Goal: Task Accomplishment & Management: Complete application form

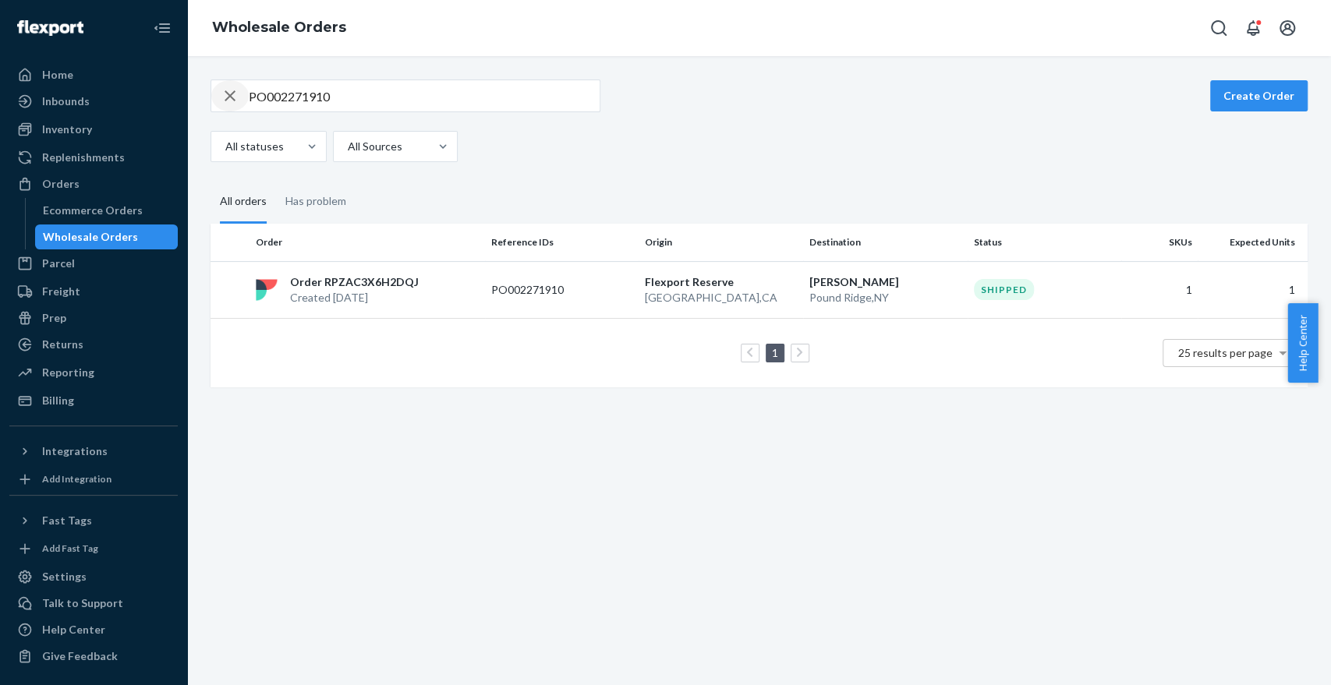
click at [229, 94] on icon "button" at bounding box center [230, 95] width 19 height 31
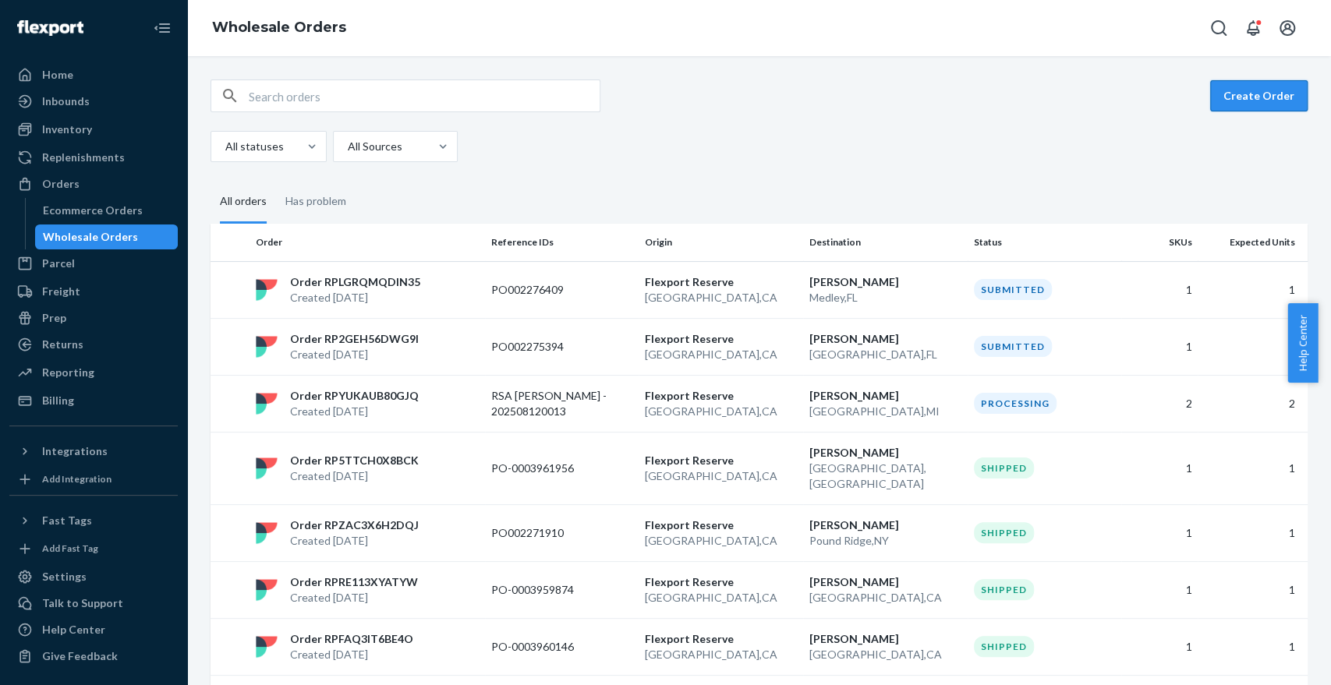
click at [1253, 88] on button "Create Order" at bounding box center [1258, 95] width 97 height 31
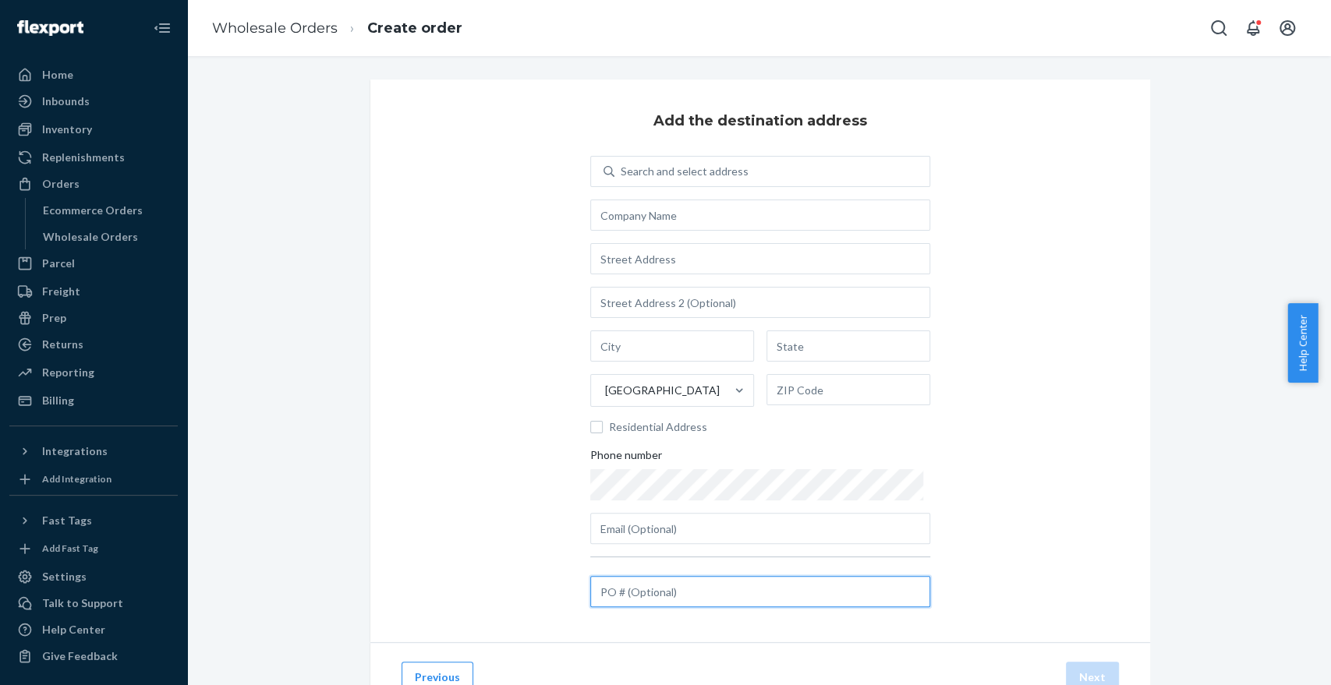
click at [661, 596] on input "text" at bounding box center [760, 591] width 340 height 31
paste input "921651726"
type input "921651726"
drag, startPoint x: 663, startPoint y: 187, endPoint x: 690, endPoint y: 181, distance: 28.0
click at [690, 181] on div "Search and select address United States Residential Address Phone number" at bounding box center [760, 350] width 340 height 388
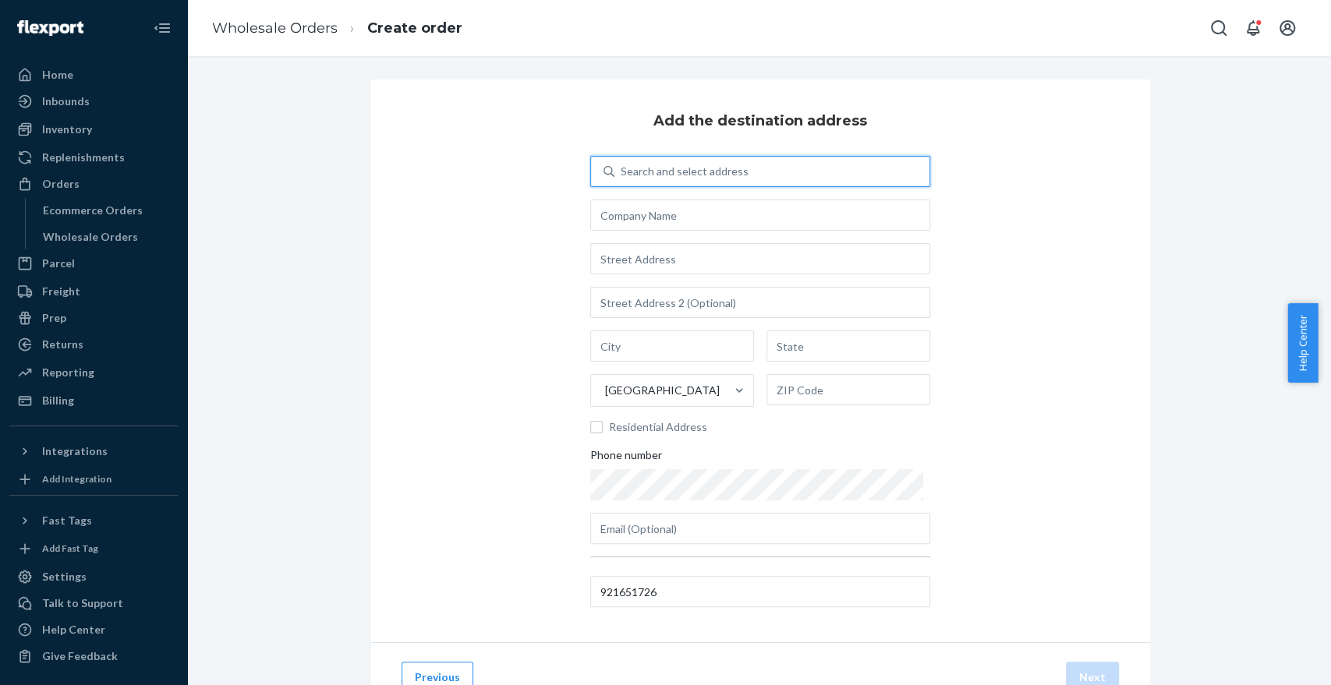
click at [690, 181] on div "Search and select address" at bounding box center [771, 171] width 315 height 28
click at [622, 179] on input "0 results available. Use Up and Down to choose options, press Enter to select t…" at bounding box center [622, 172] width 2 height 16
type input "mathis tulsa dc"
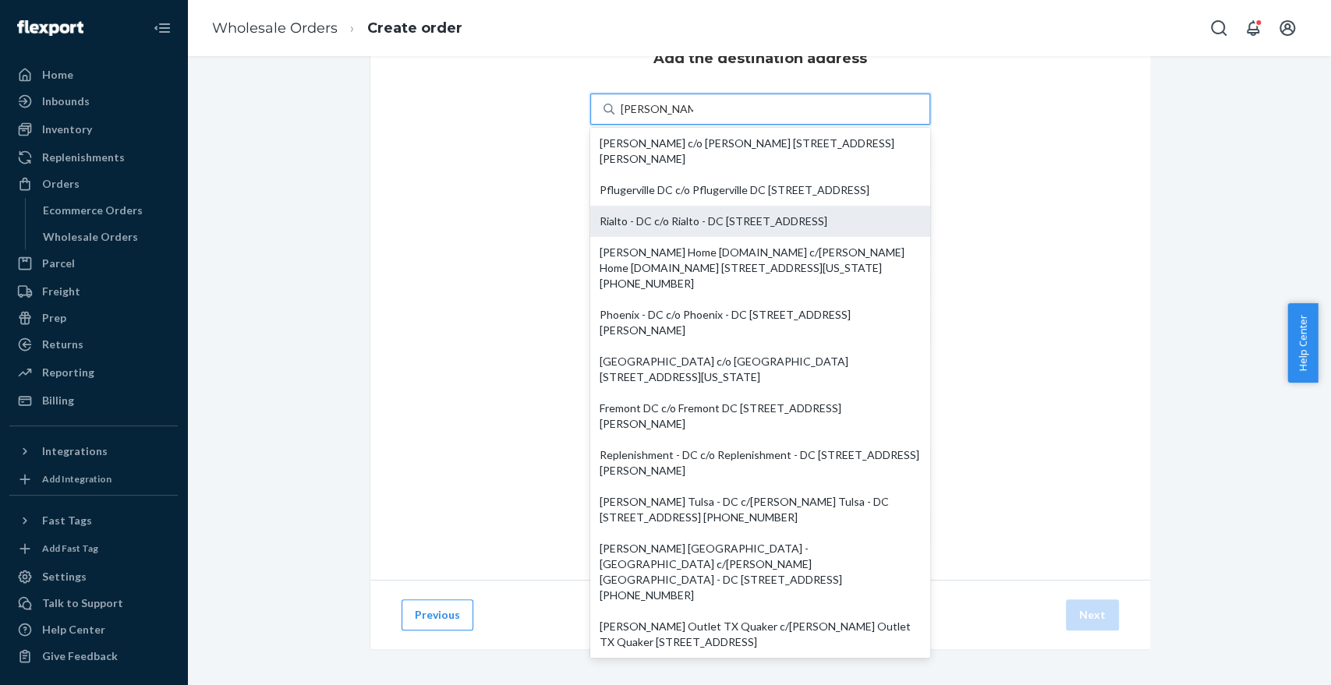
scroll to position [63, 0]
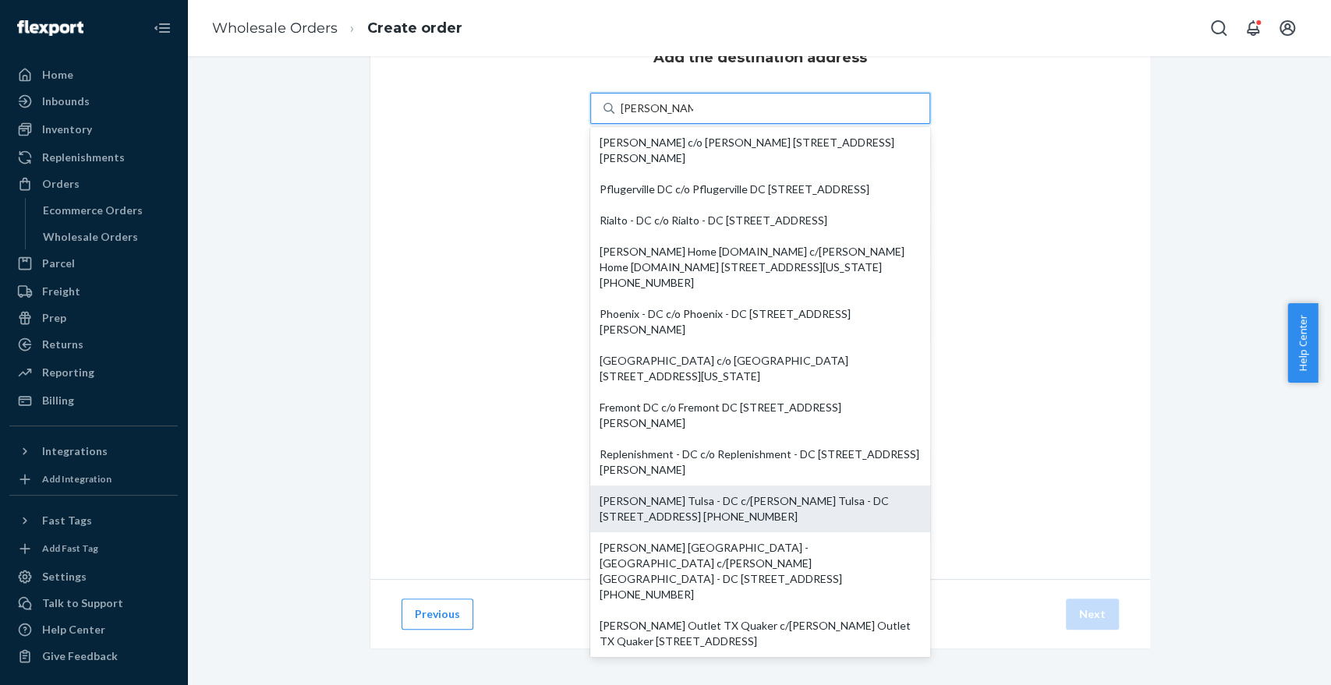
click at [651, 493] on div "Mathis Tulsa - DC c/o Mathis Tulsa - DC 6611 S 101st East Ave Tulsa, OK 74133-1…" at bounding box center [759, 508] width 321 height 31
click at [651, 116] on input "mathis tulsa dc" at bounding box center [657, 109] width 72 height 16
type input "Mathis Tulsa - DC"
type input "6611 S 101st East Ave"
type input "Tulsa"
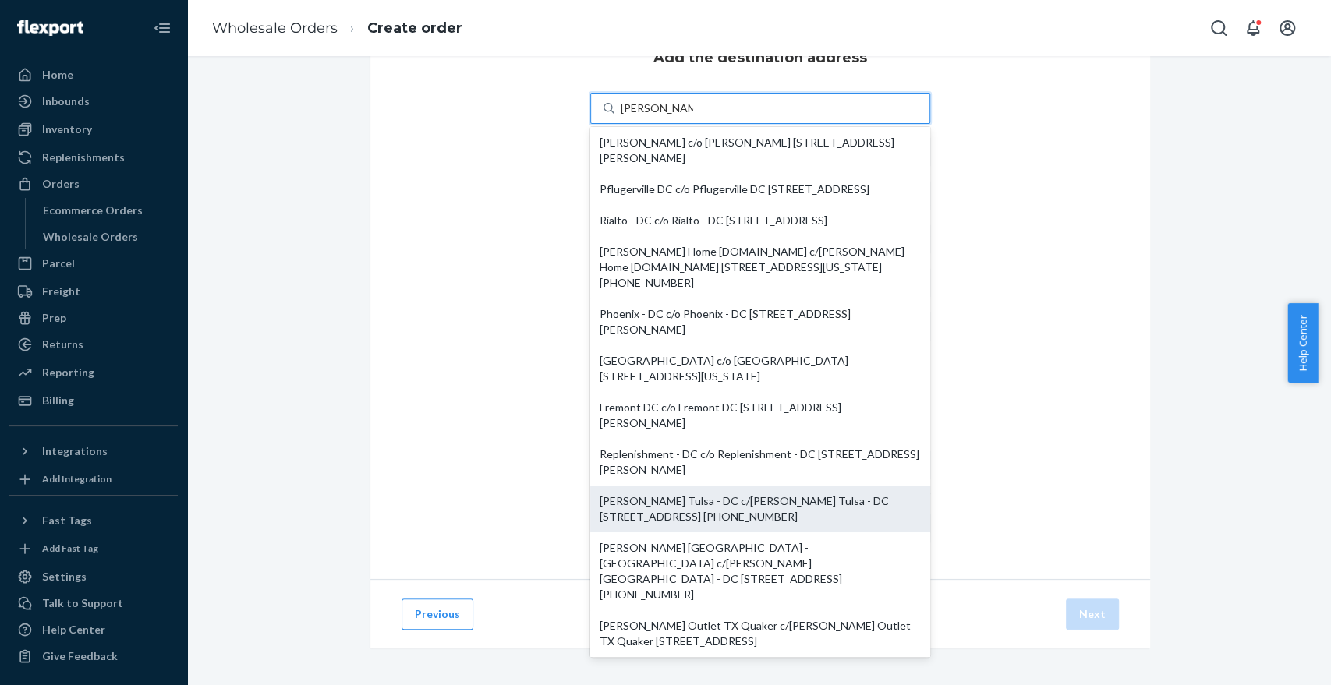
type input "OK"
type input "74133-1775"
type input "92dockappt@mathisbrothers.com"
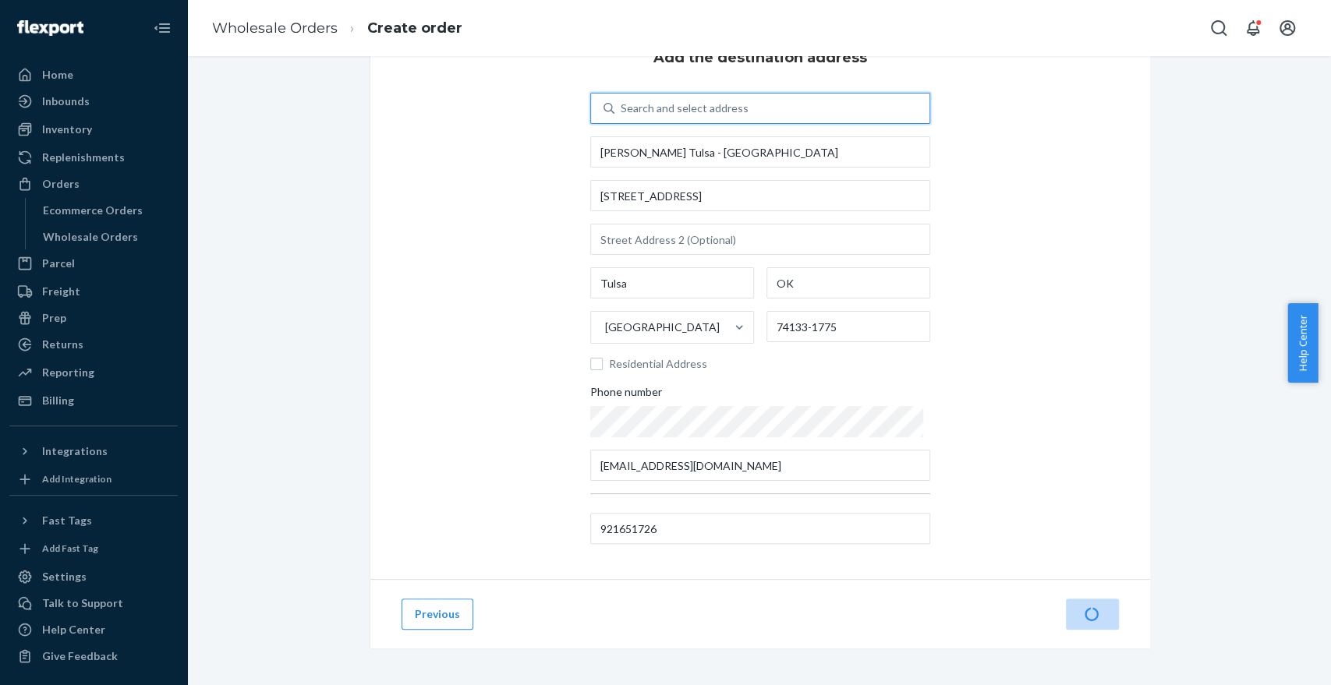
click at [1084, 374] on div "Add the destination address 0 results available. Select is focused ,type to ref…" at bounding box center [760, 297] width 780 height 563
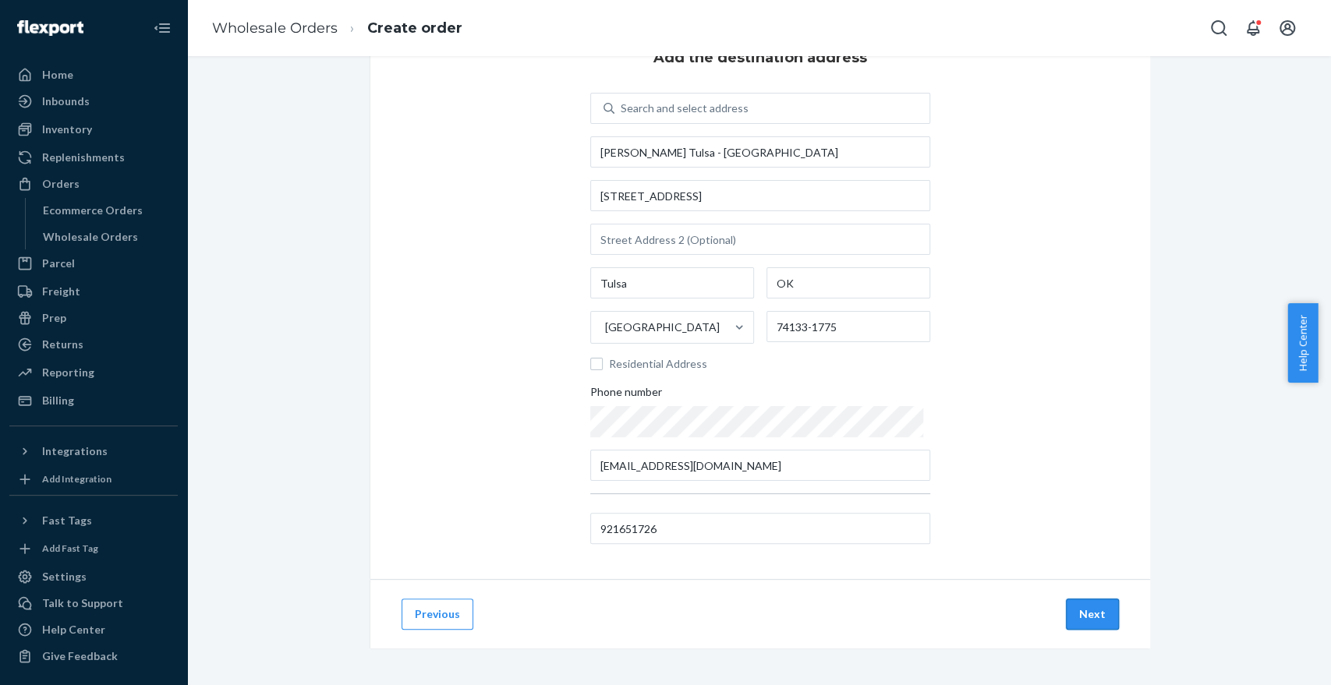
click at [1087, 599] on button "Next" at bounding box center [1092, 614] width 53 height 31
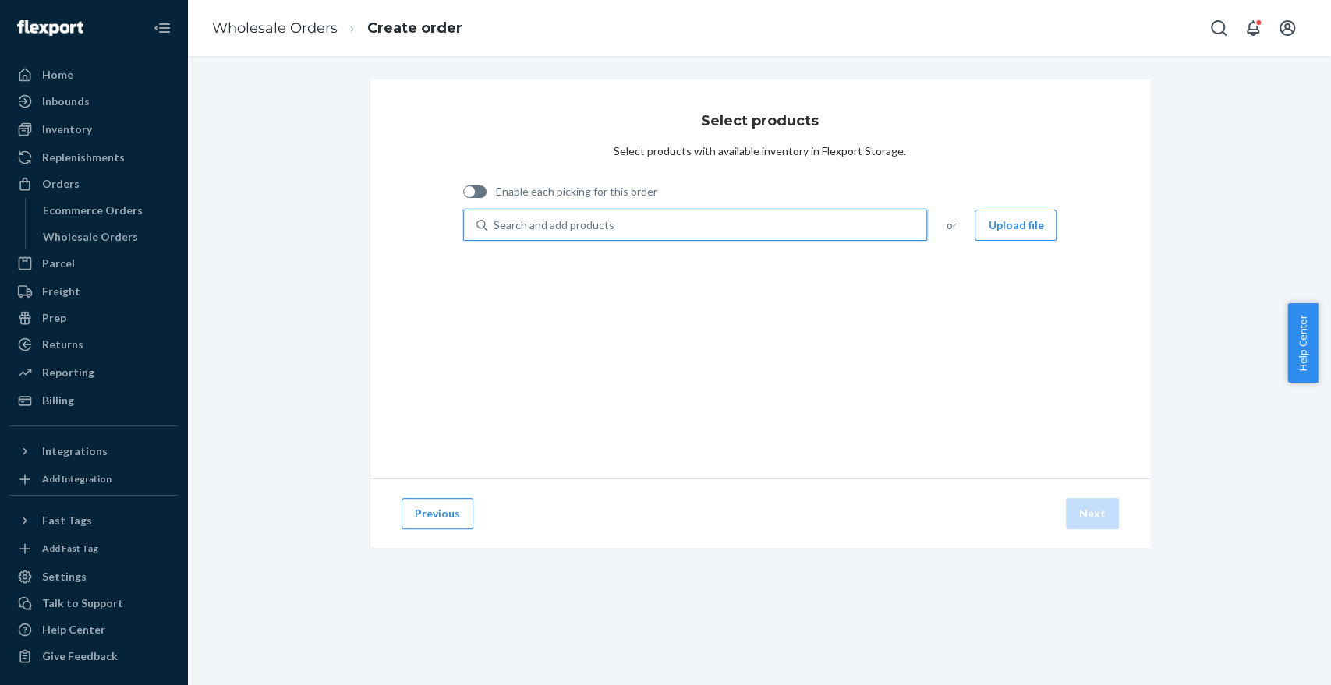
click at [611, 222] on div "Search and add products" at bounding box center [707, 225] width 440 height 28
click at [495, 222] on input "0 results available. Use Up and Down to choose options, press Enter to select t…" at bounding box center [494, 225] width 2 height 16
type input "scd07k"
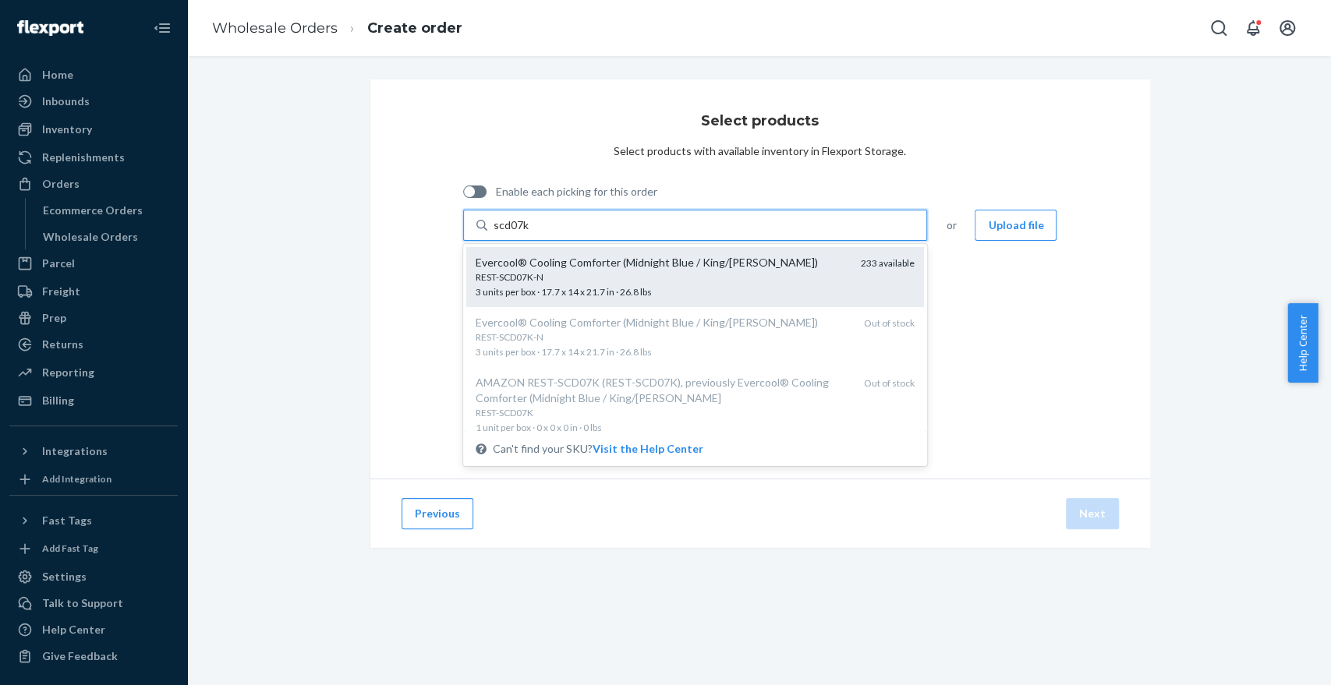
click at [541, 290] on span "REST-SCD07K-N 3 units per box · 17.7 x 14 x 21.7 in · 26.8 lbs" at bounding box center [662, 283] width 373 height 27
click at [529, 233] on input "scd07k" at bounding box center [511, 225] width 36 height 16
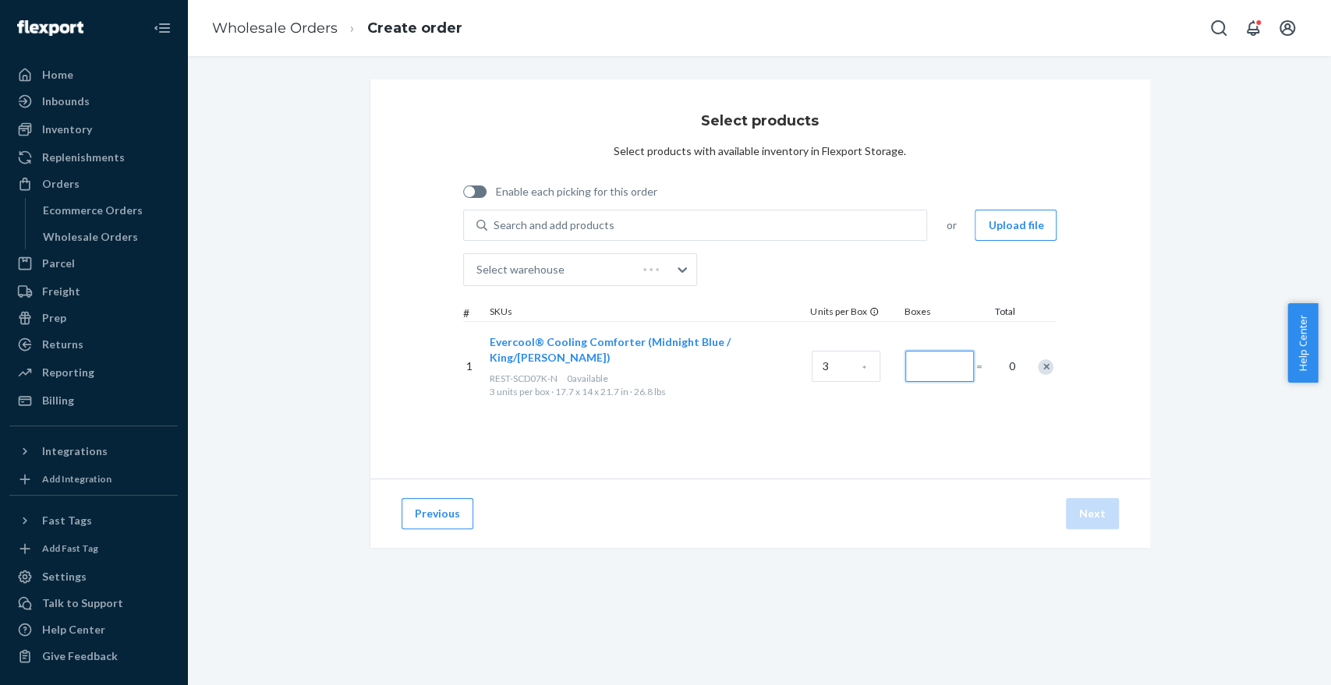
click at [934, 366] on input "Number of boxes" at bounding box center [939, 366] width 69 height 31
type input "1"
click at [1061, 340] on div "Select products Select products with available inventory in Flexport Storage. E…" at bounding box center [760, 279] width 780 height 399
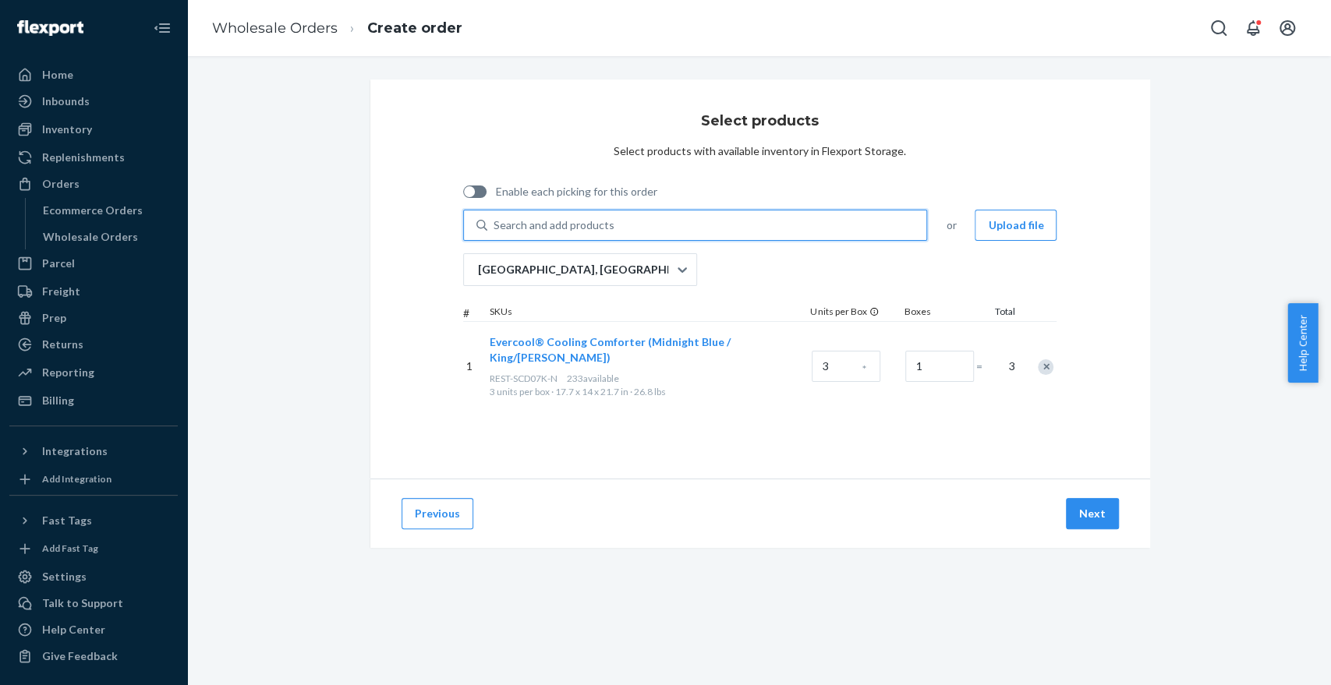
click at [571, 220] on div "Search and add products" at bounding box center [553, 225] width 121 height 16
click at [495, 220] on input "0 results available. Use Up and Down to choose options, press Enter to select t…" at bounding box center [494, 225] width 2 height 16
type input "u"
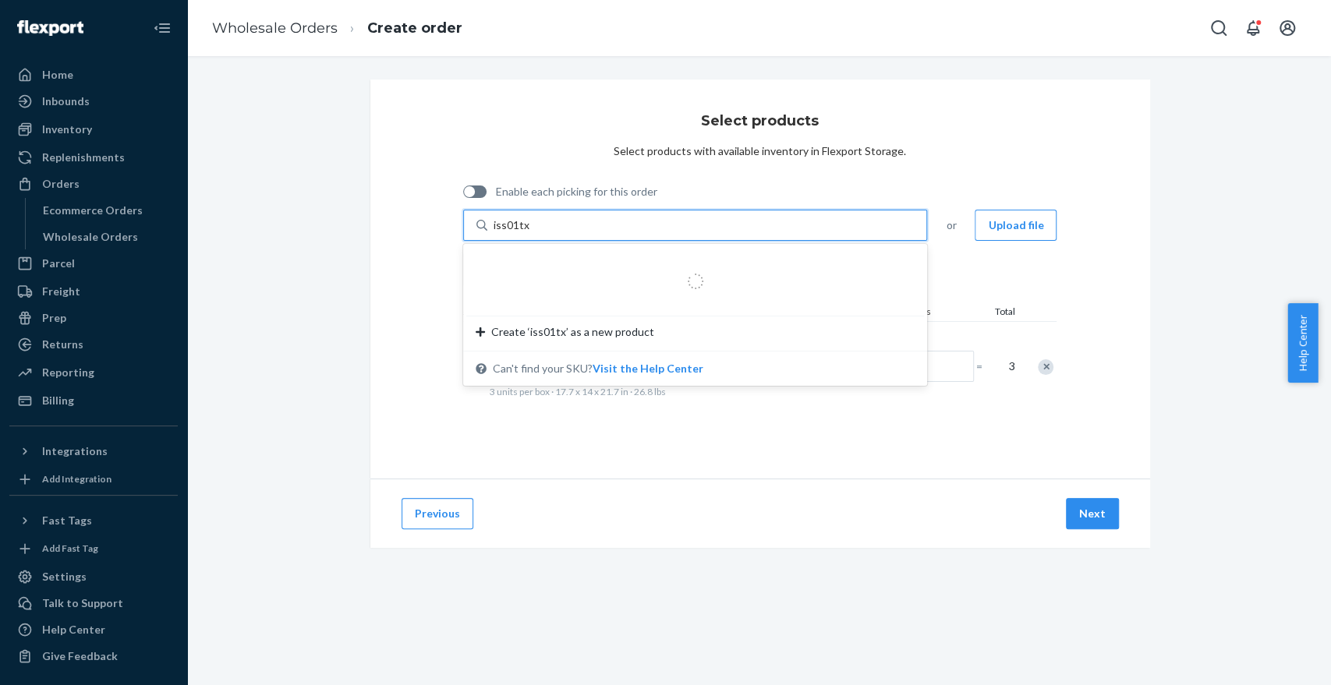
type input "iss01txl"
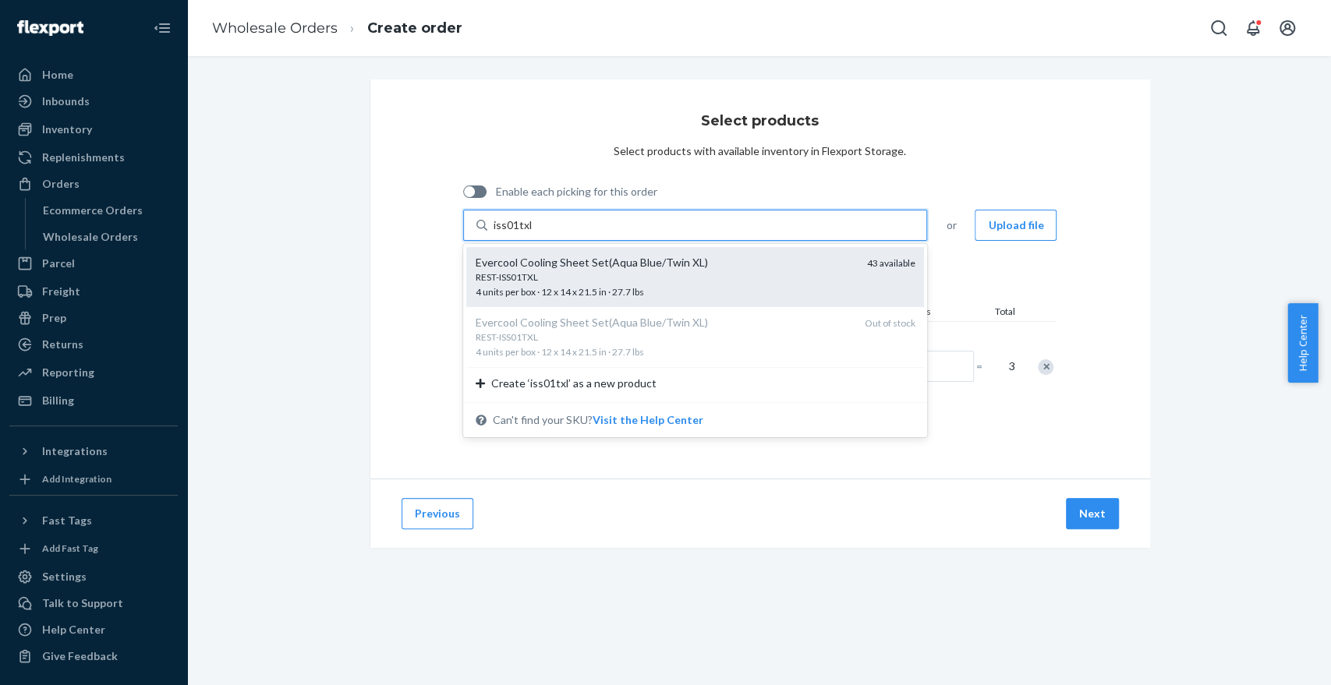
click at [557, 267] on div "Evercool Cooling Sheet Set(Aqua Blue/Twin XL)" at bounding box center [665, 263] width 379 height 16
click at [532, 233] on input "iss01txl" at bounding box center [512, 225] width 39 height 16
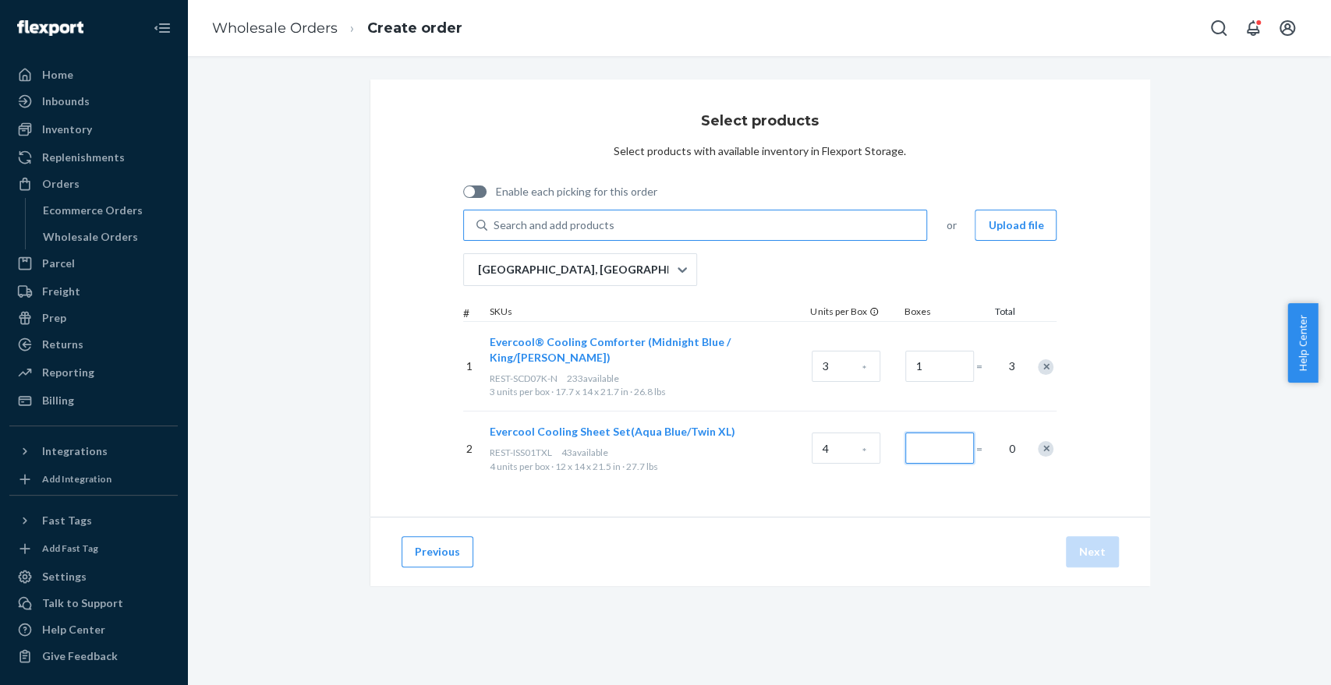
click at [930, 441] on input "Number of boxes" at bounding box center [939, 448] width 69 height 31
type input "1"
click at [569, 213] on div "Search and add products" at bounding box center [707, 225] width 440 height 28
click at [495, 217] on input "0 results available. Use Up and Down to choose options, press Enter to select t…" at bounding box center [494, 225] width 2 height 16
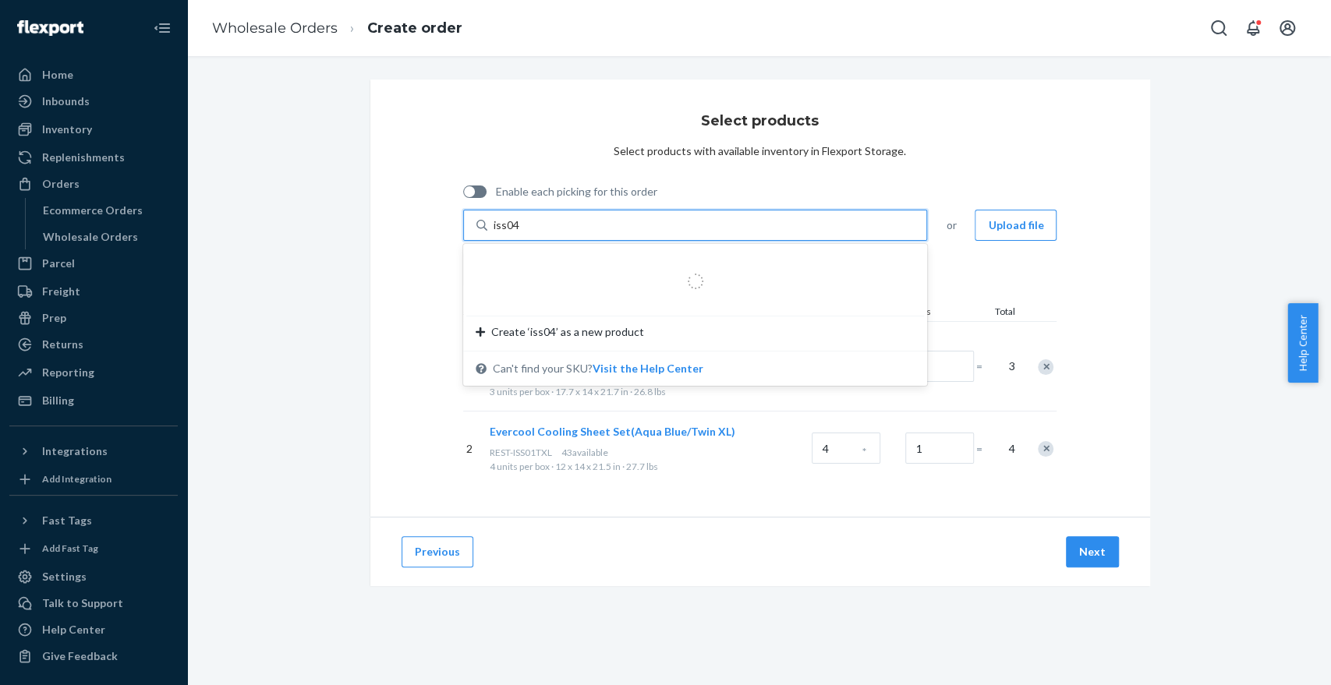
type input "iss04q"
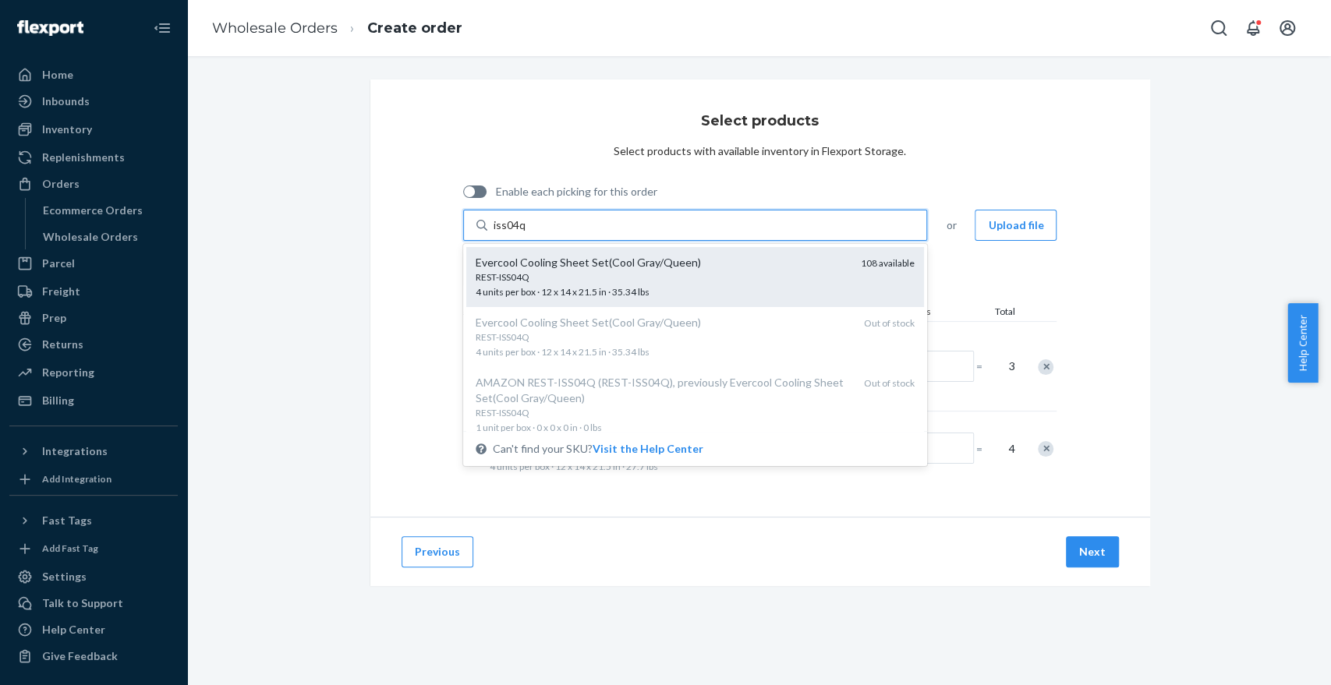
click at [543, 269] on div "Evercool Cooling Sheet Set(Cool Gray/Queen)" at bounding box center [662, 263] width 373 height 16
click at [526, 233] on input "iss04q" at bounding box center [509, 225] width 33 height 16
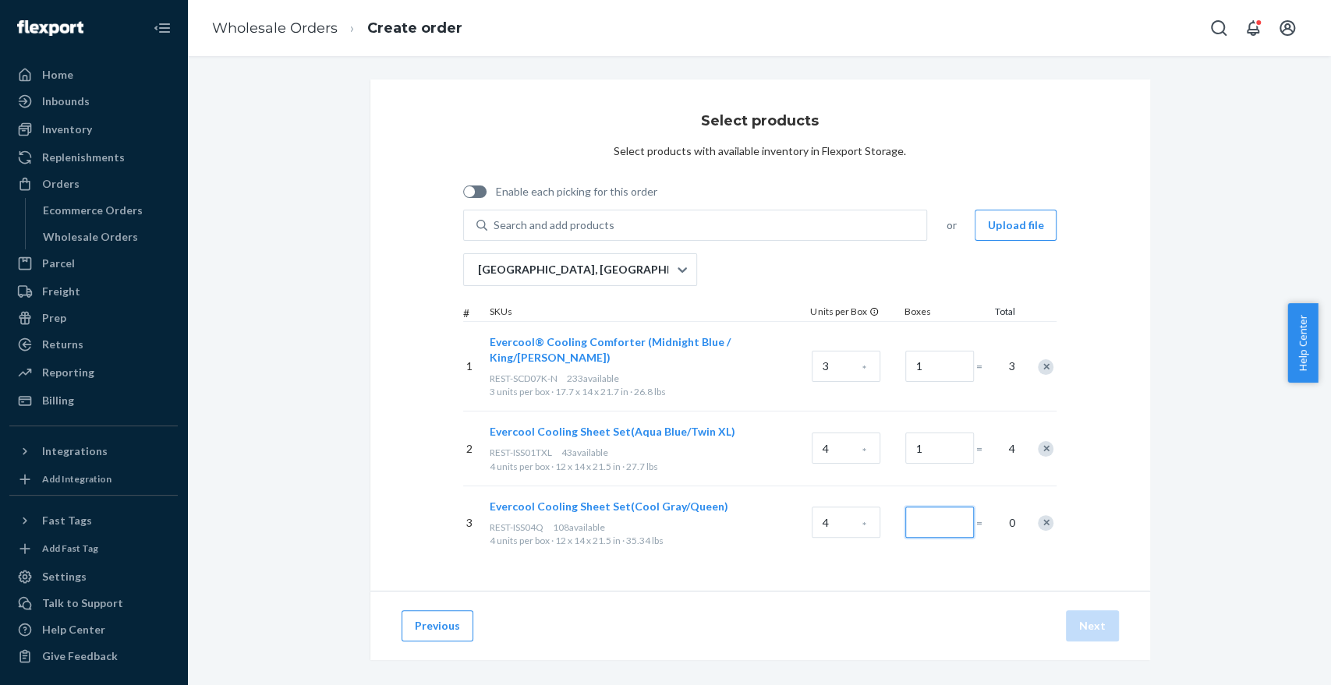
click at [915, 508] on input "Number of boxes" at bounding box center [939, 522] width 69 height 31
type input "1"
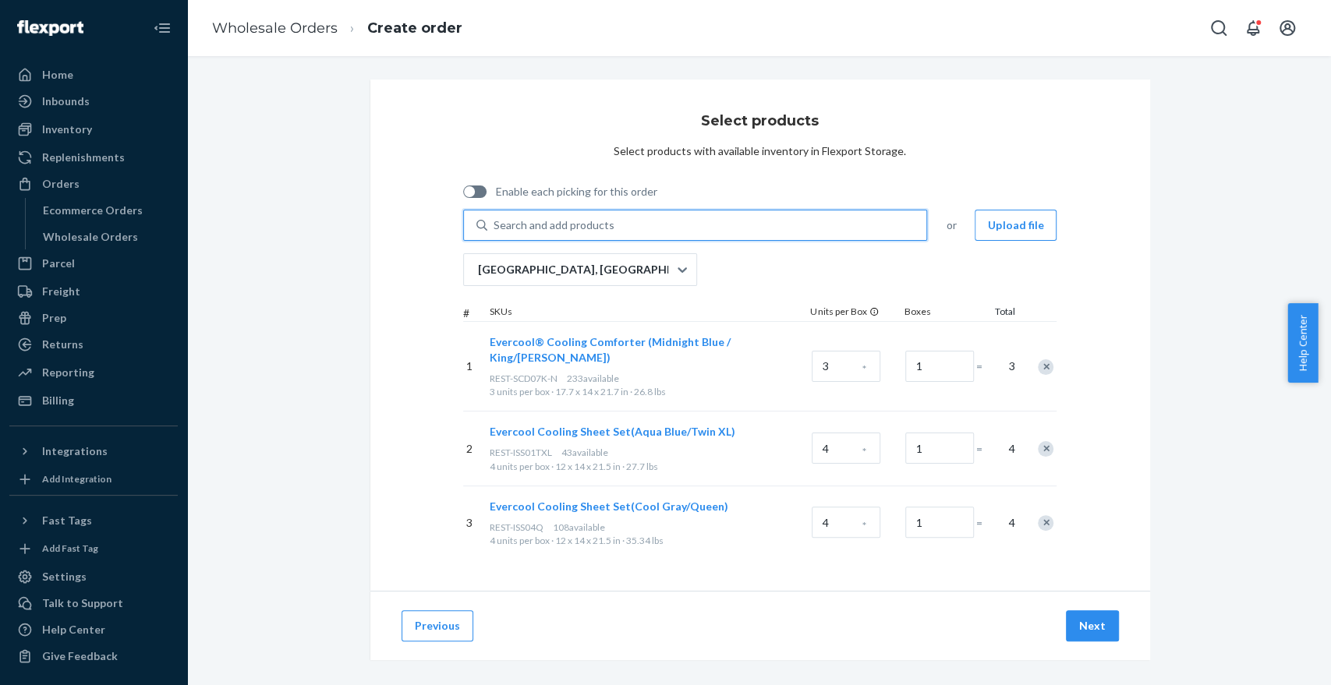
click at [561, 221] on div "Search and add products" at bounding box center [553, 225] width 121 height 16
click at [495, 221] on input "0 results available. Use Up and Down to choose options, press Enter to select t…" at bounding box center [494, 225] width 2 height 16
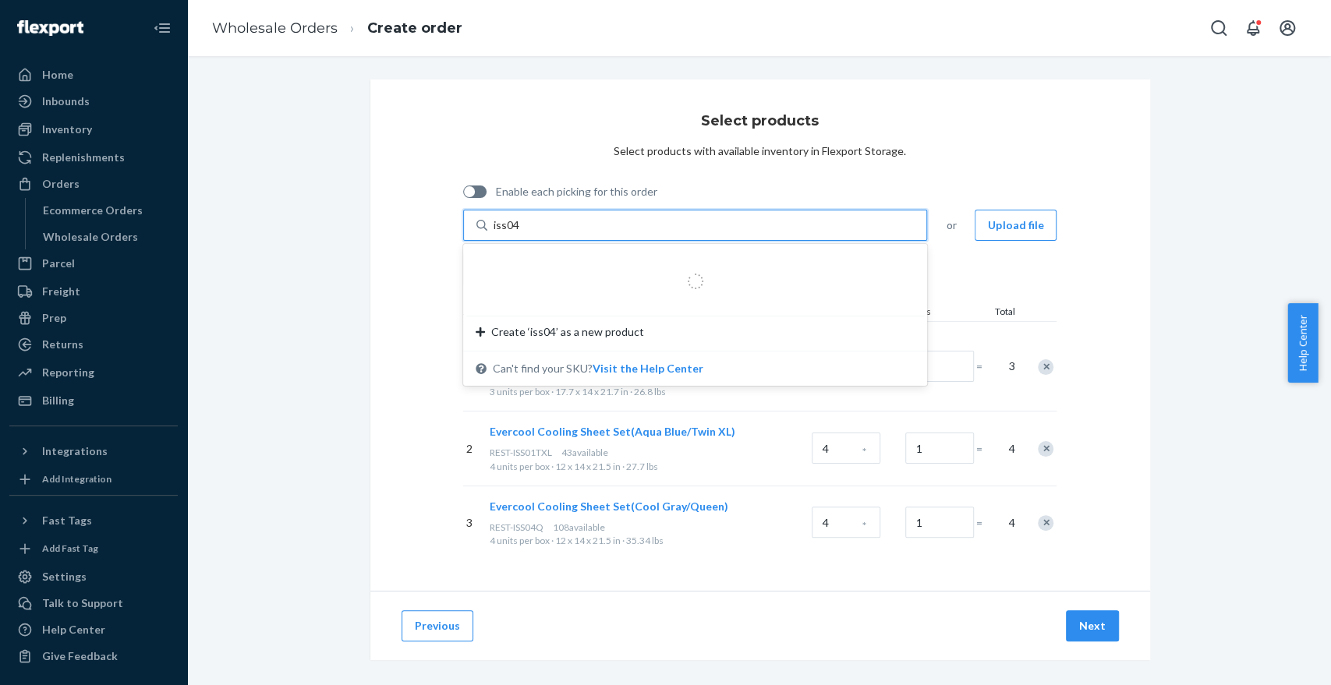
type input "iss04k"
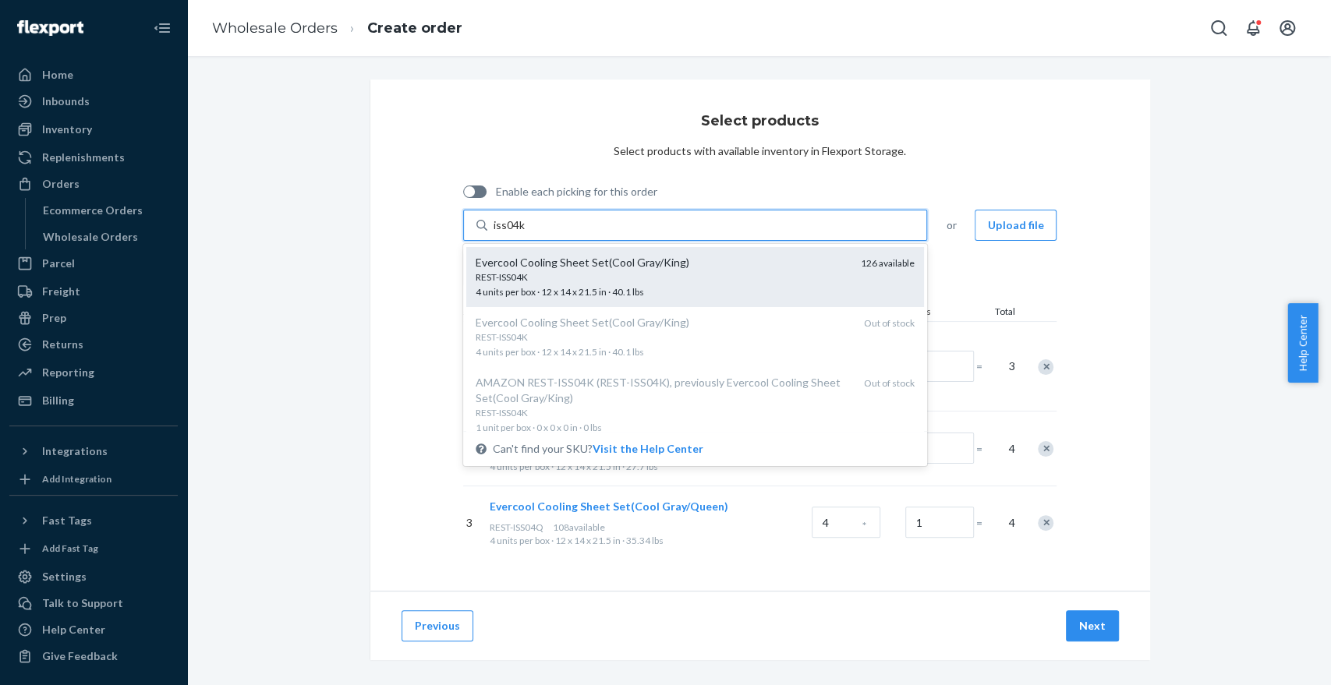
click at [585, 258] on div "Evercool Cooling Sheet Set(Cool Gray/King)" at bounding box center [662, 263] width 373 height 16
click at [525, 233] on input "iss04k" at bounding box center [509, 225] width 32 height 16
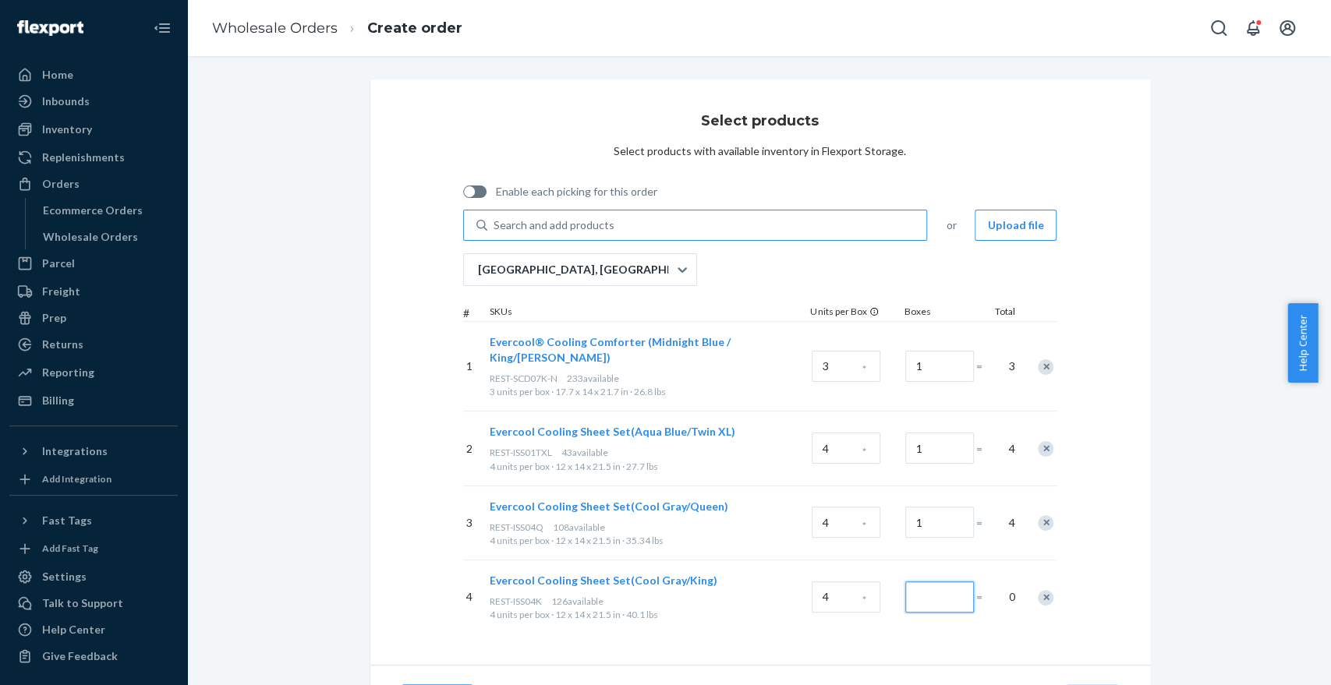
click at [929, 583] on input "Number of boxes" at bounding box center [939, 597] width 69 height 31
type input "2"
click at [1084, 565] on div "Select products Select products with available inventory in Flexport Storage. E…" at bounding box center [760, 372] width 780 height 585
click at [605, 232] on div "Search and add products" at bounding box center [707, 225] width 440 height 28
click at [495, 232] on input "0 results available. Use Up and Down to choose options, press Enter to select t…" at bounding box center [494, 225] width 2 height 16
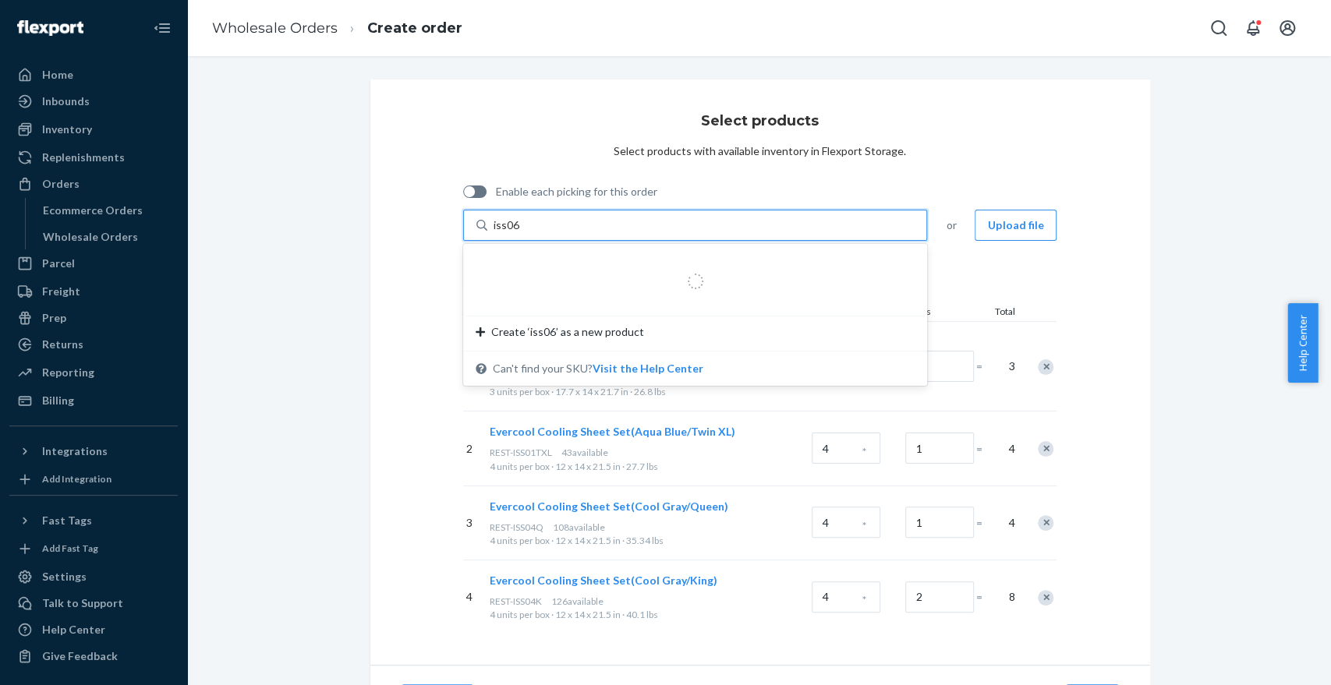
type input "iss06k"
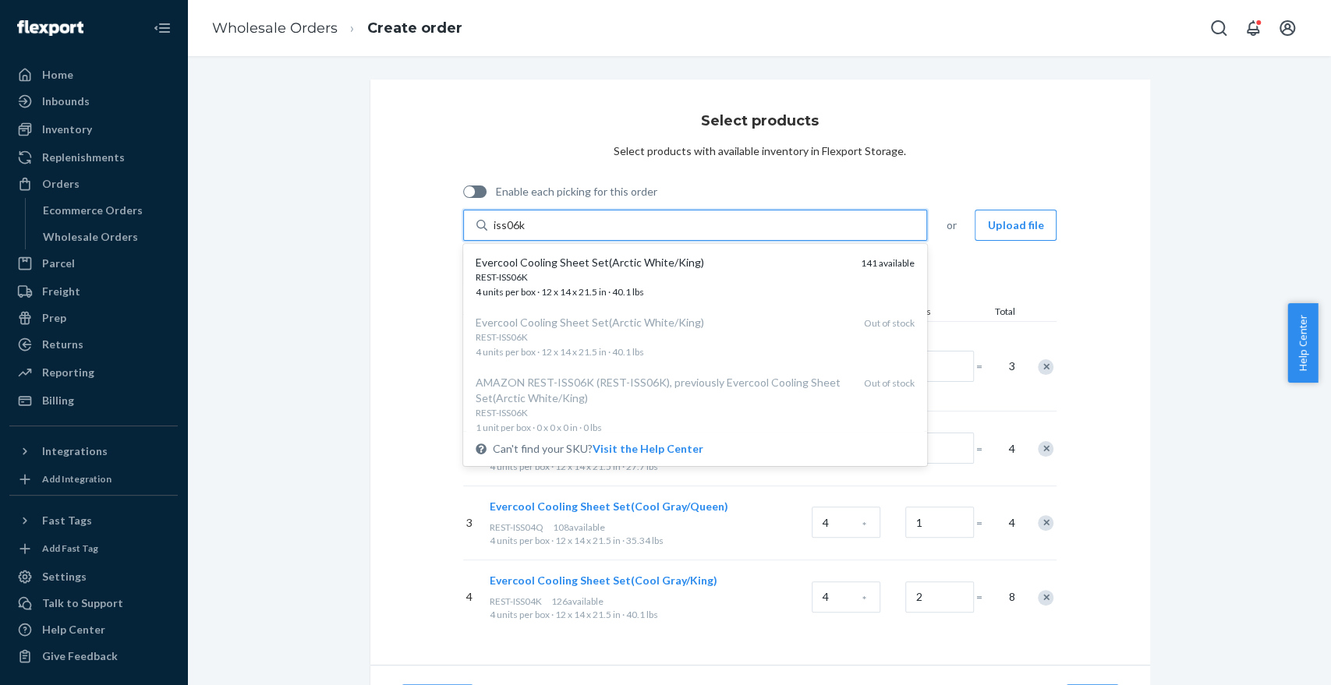
click at [546, 266] on div "Evercool Cooling Sheet Set(Arctic White/King)" at bounding box center [662, 263] width 373 height 16
click at [525, 233] on input "iss06k" at bounding box center [509, 225] width 32 height 16
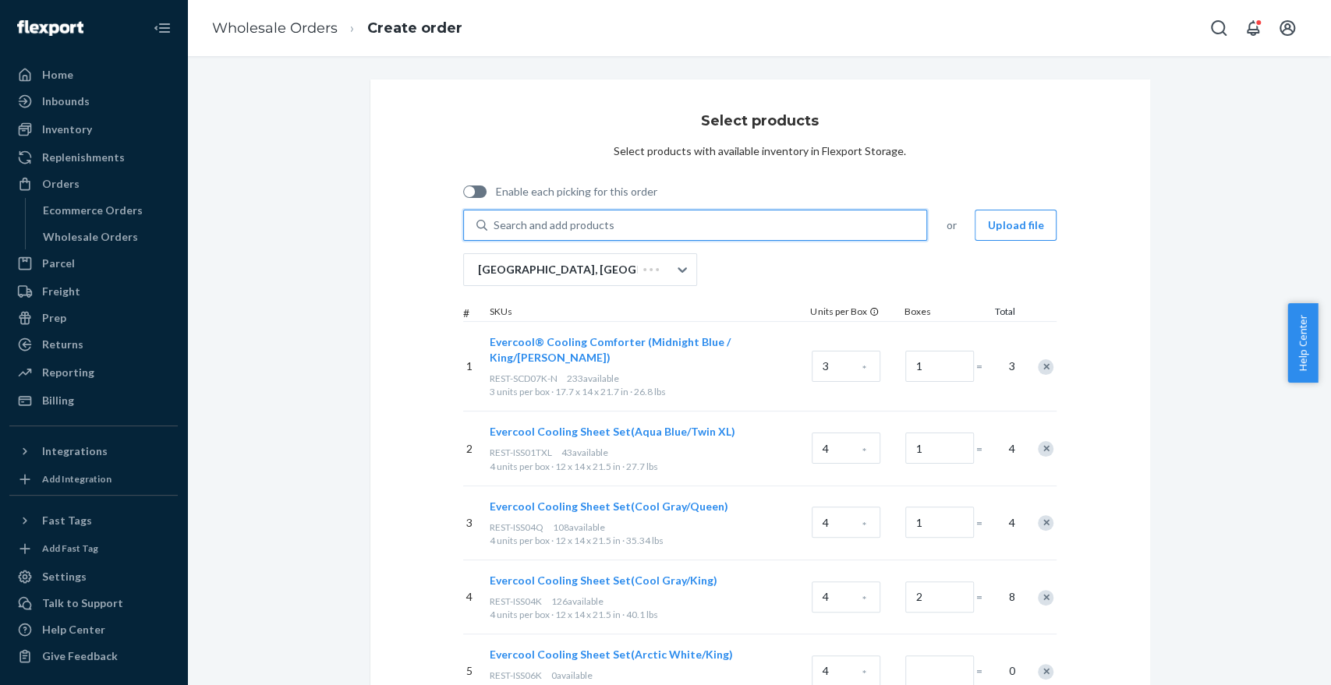
click at [531, 228] on div "Search and add products" at bounding box center [553, 225] width 121 height 16
click at [495, 228] on input "0 results available. Use Up and Down to choose options, press Enter to select t…" at bounding box center [494, 225] width 2 height 16
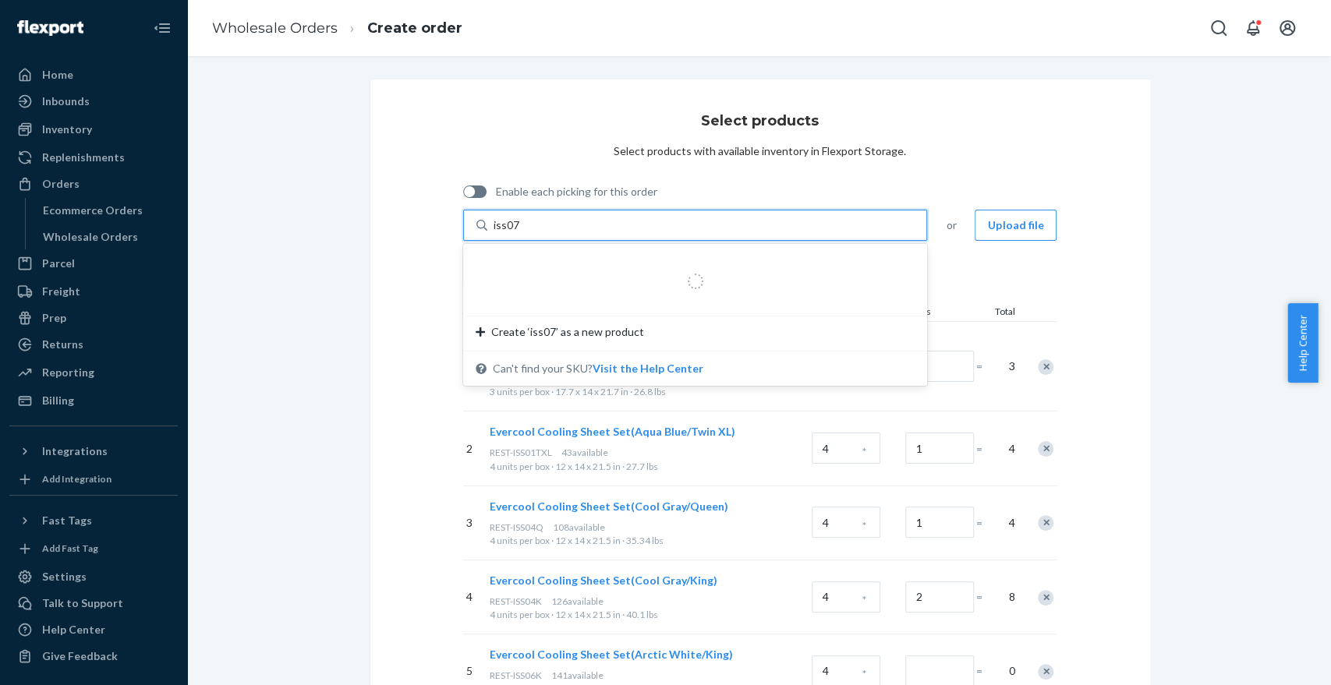
type input "iss07k"
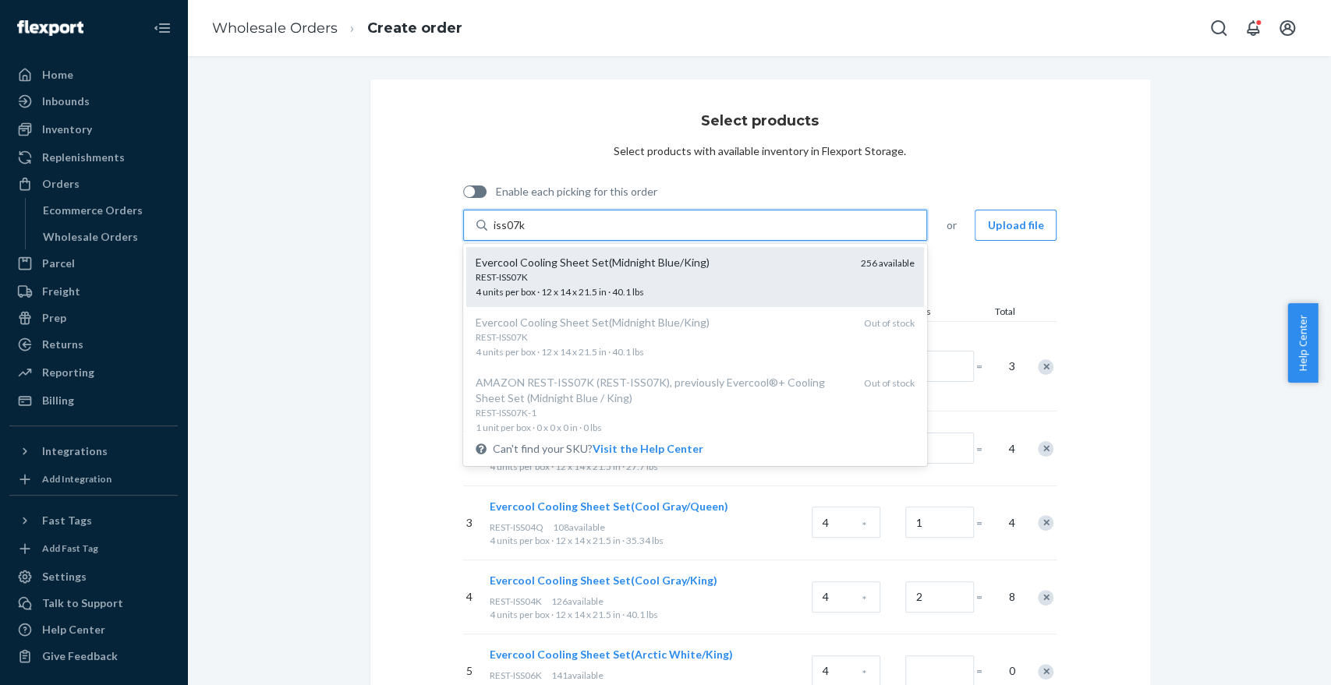
click at [564, 275] on div "REST-ISS07K" at bounding box center [662, 276] width 373 height 13
click at [525, 233] on input "iss07k" at bounding box center [509, 225] width 32 height 16
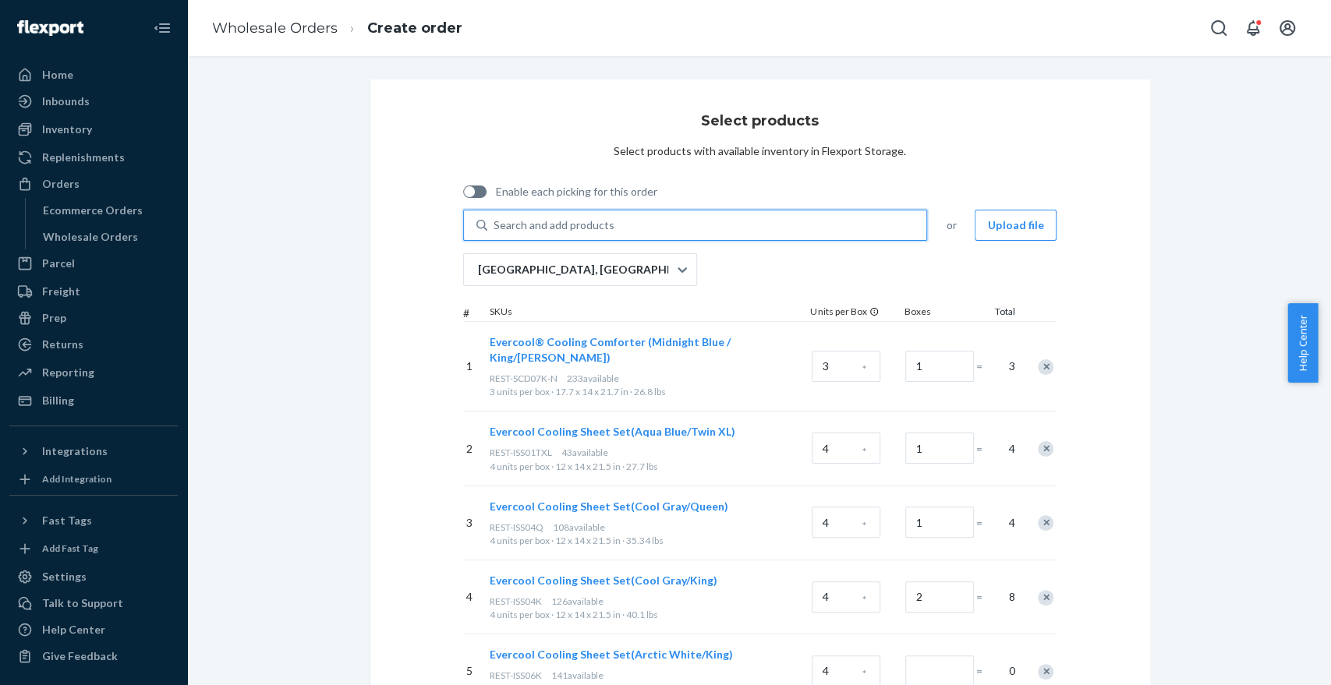
scroll to position [218, 0]
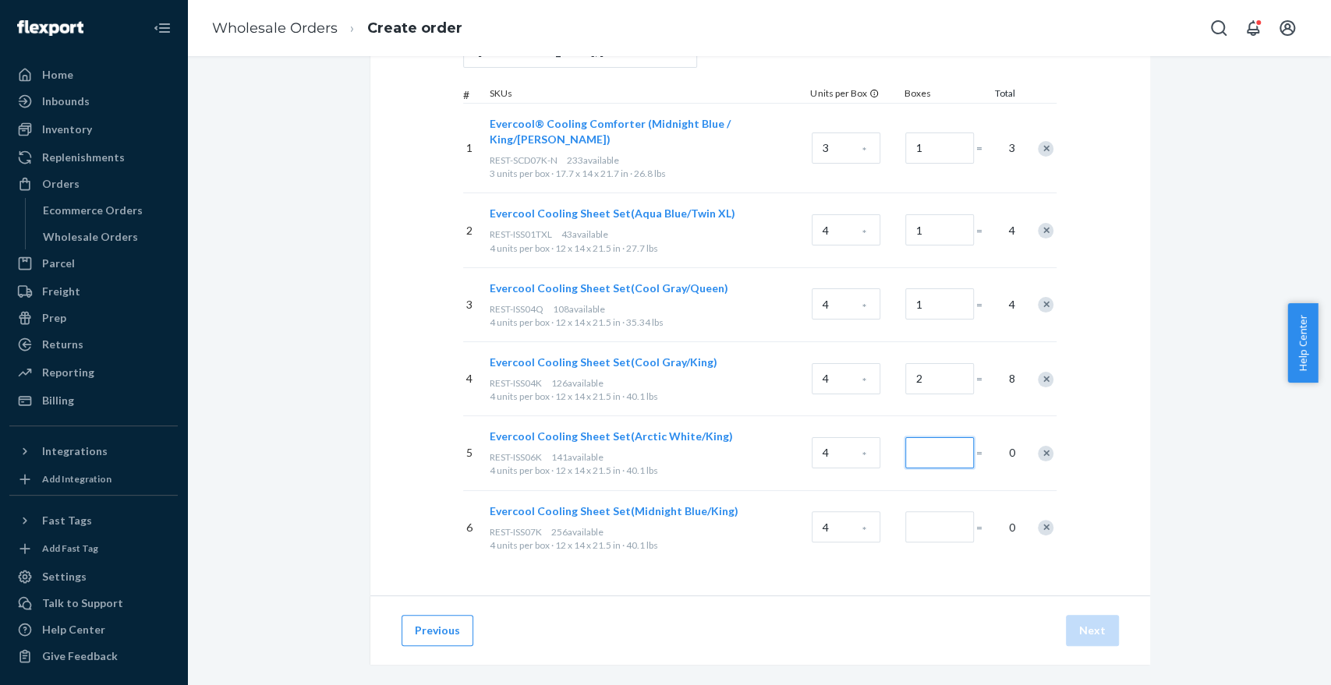
click at [921, 440] on input "Number of boxes" at bounding box center [939, 452] width 69 height 31
type input "1"
click at [925, 511] on input "Number of boxes" at bounding box center [939, 526] width 69 height 31
type input "2"
click at [886, 596] on div "Previous Next" at bounding box center [760, 630] width 780 height 69
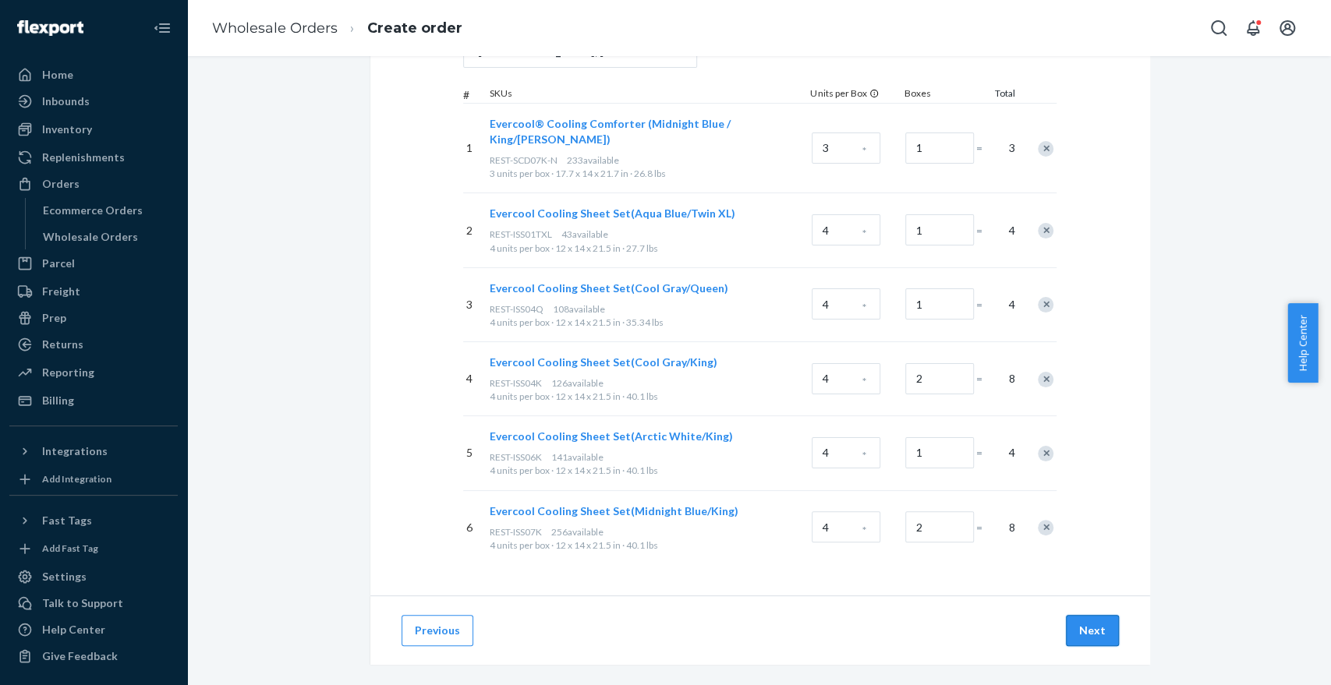
click at [1078, 615] on button "Next" at bounding box center [1092, 630] width 53 height 31
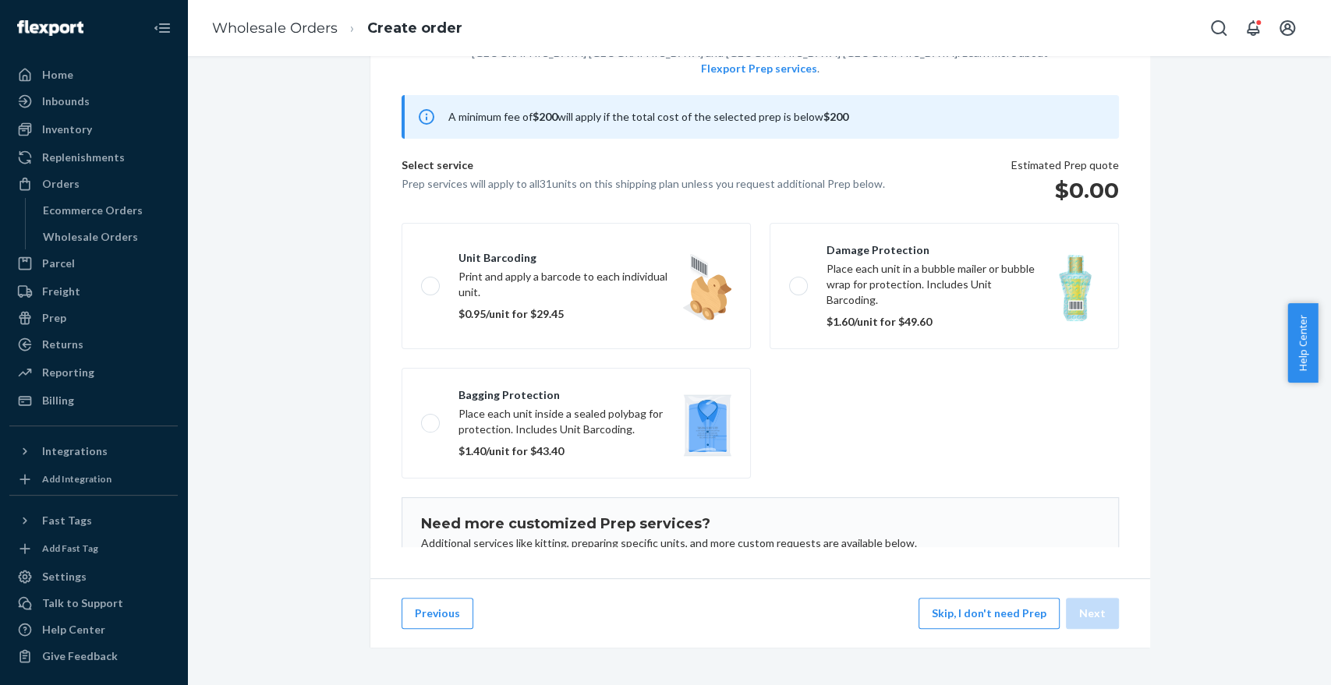
scroll to position [122, 0]
click at [971, 613] on button "Skip, I don't need Prep" at bounding box center [988, 613] width 141 height 31
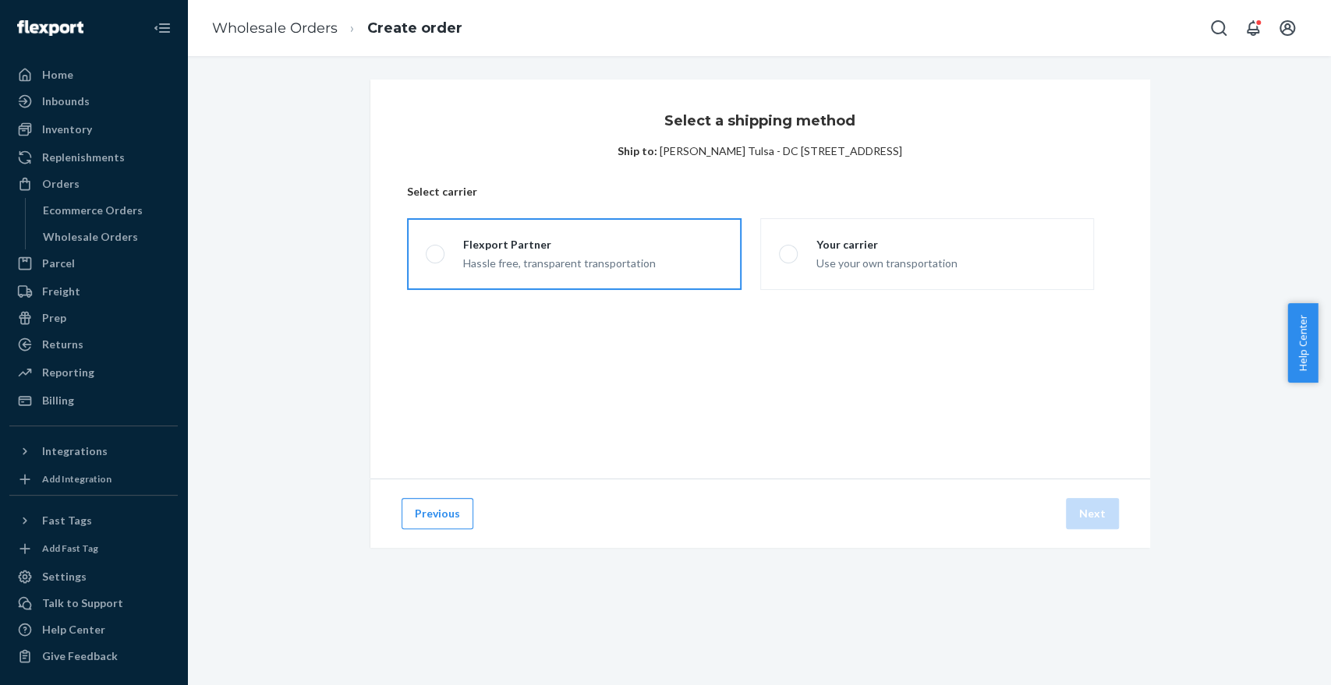
click at [620, 259] on div "Hassle free, transparent transportation" at bounding box center [559, 262] width 193 height 19
click at [436, 259] on input "Flexport Partner Hassle free, transparent transportation" at bounding box center [431, 254] width 10 height 10
radio input "true"
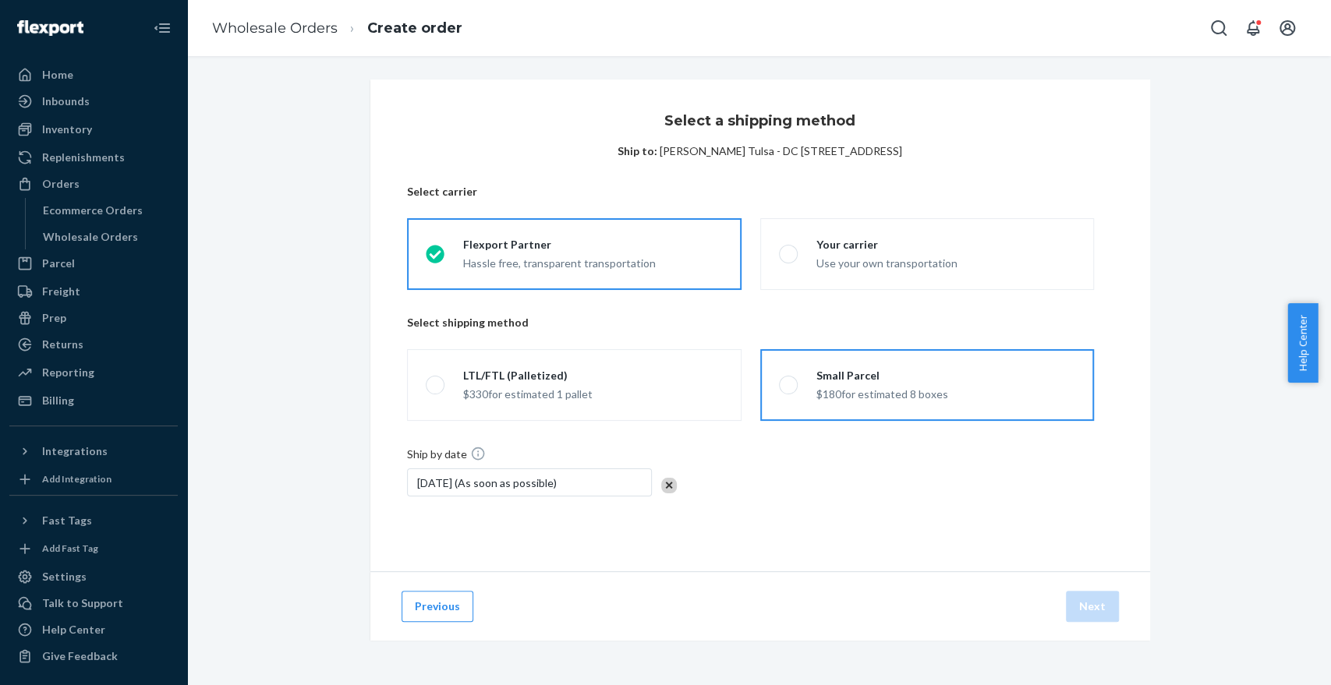
click at [872, 394] on div "$180 for estimated 8 boxes" at bounding box center [882, 393] width 132 height 19
click at [789, 391] on input "Small Parcel $180 for estimated 8 boxes" at bounding box center [784, 385] width 10 height 10
radio input "true"
click at [1090, 599] on button "Next" at bounding box center [1092, 606] width 53 height 31
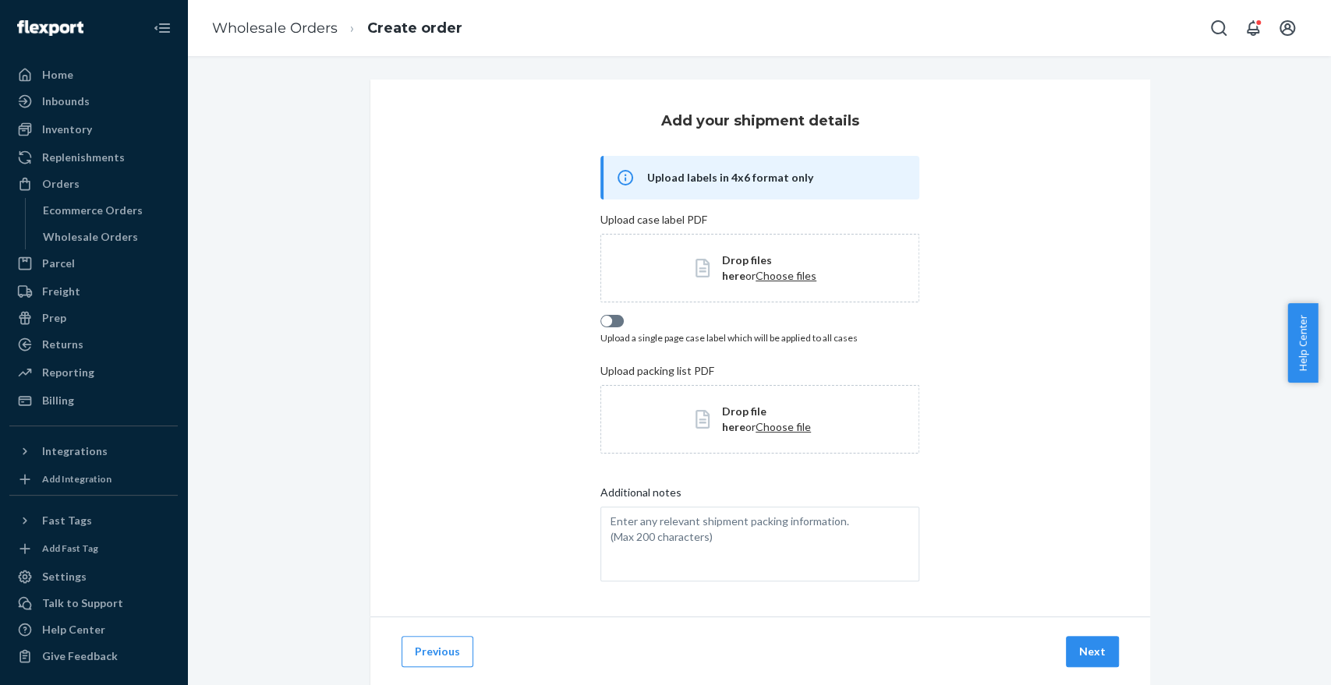
click at [617, 331] on div "Upload a single page case label which will be applied to all cases" at bounding box center [759, 337] width 319 height 13
click at [610, 322] on div at bounding box center [611, 321] width 23 height 12
checkbox input "true"
click at [755, 278] on span "Choose files" at bounding box center [785, 275] width 61 height 13
click at [1090, 636] on button "Next" at bounding box center [1092, 651] width 53 height 31
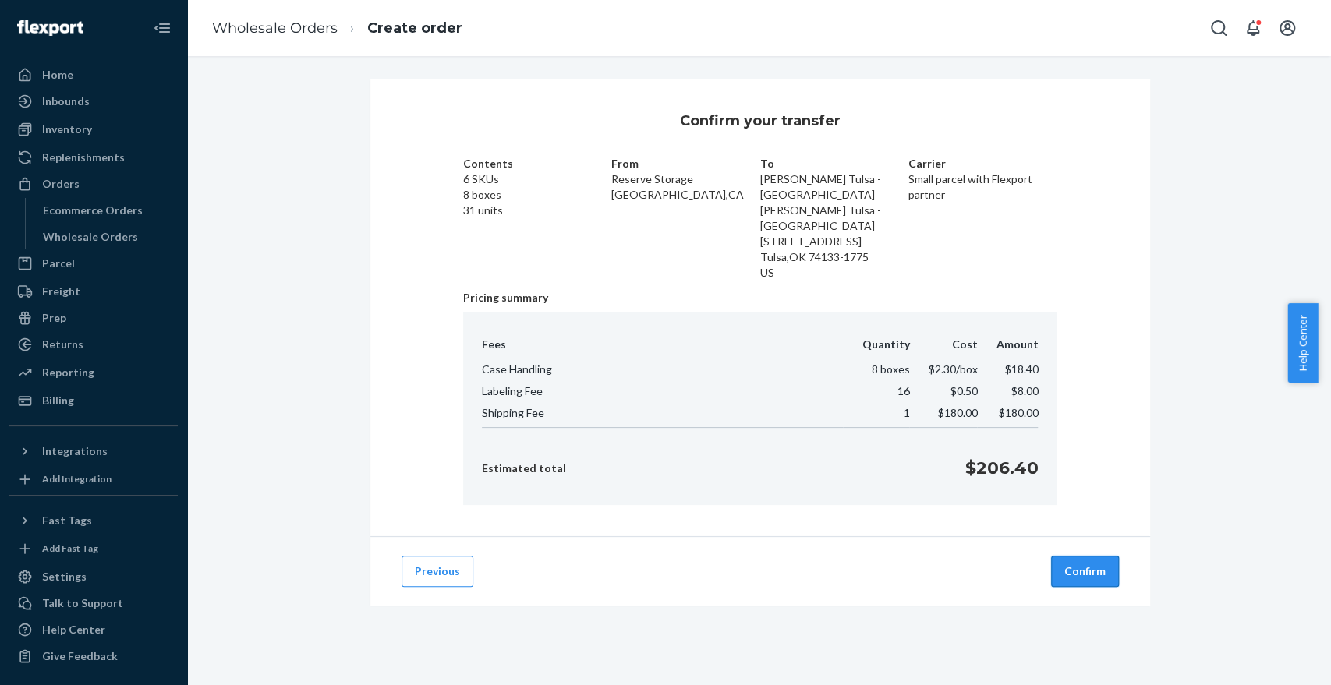
click at [1081, 556] on button "Confirm" at bounding box center [1085, 571] width 68 height 31
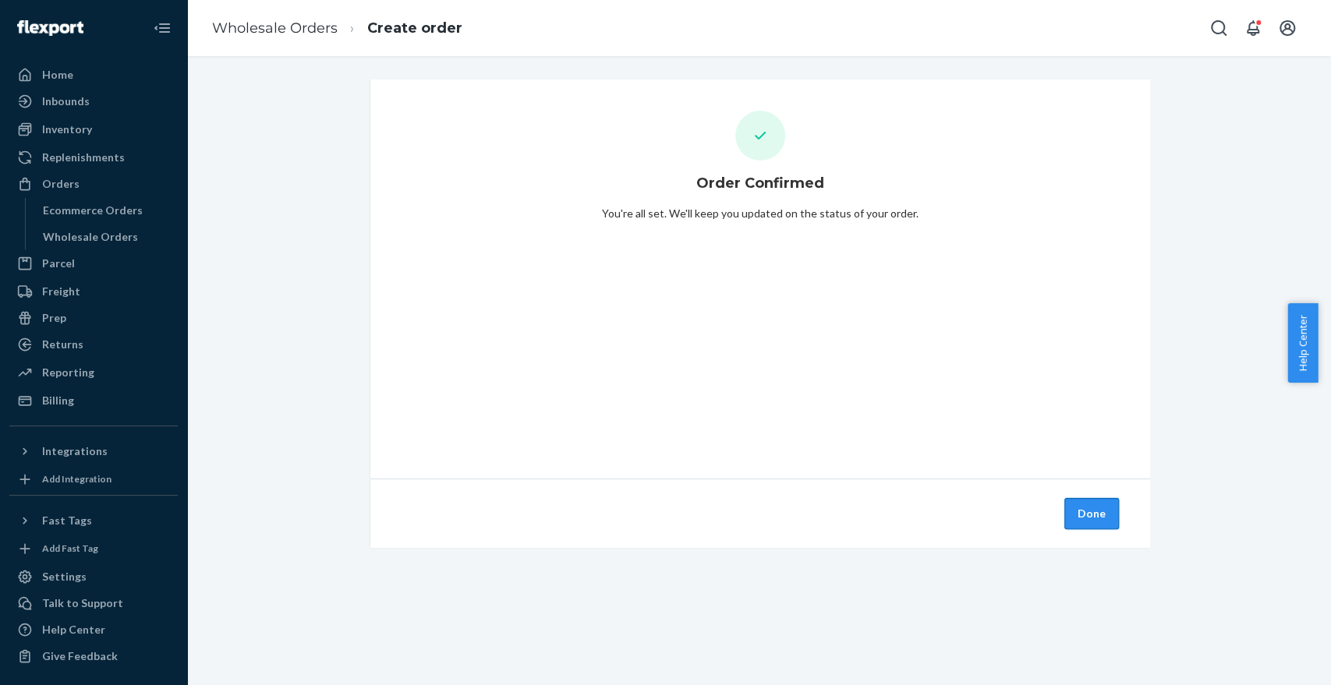
click at [1074, 518] on button "Done" at bounding box center [1091, 513] width 55 height 31
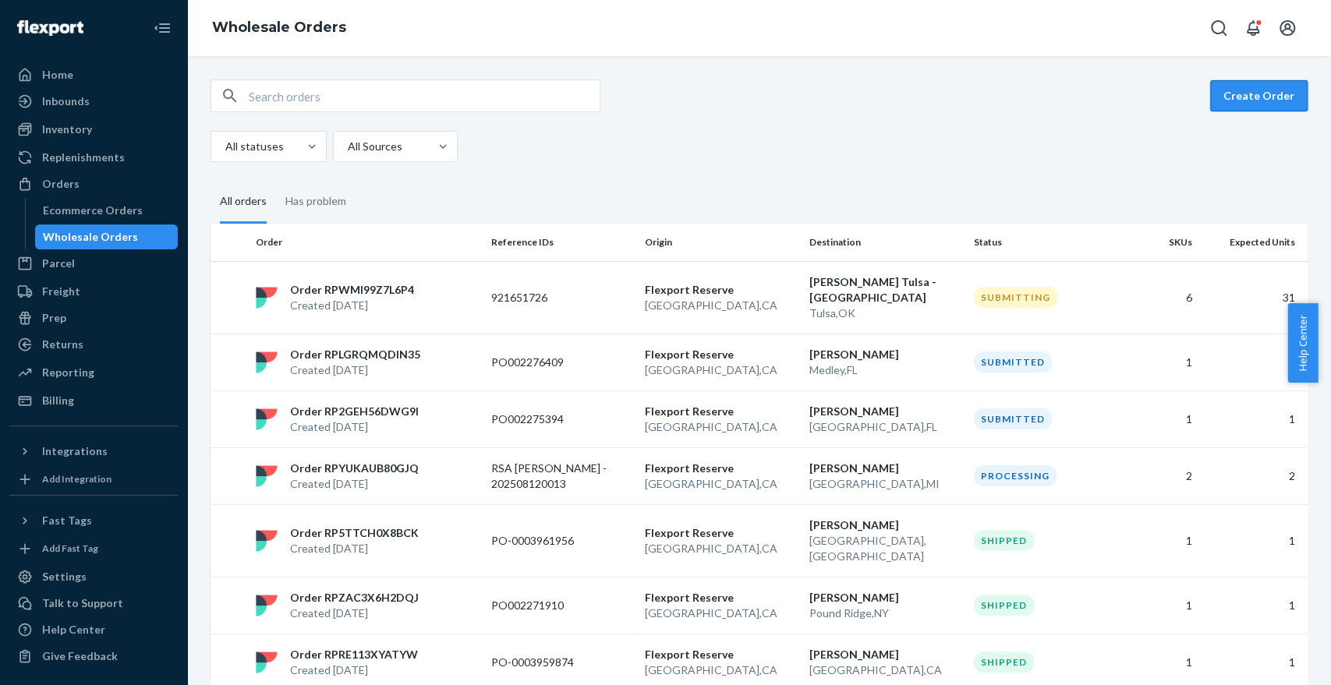
click at [1243, 100] on button "Create Order" at bounding box center [1258, 95] width 97 height 31
click at [594, 298] on td "921651726" at bounding box center [562, 297] width 154 height 72
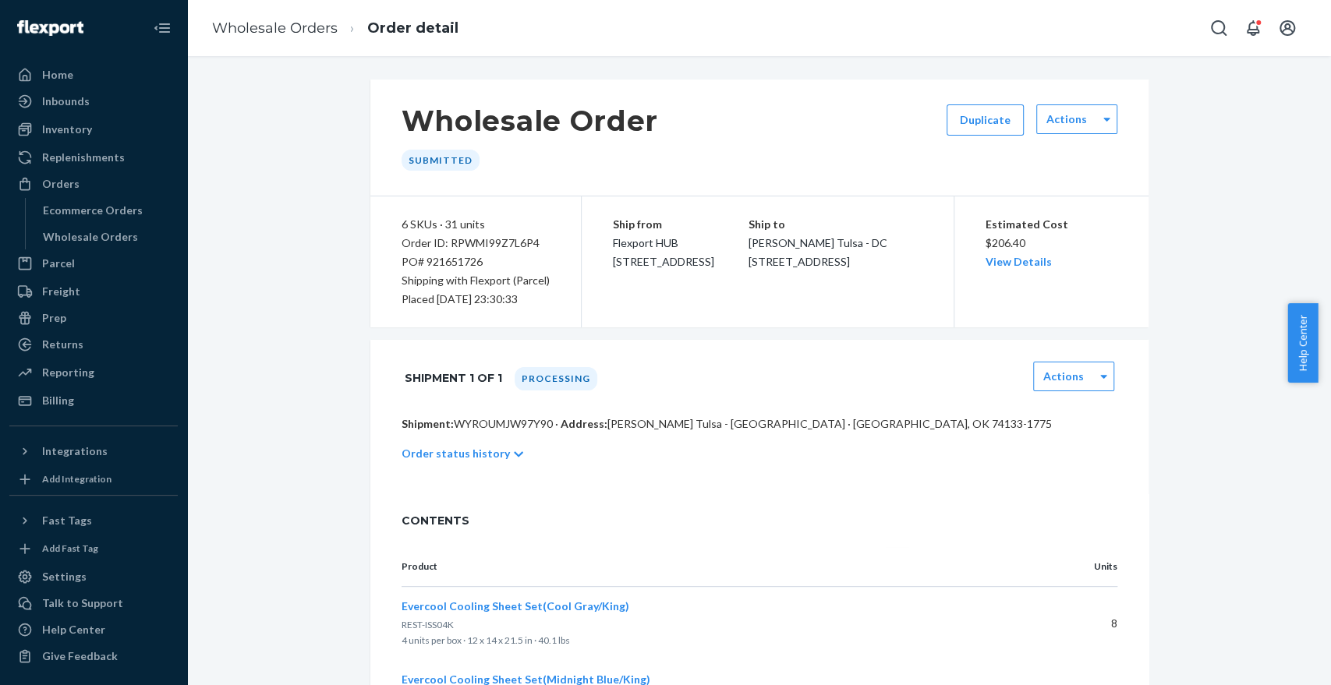
click at [496, 246] on div "Order ID: RPWMI99Z7L6P4" at bounding box center [475, 243] width 148 height 19
copy div "RPWMI99Z7L6P4"
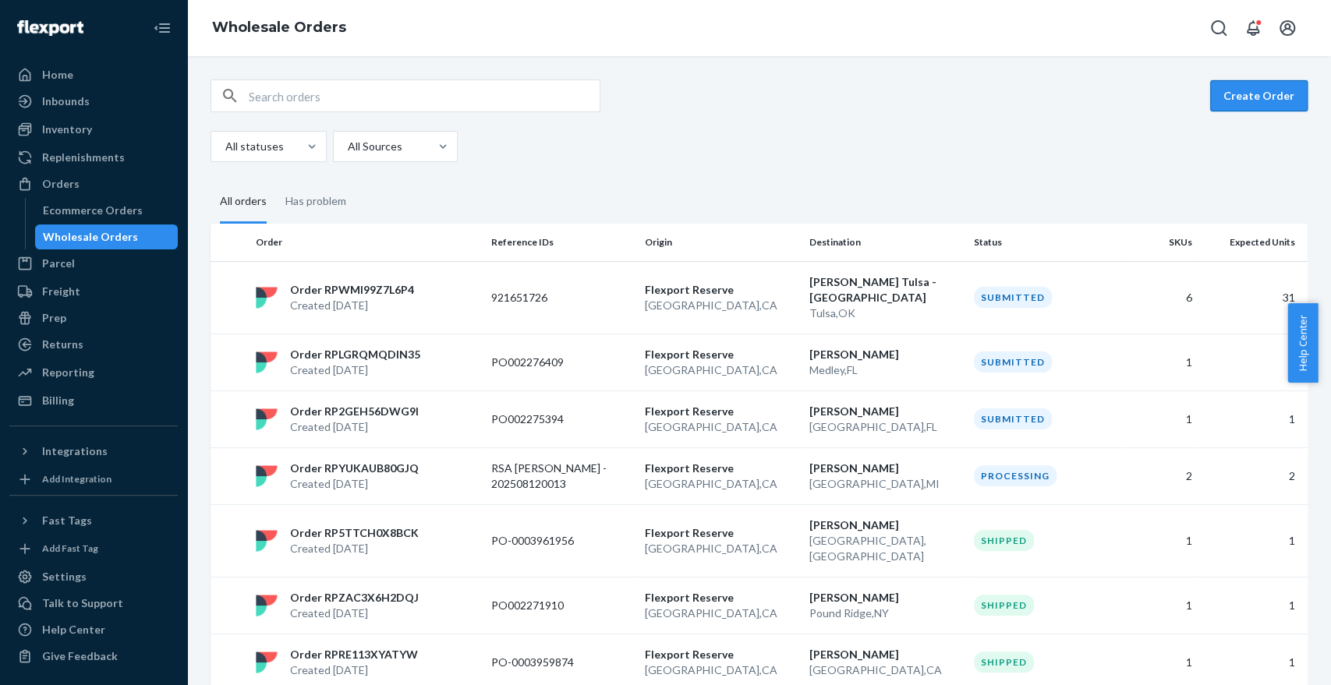
click at [1252, 83] on button "Create Order" at bounding box center [1258, 95] width 97 height 31
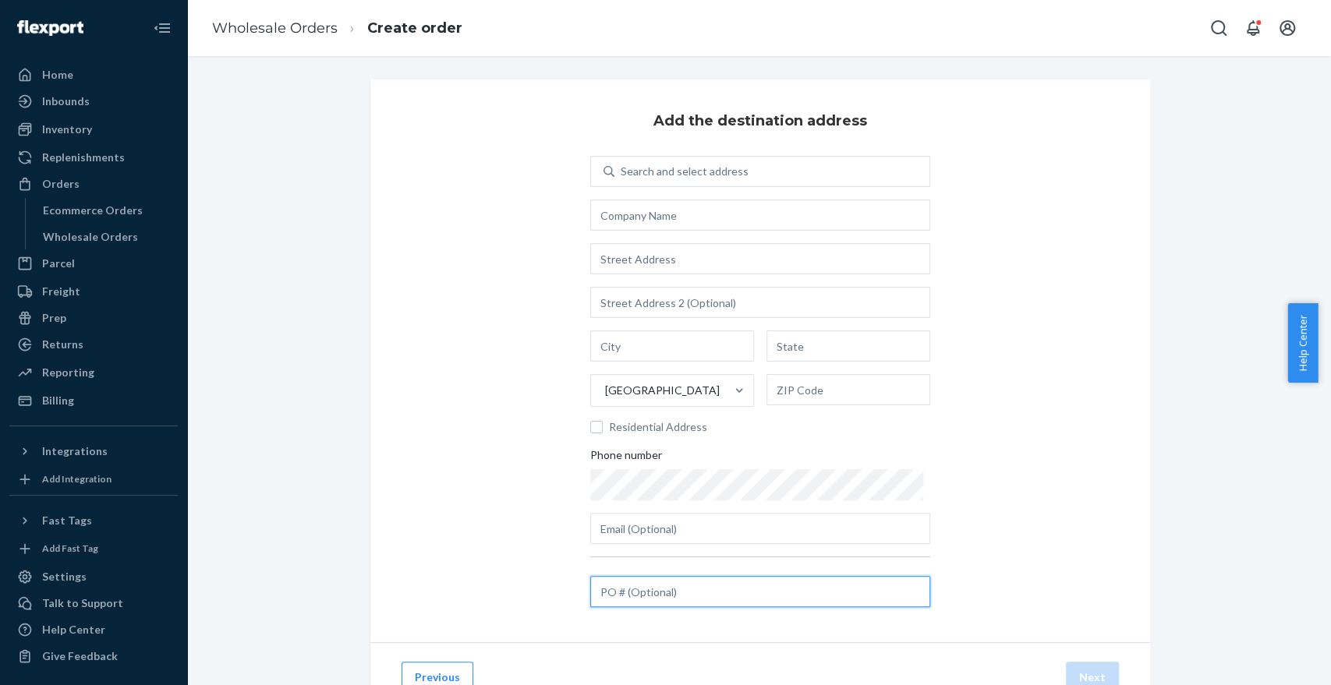
click at [674, 589] on input "text" at bounding box center [760, 591] width 340 height 31
paste input "971651736"
type input "971651736"
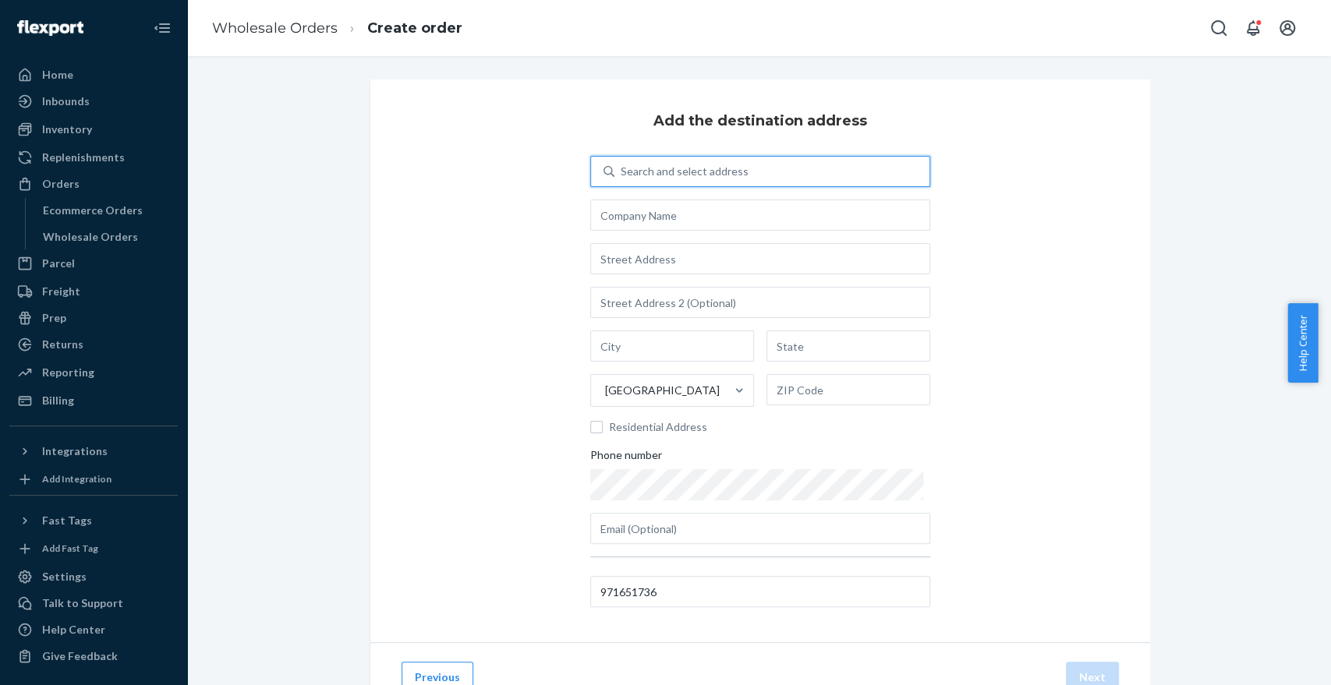
click at [703, 168] on div "Search and select address" at bounding box center [685, 172] width 128 height 16
click at [622, 168] on input "0 results available. Use Up and Down to choose options, press Enter to select t…" at bounding box center [622, 172] width 2 height 16
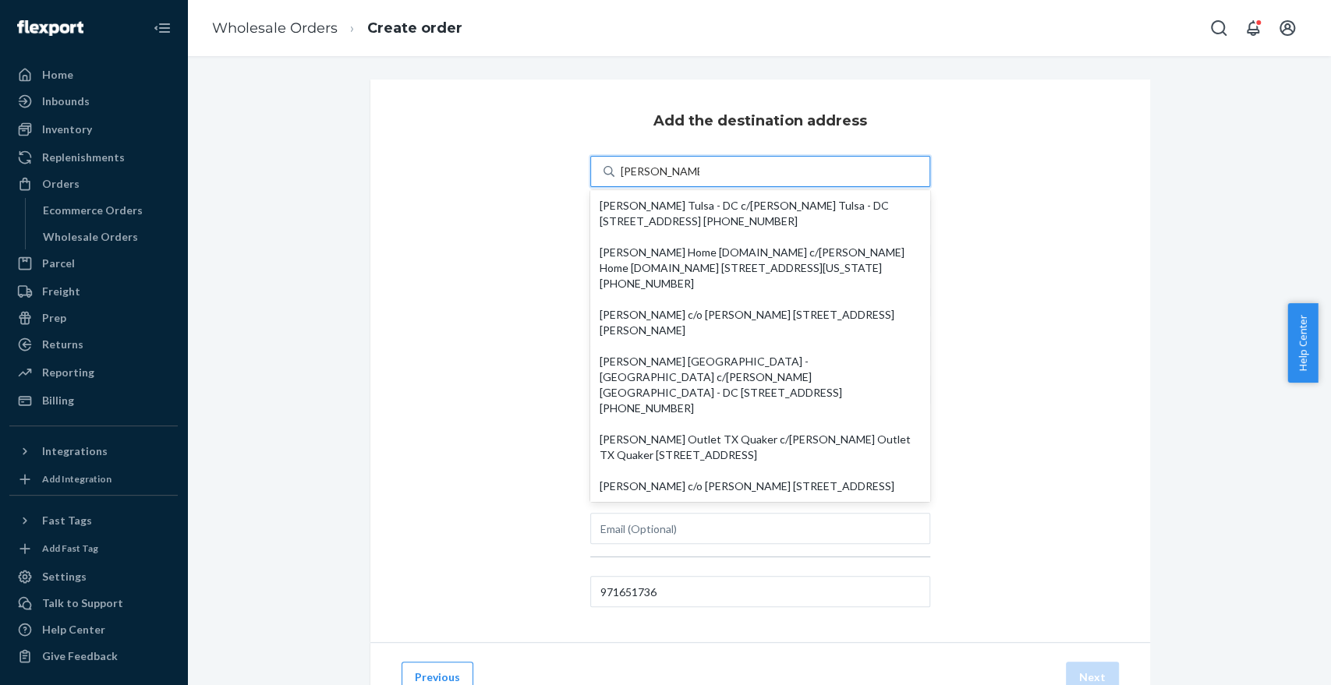
type input "mathis home dist"
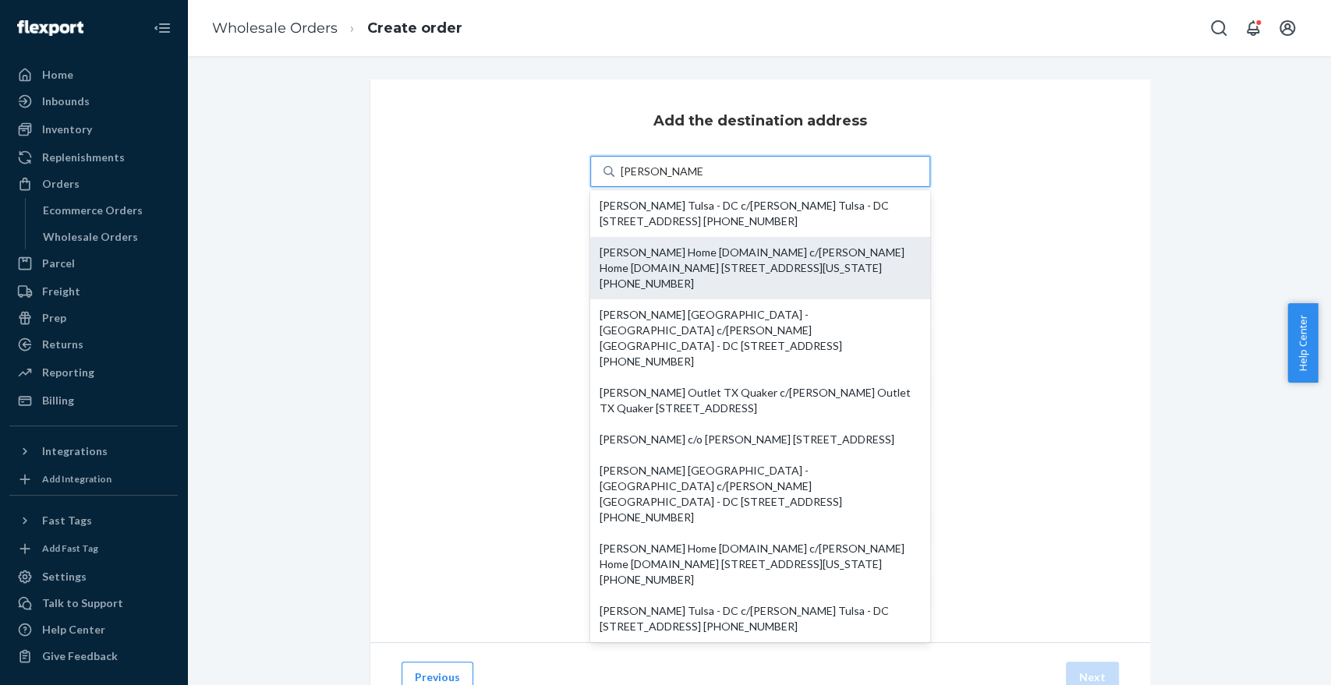
click at [674, 248] on div "Mathis Home Dist.Center c/o Mathis Home Dist.Center 413 S Portland Ave Oklahoma…" at bounding box center [759, 268] width 321 height 47
click at [674, 179] on input "mathis home dist" at bounding box center [662, 172] width 83 height 16
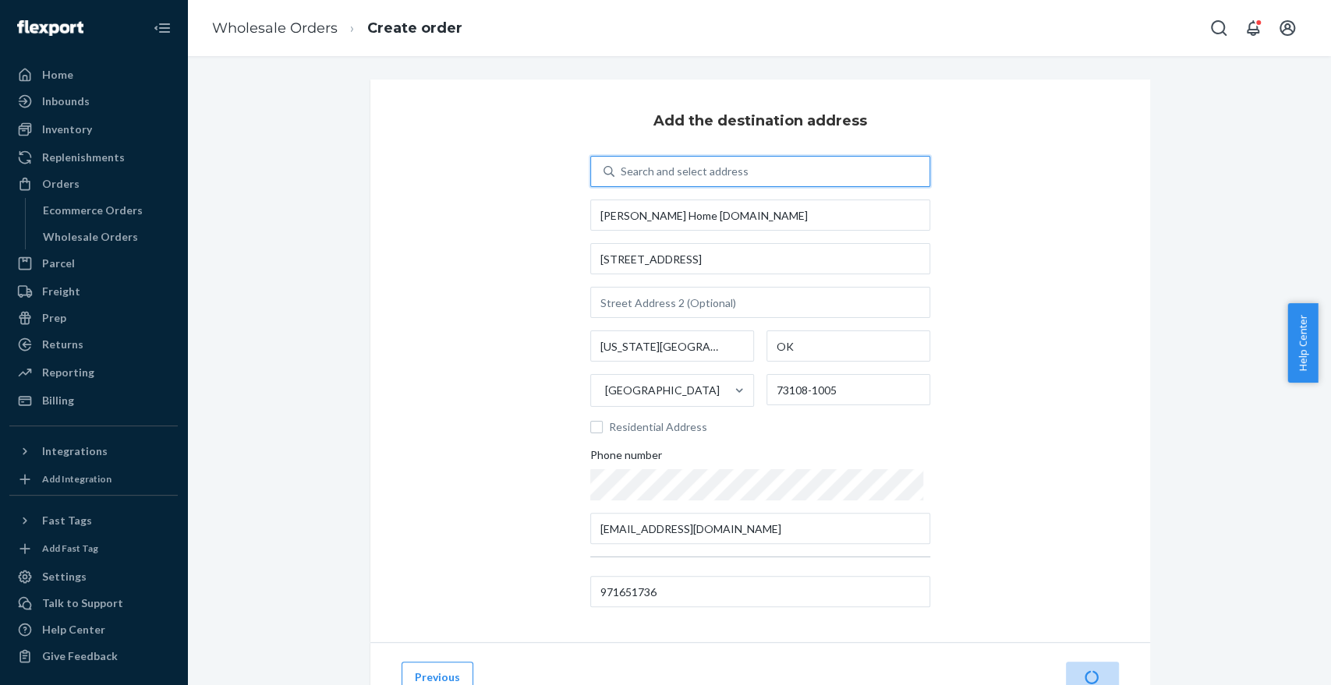
type input "Mathis Home Dist.Center"
type input "413 S Portland Ave"
type input "Oklahoma City"
type input "OK"
type input "73108-1005"
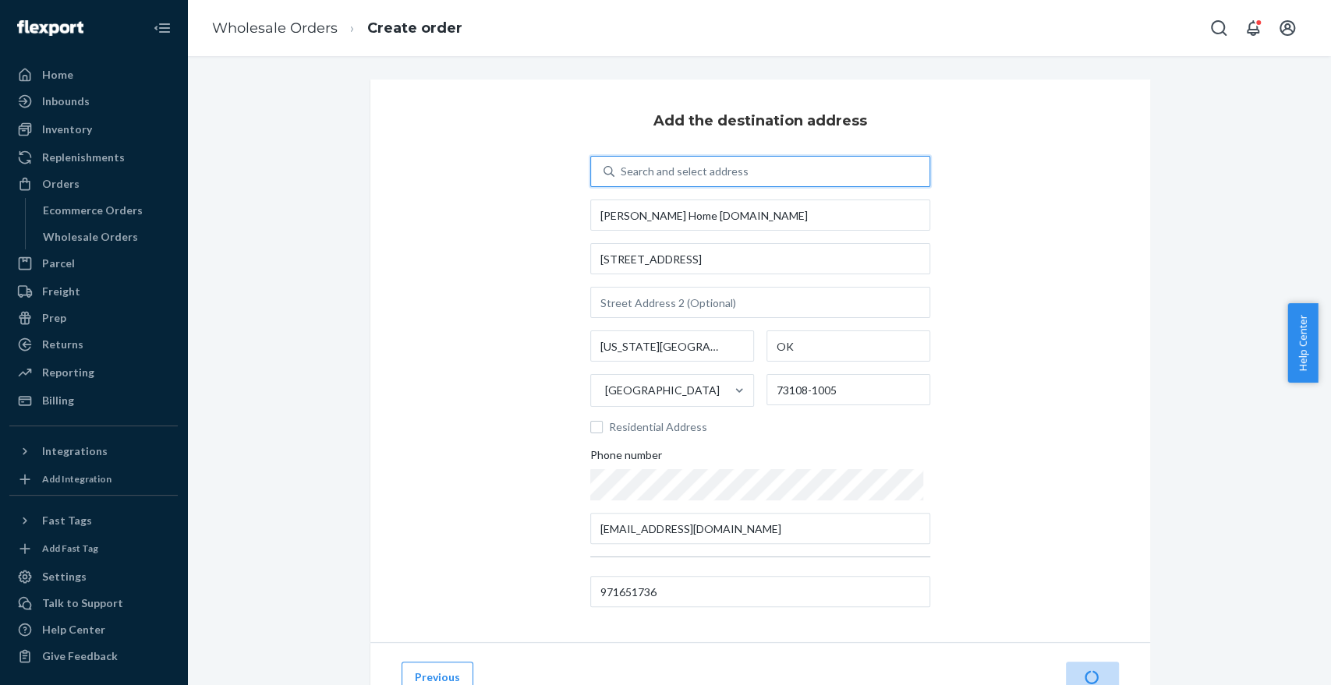
type input "97receiving@mathisbrothers.com"
click at [1034, 346] on div "Add the destination address Search and select address Mathis Home Dist.Center 4…" at bounding box center [760, 361] width 780 height 563
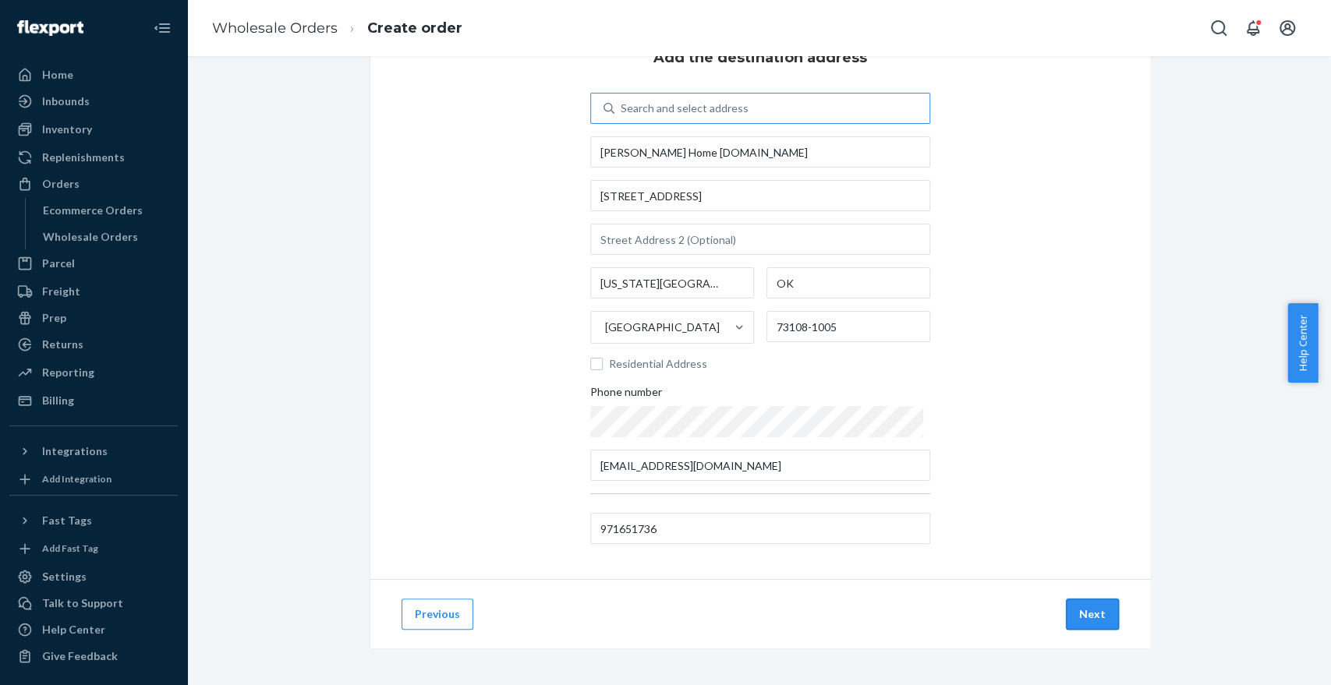
click at [1085, 615] on button "Next" at bounding box center [1092, 614] width 53 height 31
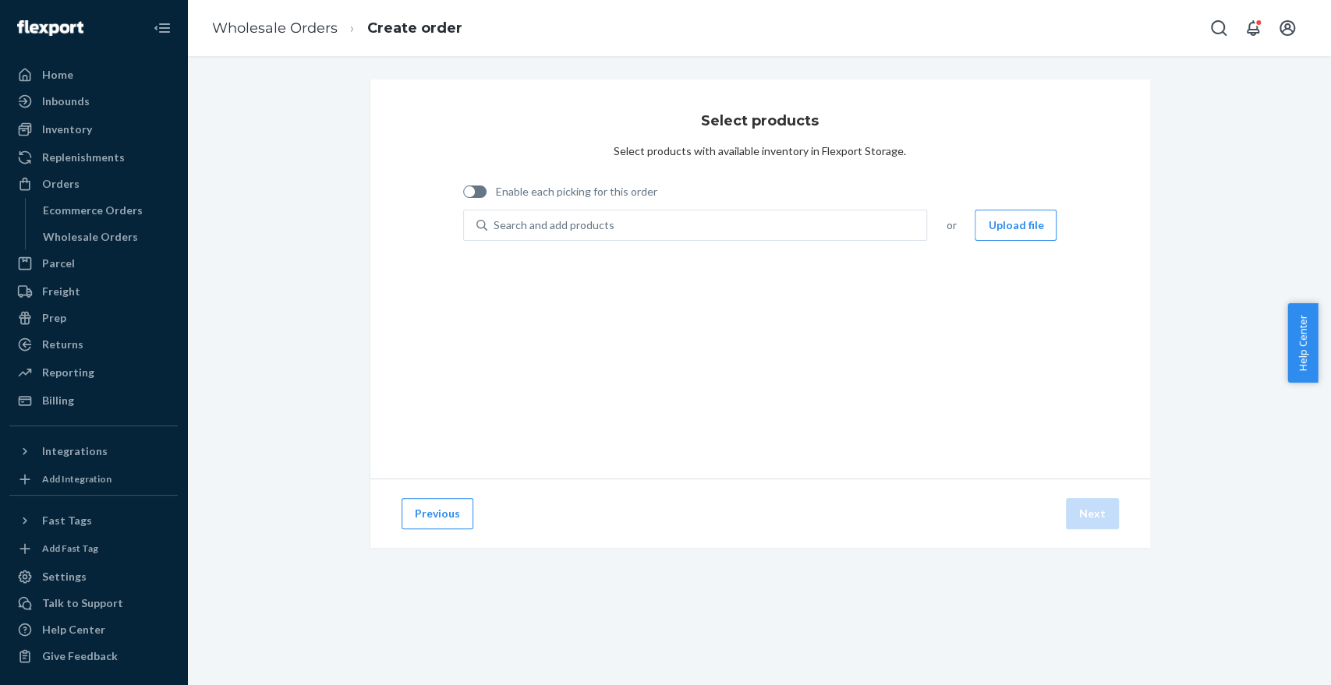
scroll to position [0, 0]
click at [537, 235] on div "Search and add products" at bounding box center [707, 225] width 440 height 28
click at [495, 233] on input "0 results available. Use Up and Down to choose options, press Enter to select t…" at bounding box center [494, 225] width 2 height 16
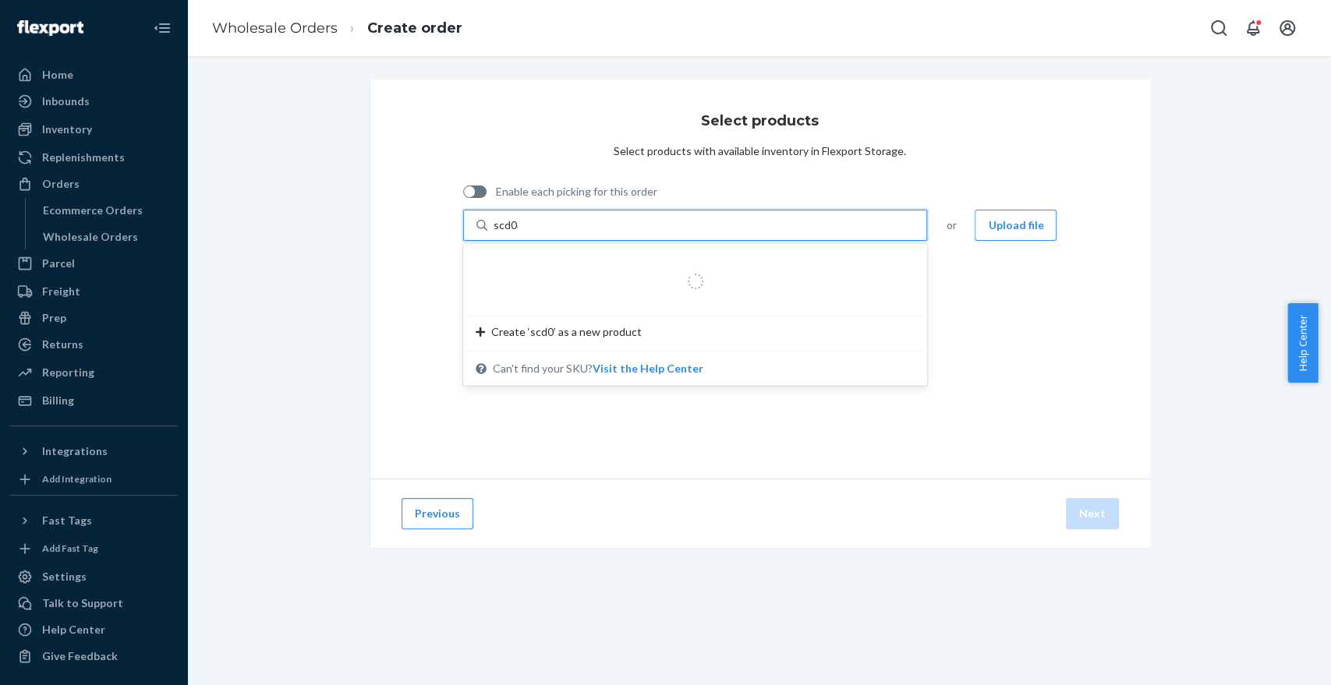
type input "scd03q"
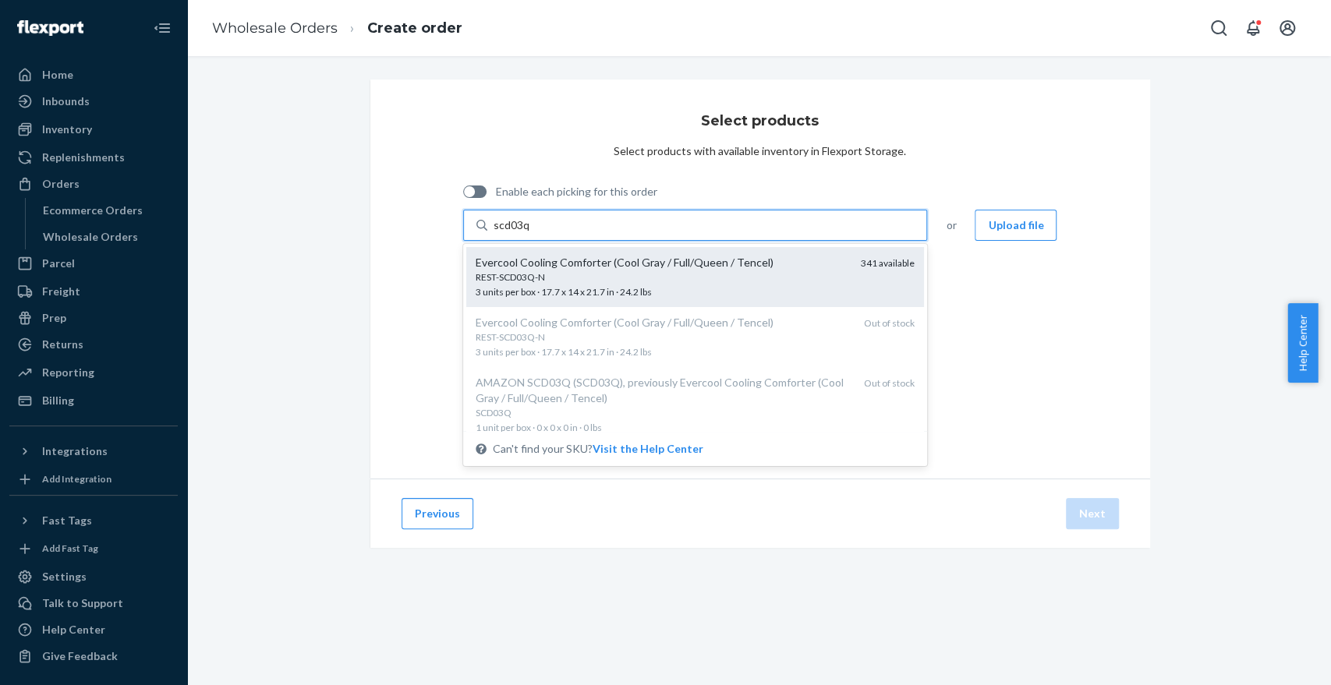
click at [575, 273] on div "REST-SCD03Q-N" at bounding box center [662, 276] width 373 height 13
click at [530, 233] on input "scd03q" at bounding box center [511, 225] width 37 height 16
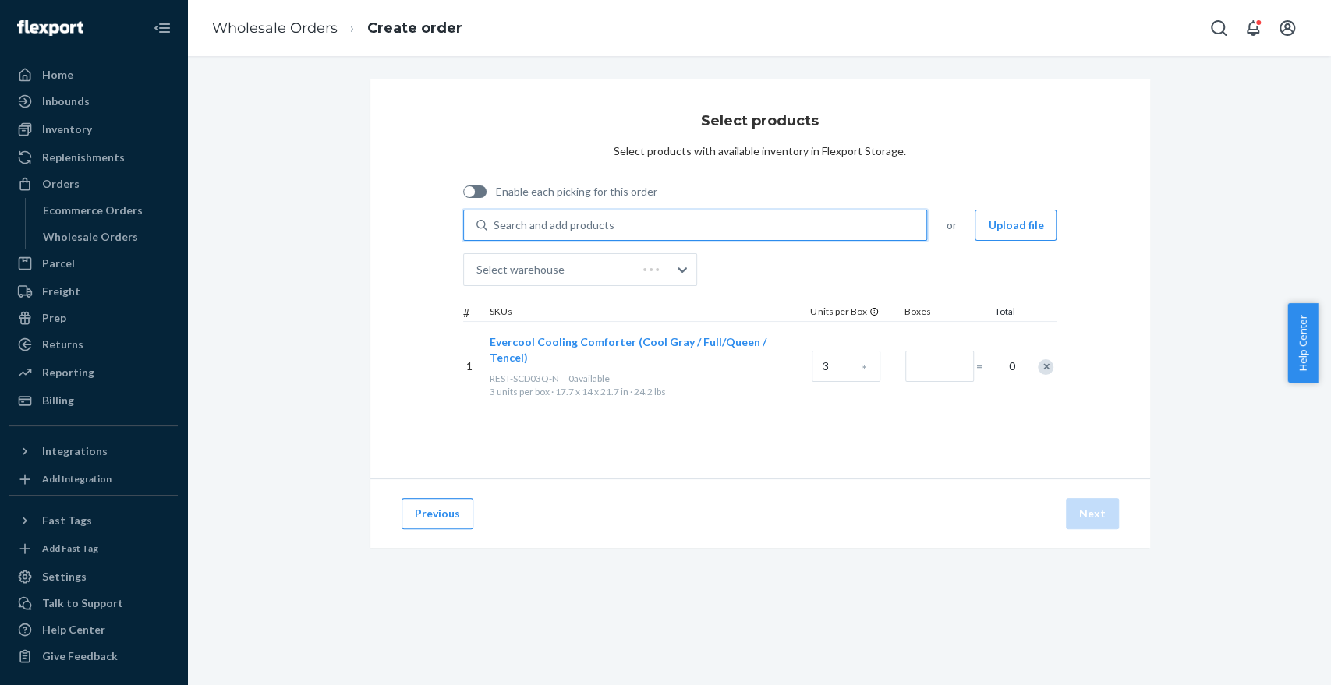
click at [543, 222] on div "Search and add products" at bounding box center [553, 225] width 121 height 16
click at [495, 222] on input "0 results available. Select is focused ,type to refine list, press Down to open…" at bounding box center [494, 225] width 2 height 16
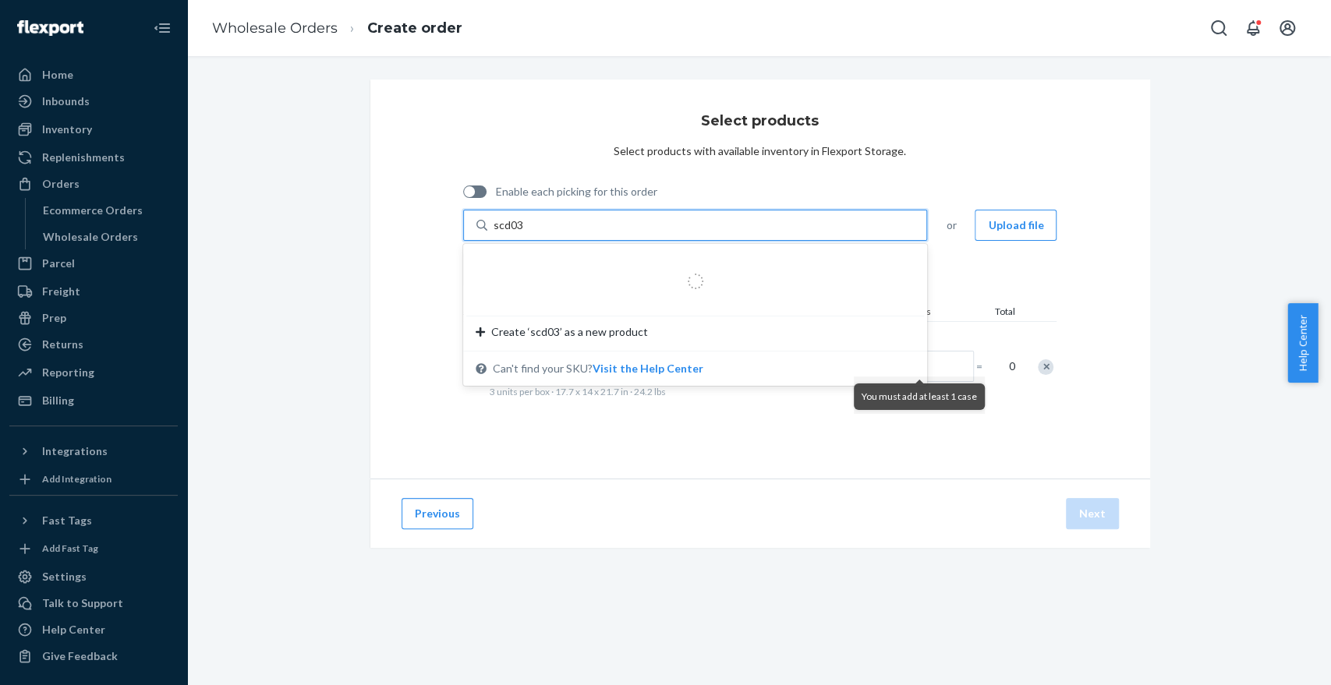
type input "scd03k"
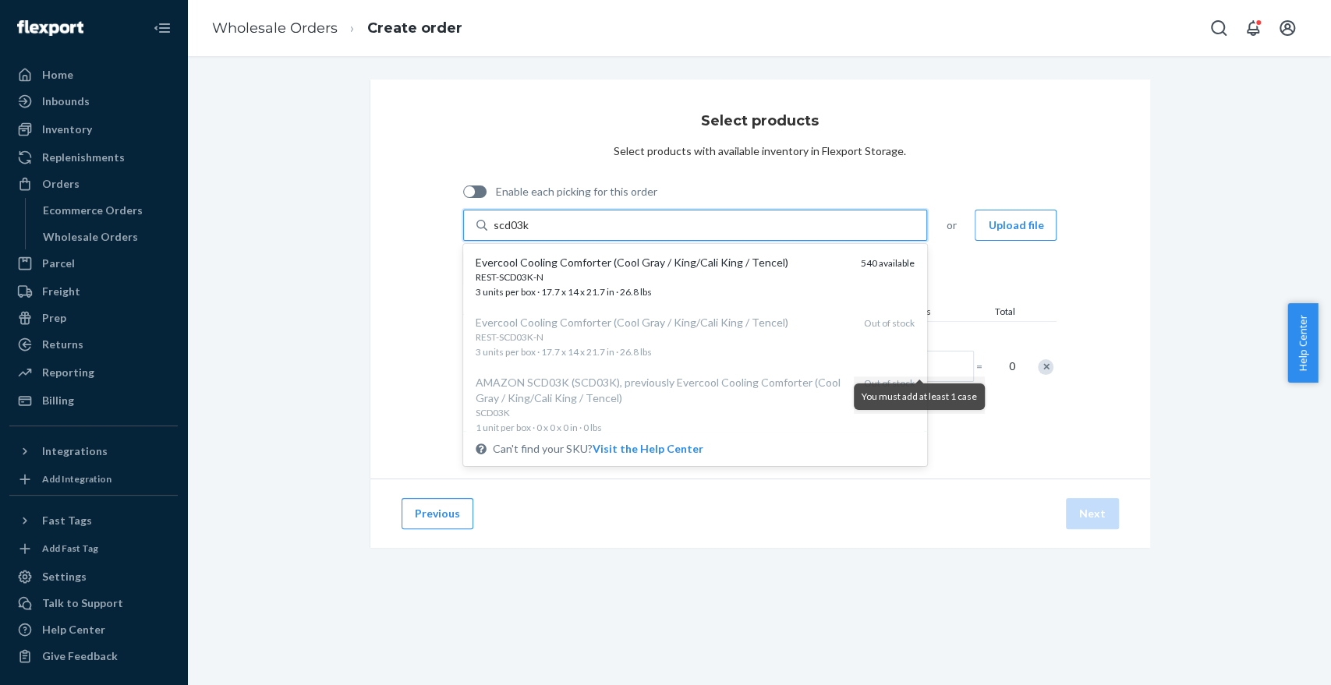
click at [550, 270] on div "REST-SCD03K-N" at bounding box center [662, 276] width 373 height 13
click at [529, 233] on input "scd03k" at bounding box center [511, 225] width 36 height 16
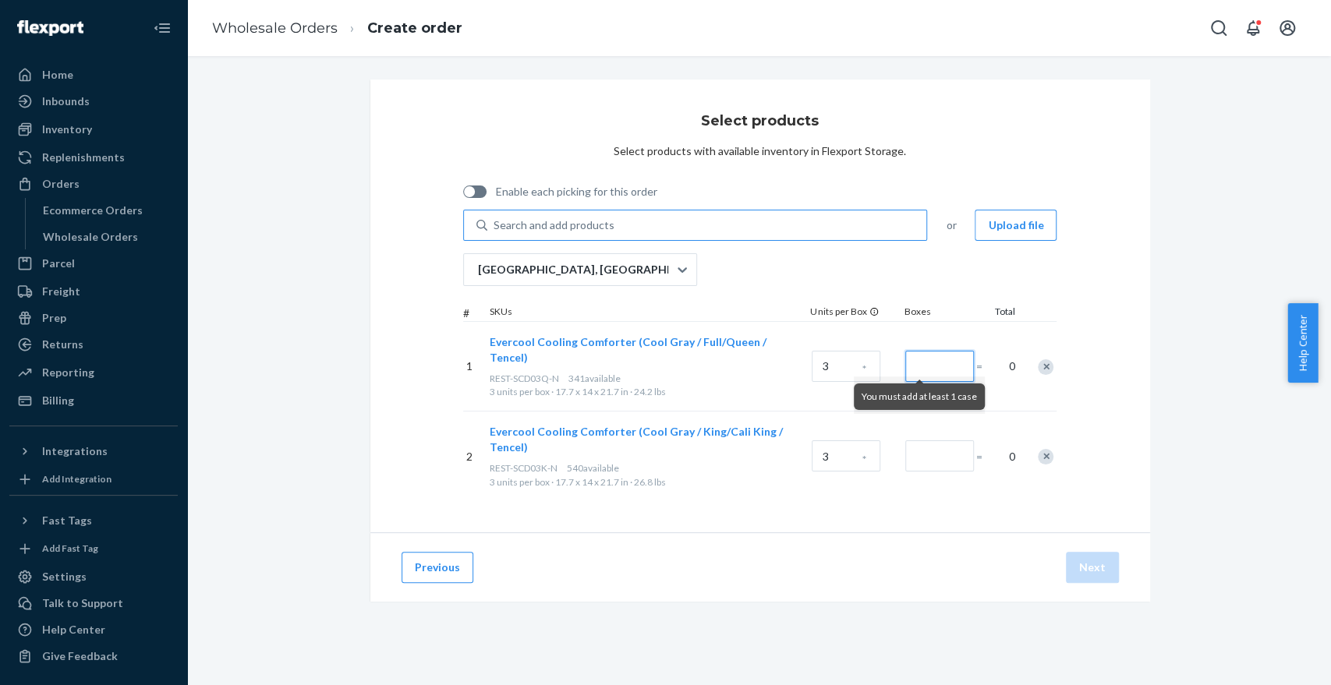
click at [918, 354] on input "Number of boxes" at bounding box center [939, 366] width 69 height 31
type input "1"
click at [926, 440] on input "Number of boxes" at bounding box center [939, 455] width 69 height 31
type input "2"
click at [804, 178] on div "Enable each picking for this order" at bounding box center [760, 194] width 594 height 32
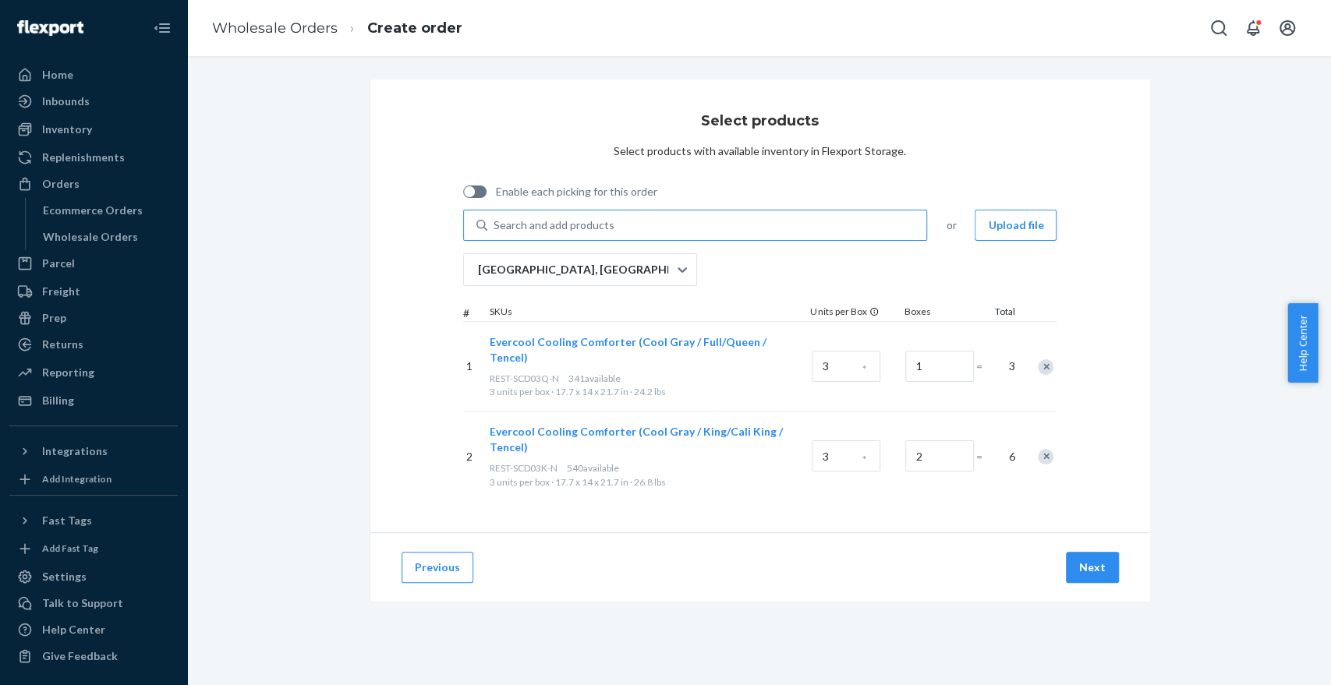
click at [592, 230] on div "Search and add products" at bounding box center [553, 225] width 121 height 16
click at [495, 230] on input "Search and add products" at bounding box center [494, 225] width 2 height 16
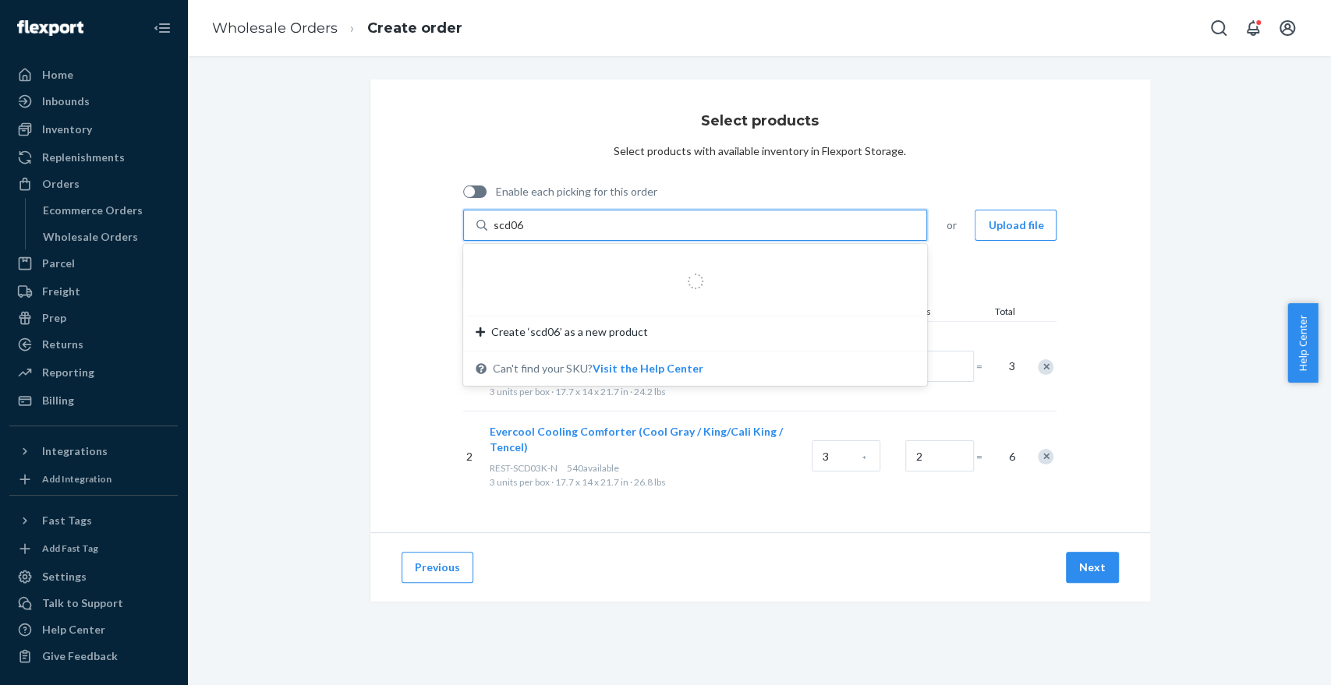
type input "scd06k"
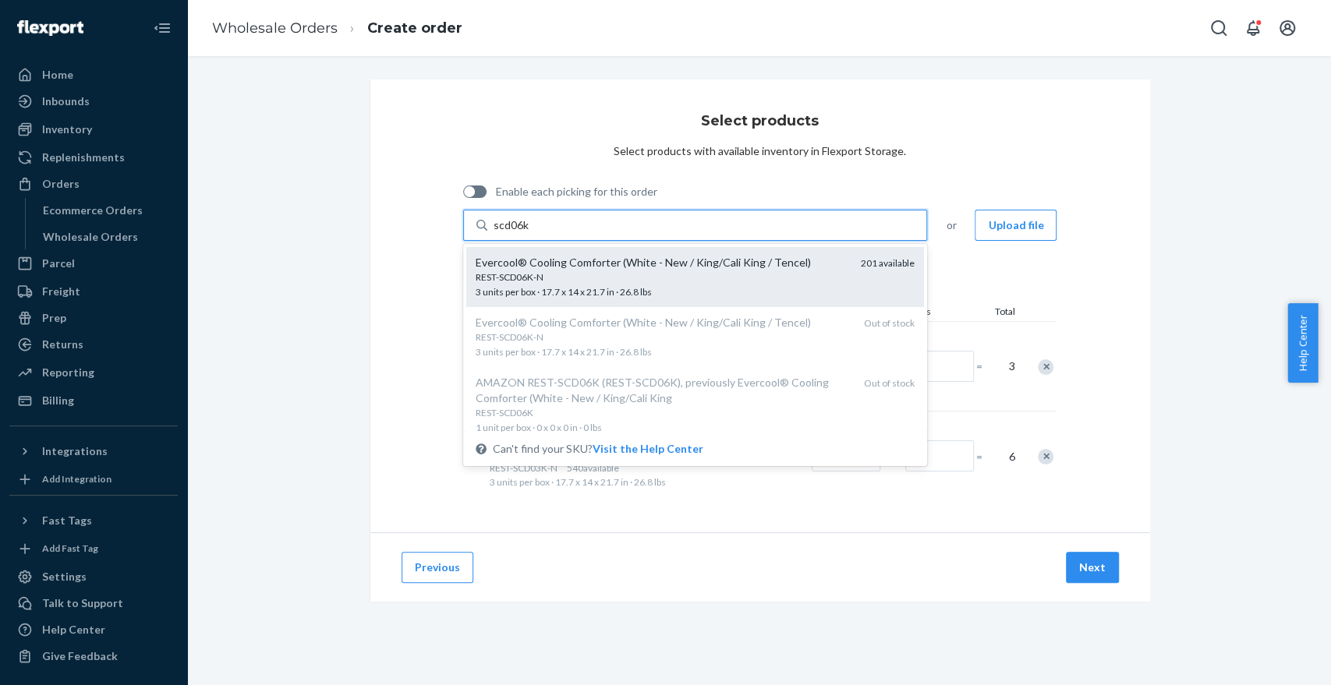
click at [536, 279] on div "REST-SCD06K-N" at bounding box center [662, 276] width 373 height 13
click at [529, 233] on input "scd06k" at bounding box center [511, 225] width 36 height 16
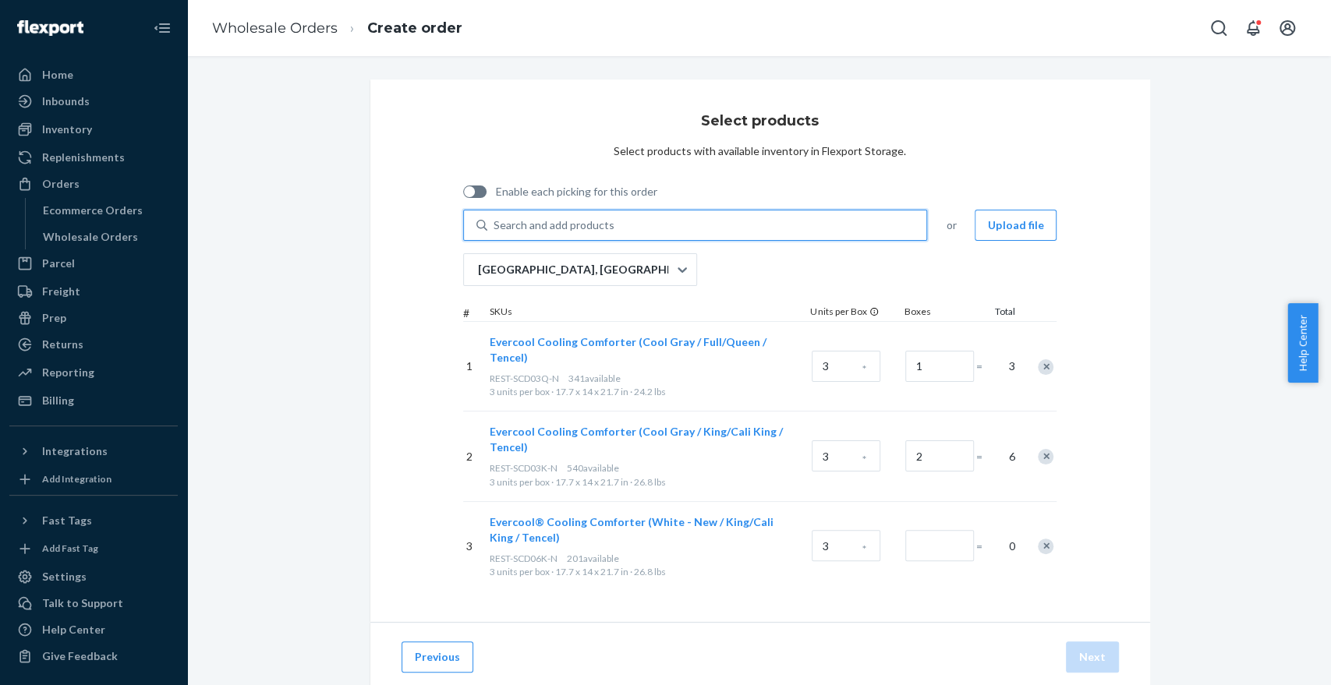
click at [514, 224] on div "Search and add products" at bounding box center [553, 225] width 121 height 16
click at [495, 224] on input "0 results available. Use Up and Down to choose options, press Enter to select t…" at bounding box center [494, 225] width 2 height 16
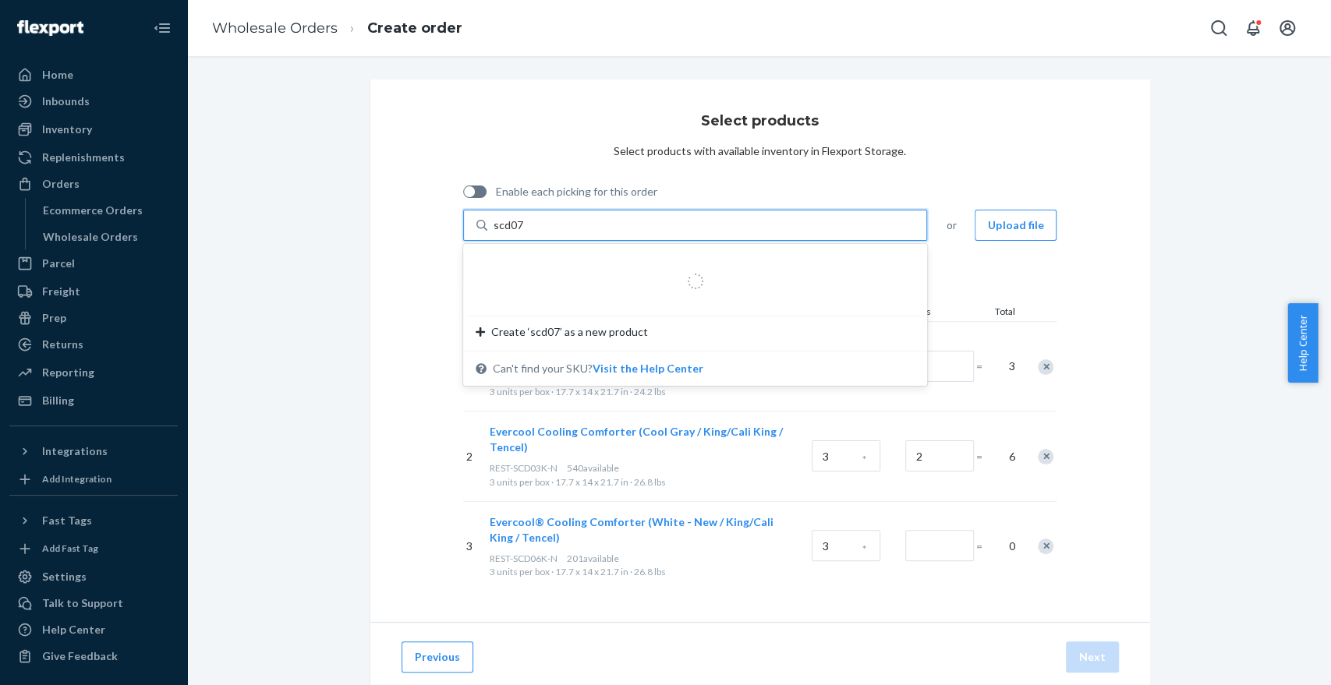
type input "scd07k"
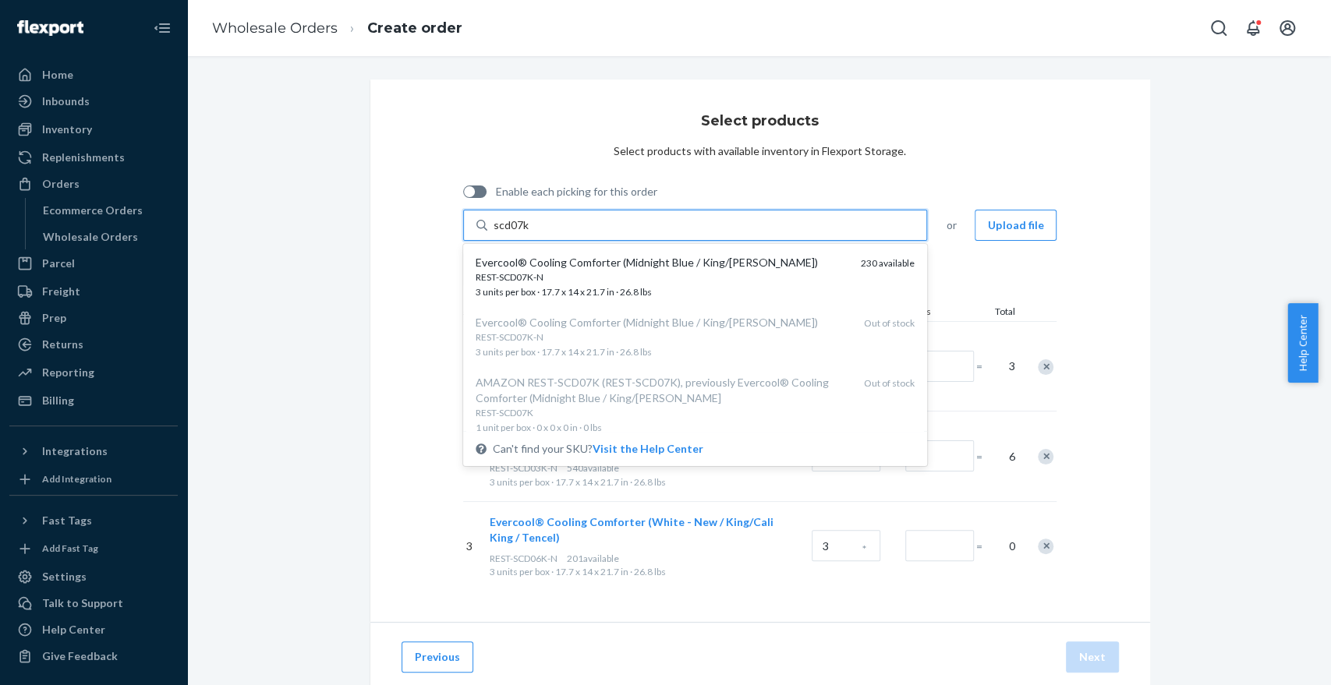
click at [555, 277] on div "REST-SCD07K-N" at bounding box center [662, 276] width 373 height 13
click at [529, 233] on input "scd07k" at bounding box center [511, 225] width 36 height 16
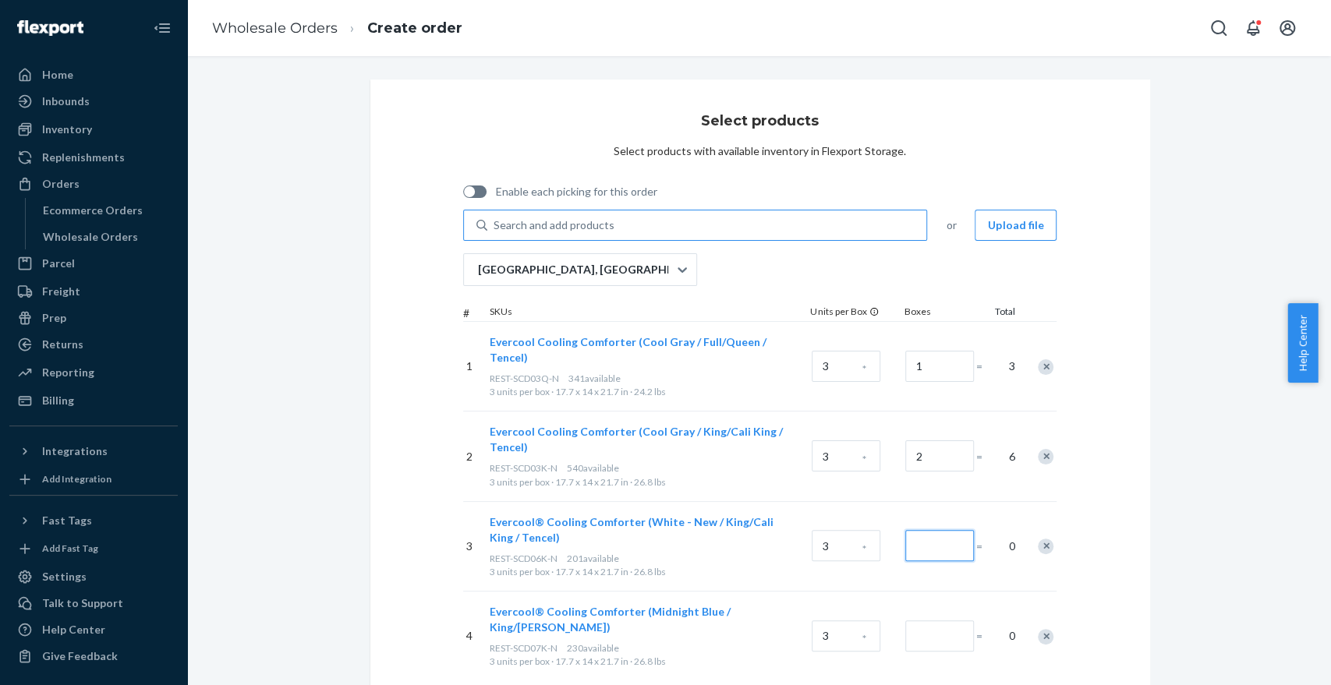
click at [919, 532] on input "Number of boxes" at bounding box center [939, 545] width 69 height 31
type input "2"
click at [923, 627] on input "Number of boxes" at bounding box center [939, 636] width 69 height 31
type input "1"
click at [1116, 460] on div "Select products Select products with available inventory in Flexport Storage. E…" at bounding box center [760, 396] width 780 height 632
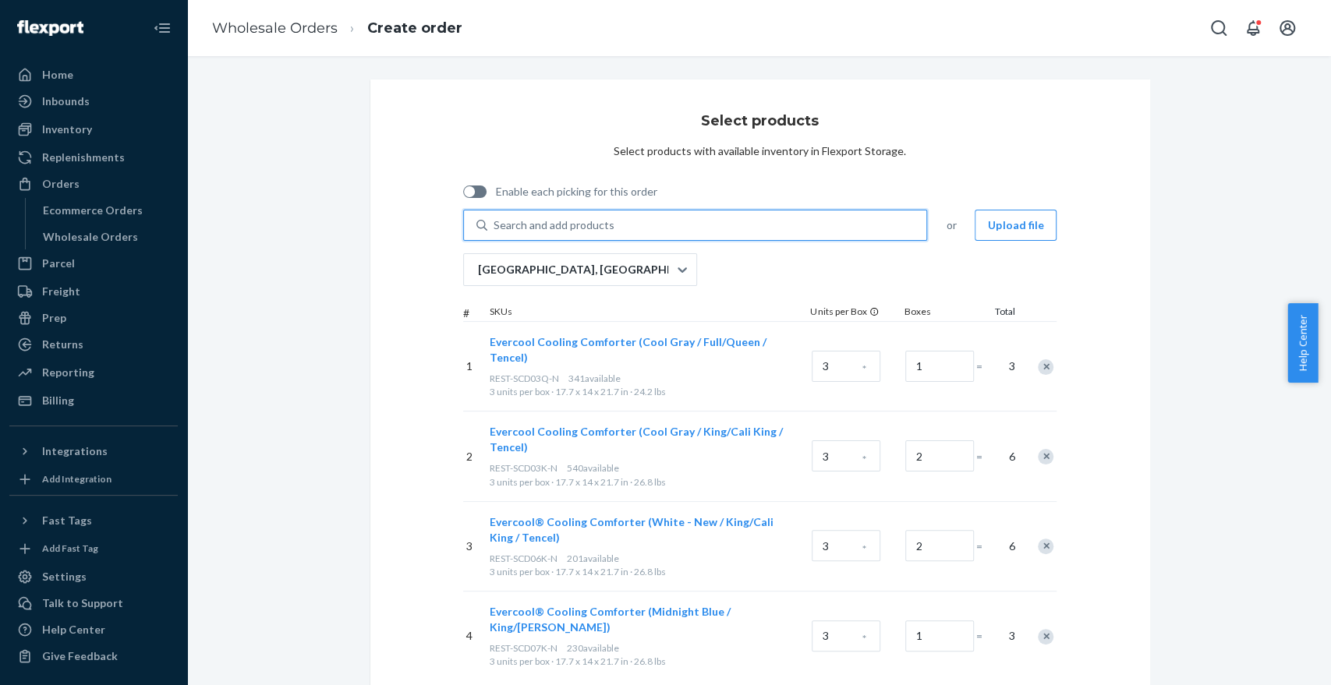
click at [533, 221] on div "Search and add products" at bounding box center [553, 225] width 121 height 16
click at [495, 221] on input "0 results available. Use Up and Down to choose options, press Enter to select t…" at bounding box center [494, 225] width 2 height 16
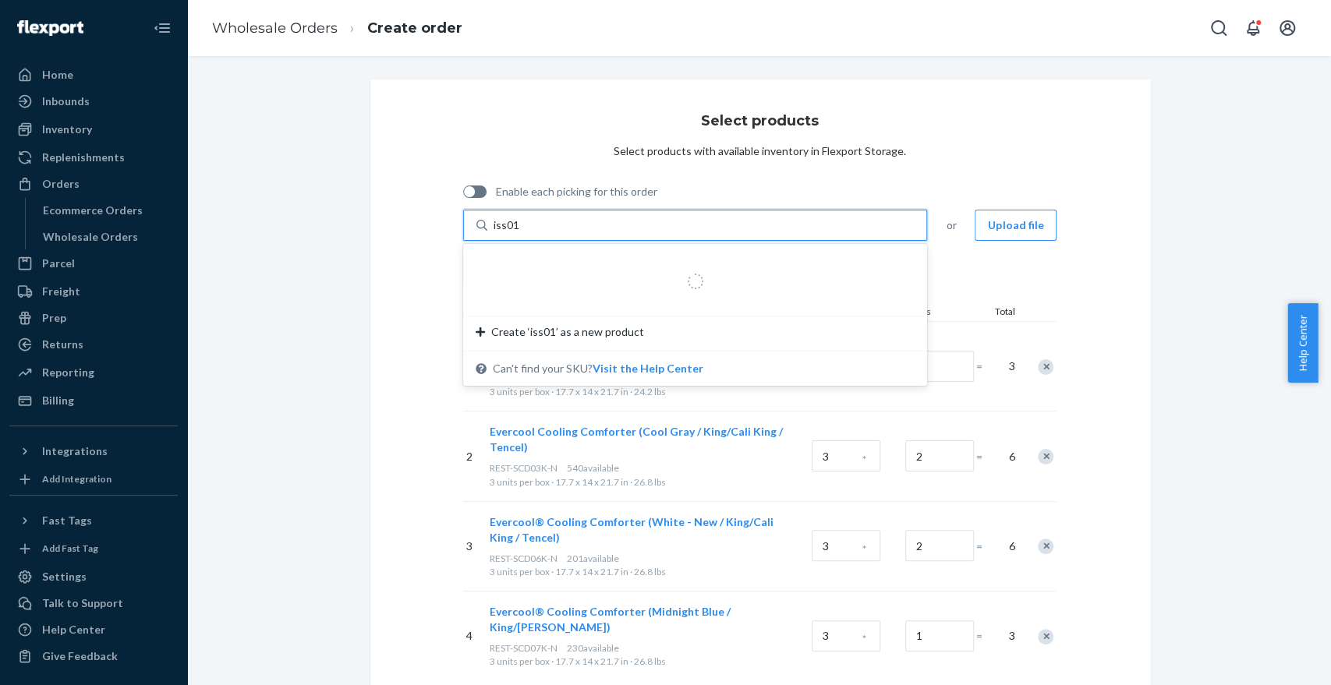
type input "iss01k"
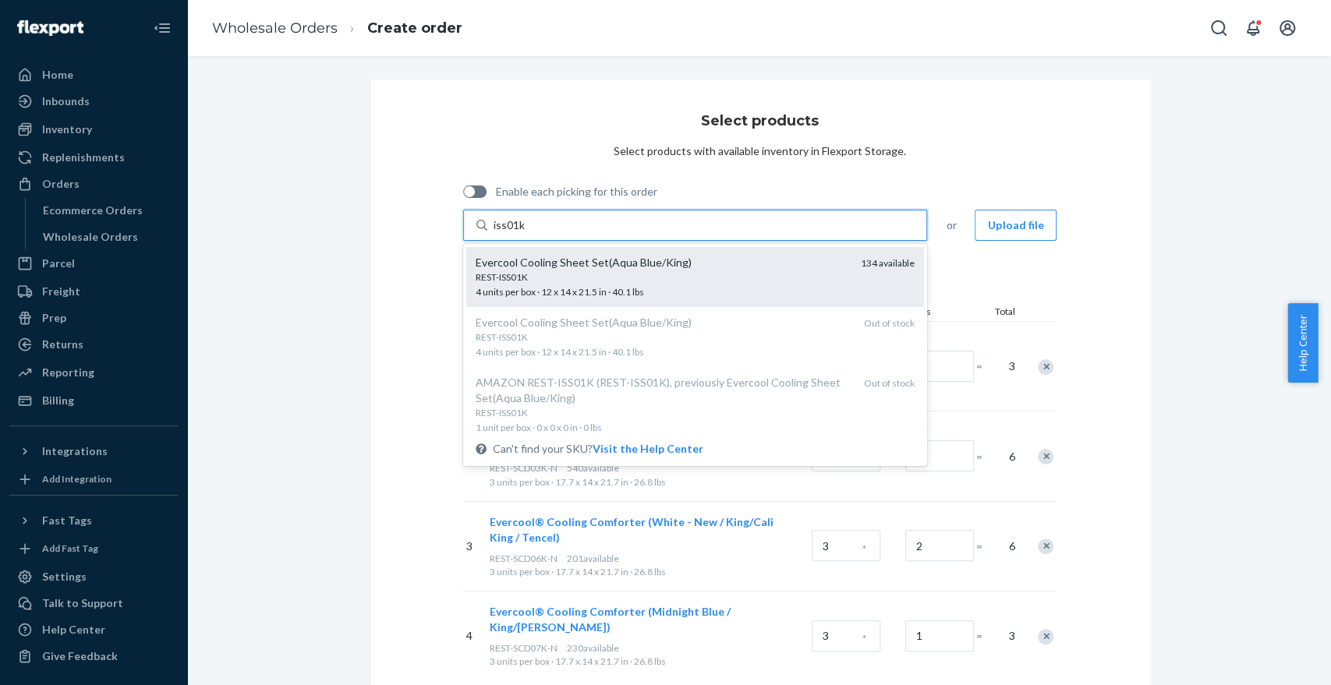
click at [538, 276] on div "REST-ISS01K" at bounding box center [662, 276] width 373 height 13
click at [525, 233] on input "iss01k" at bounding box center [509, 225] width 32 height 16
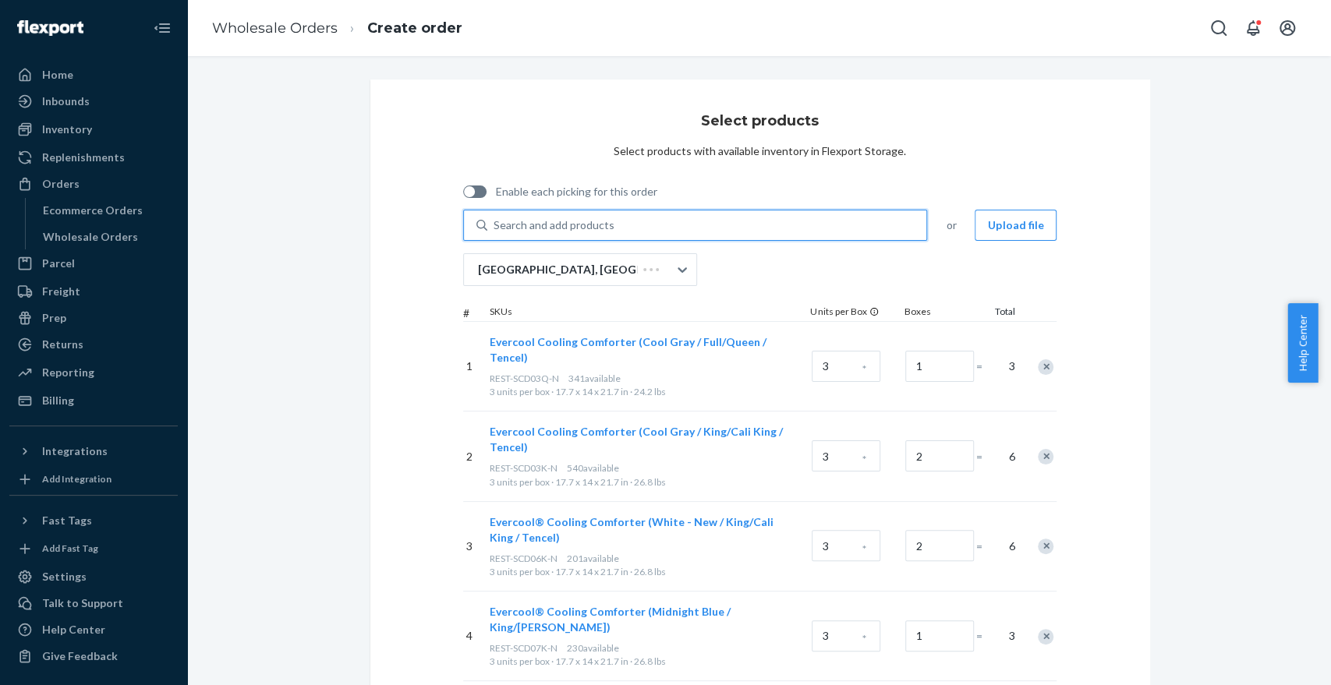
click at [511, 226] on div "Search and add products" at bounding box center [553, 225] width 121 height 16
click at [495, 226] on input "0 results available. Use Up and Down to choose options, press Enter to select t…" at bounding box center [494, 225] width 2 height 16
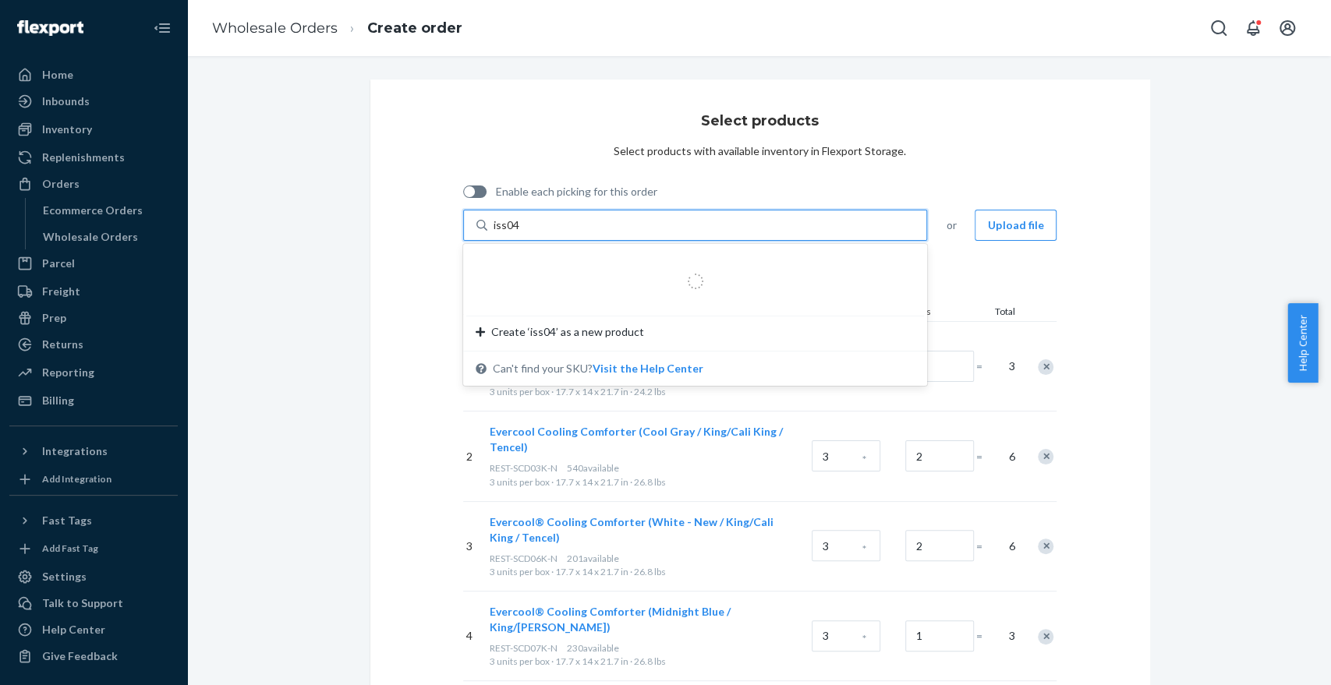
type input "iss04q"
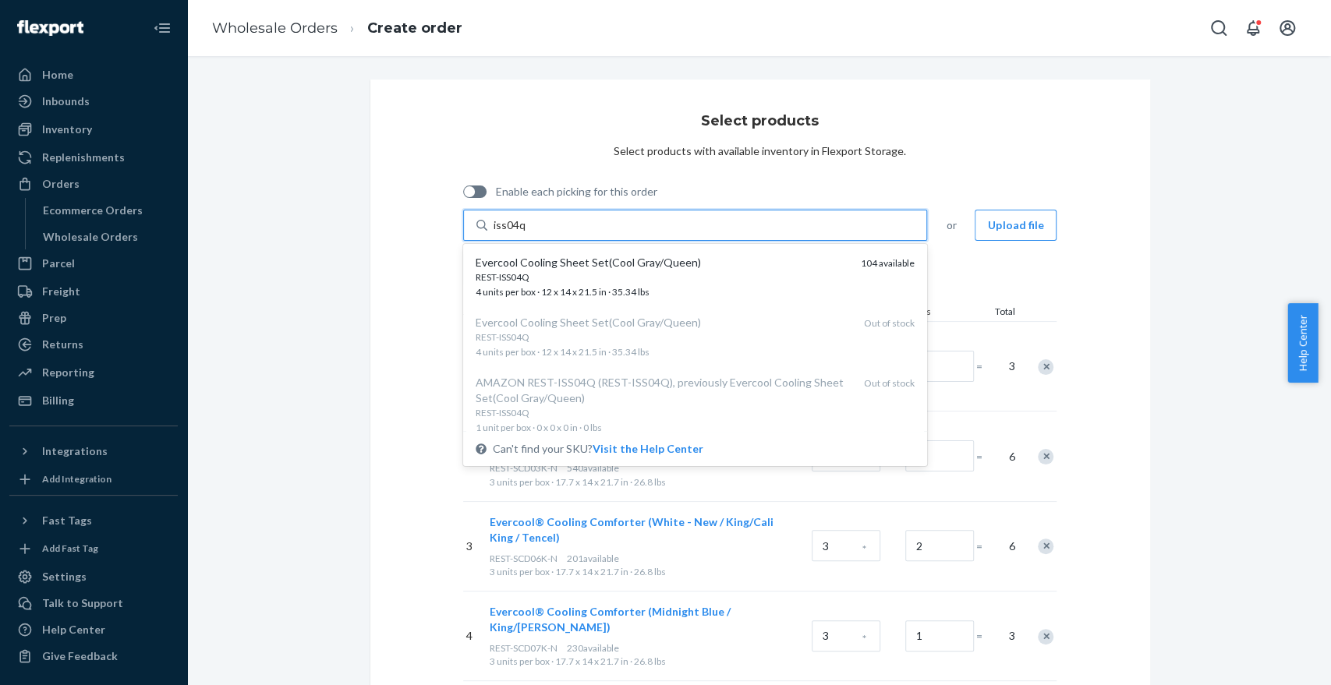
click at [526, 274] on div "REST-ISS04Q" at bounding box center [662, 276] width 373 height 13
click at [526, 233] on input "iss04q" at bounding box center [509, 225] width 33 height 16
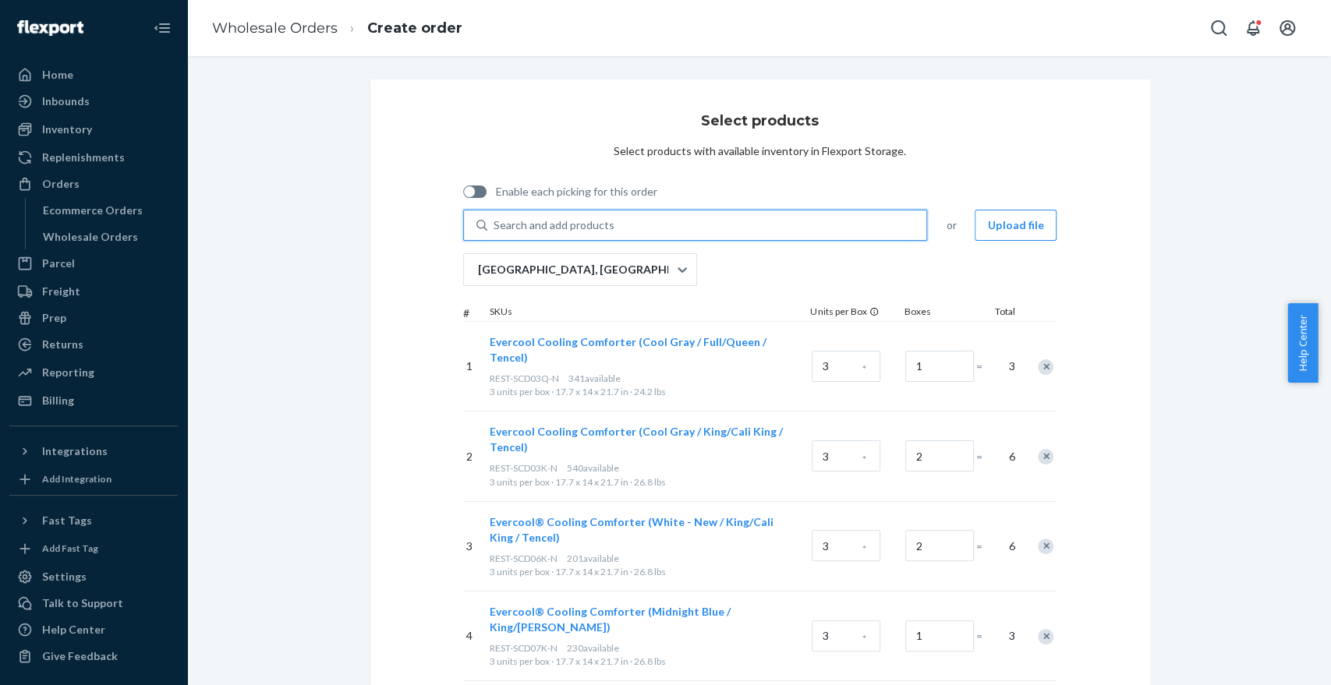
click at [529, 223] on div "Search and add products" at bounding box center [553, 225] width 121 height 16
click at [495, 223] on input "0 results available. Use Up and Down to choose options, press Enter to select t…" at bounding box center [494, 225] width 2 height 16
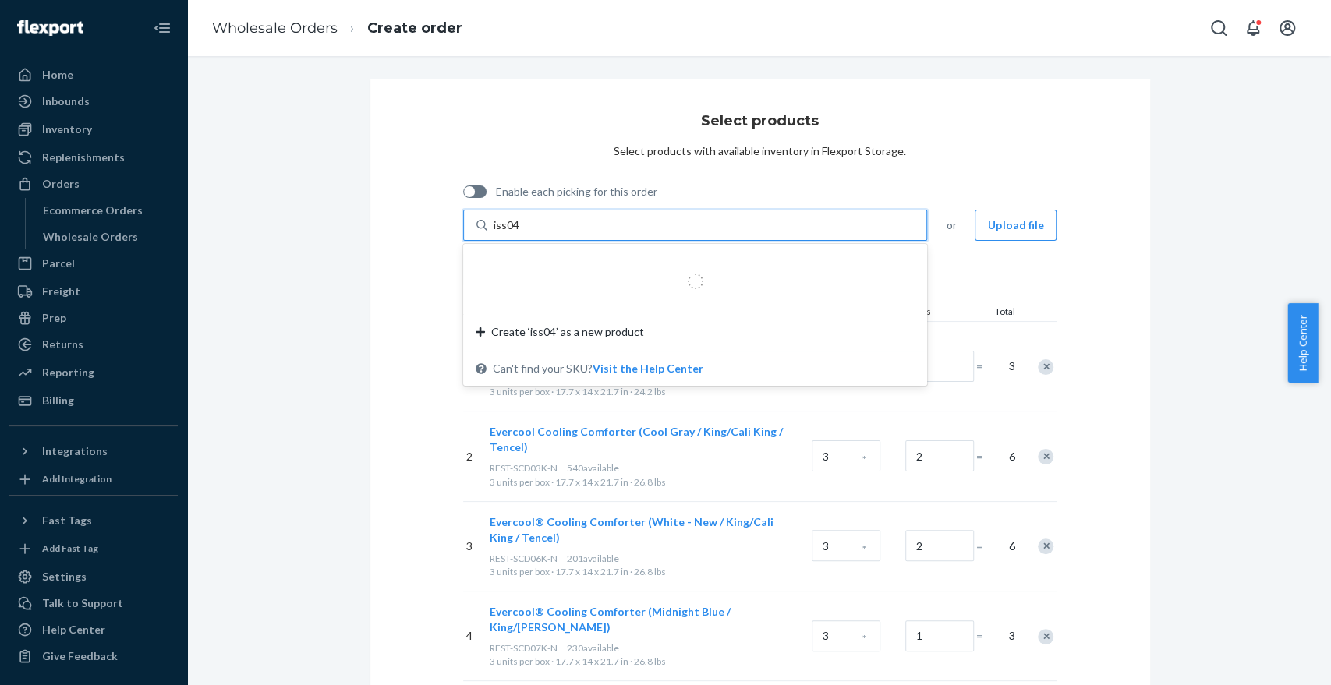
type input "iss04k"
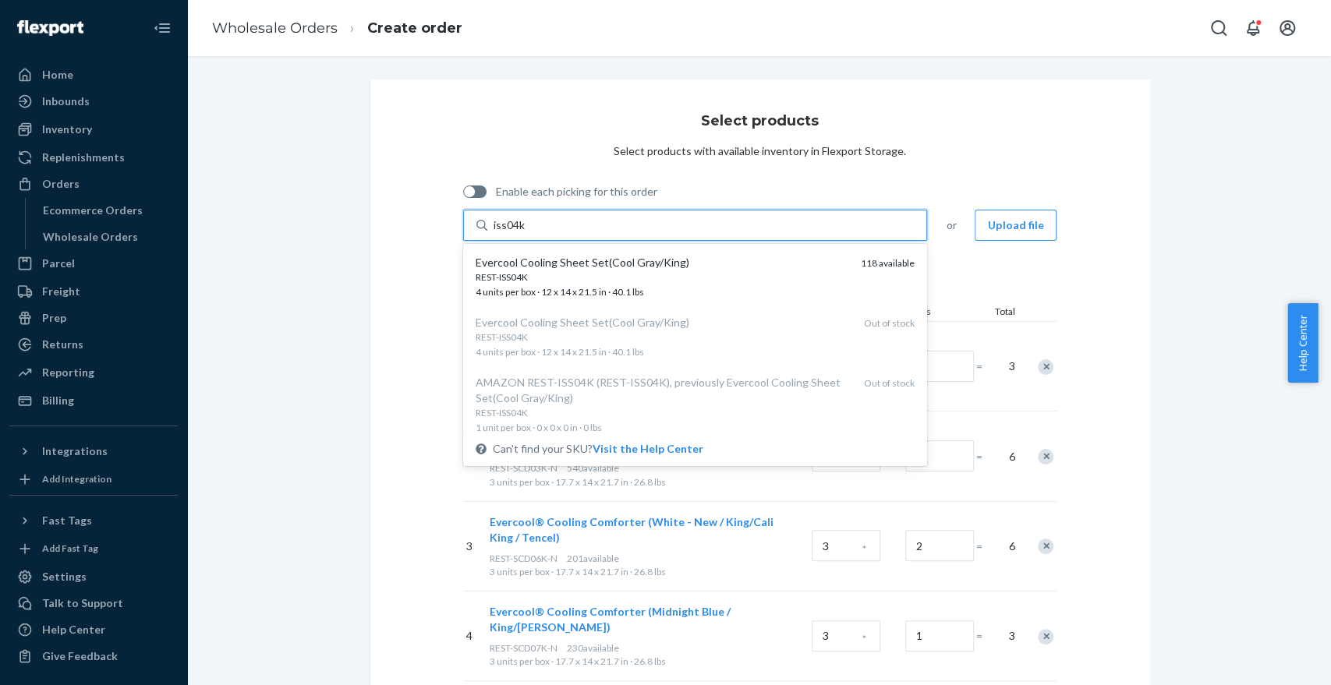
click at [556, 254] on div "Evercool Cooling Sheet Set(Cool Gray/King) REST-ISS04K 4 units per box · 12 x 1…" at bounding box center [695, 277] width 458 height 60
click at [525, 233] on input "iss04k" at bounding box center [509, 225] width 32 height 16
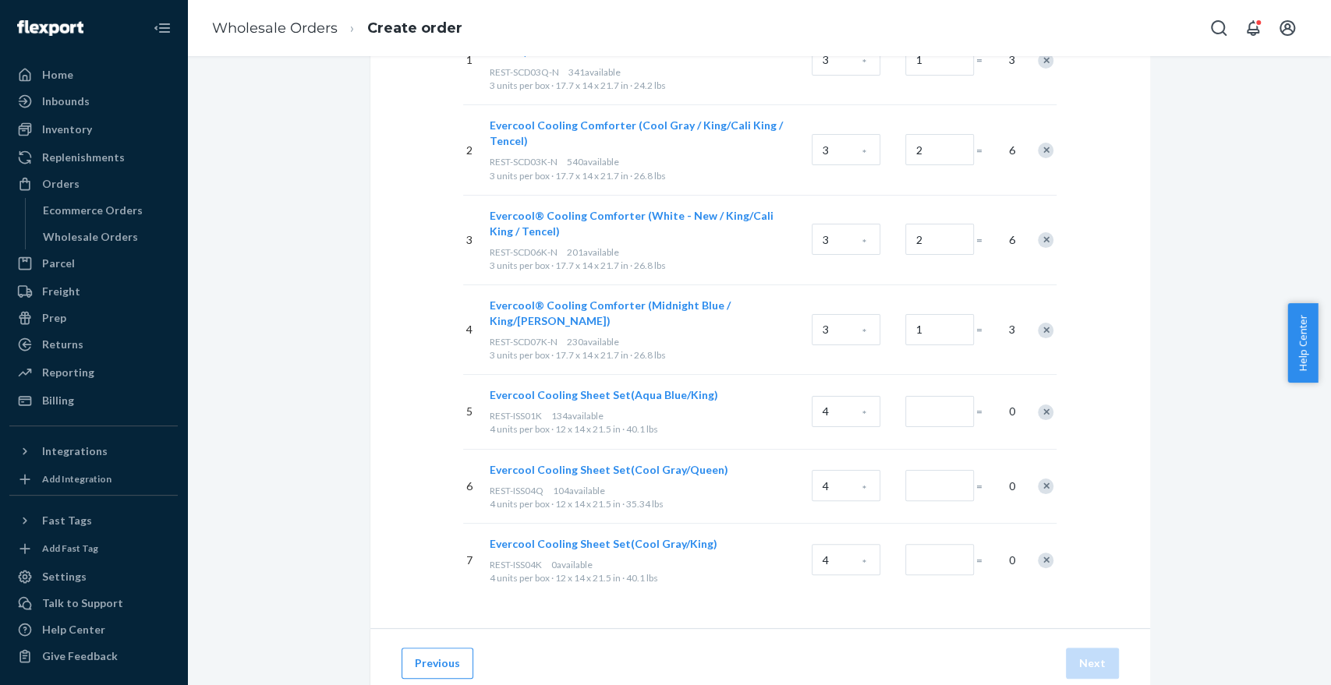
scroll to position [324, 0]
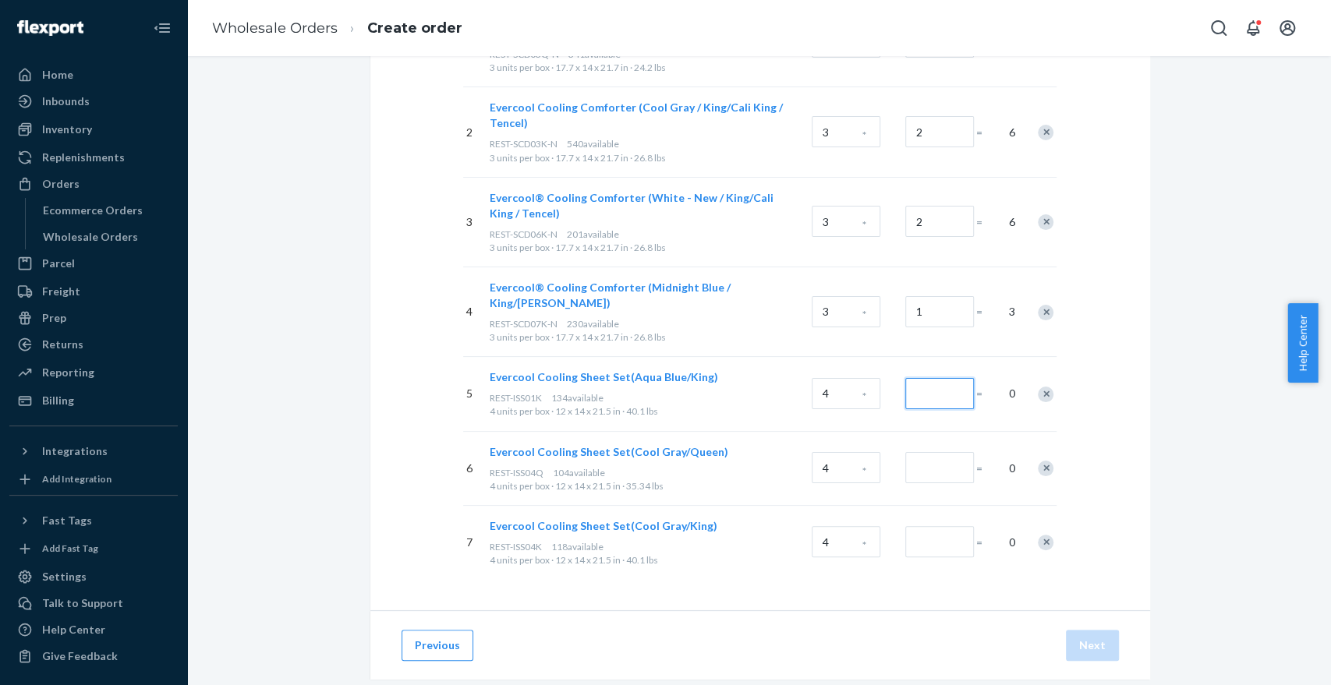
click at [923, 378] on input "Number of boxes" at bounding box center [939, 393] width 69 height 31
type input "1"
click at [919, 452] on input "Number of boxes" at bounding box center [939, 467] width 69 height 31
type input "1"
click at [908, 526] on input "Number of boxes" at bounding box center [939, 541] width 69 height 31
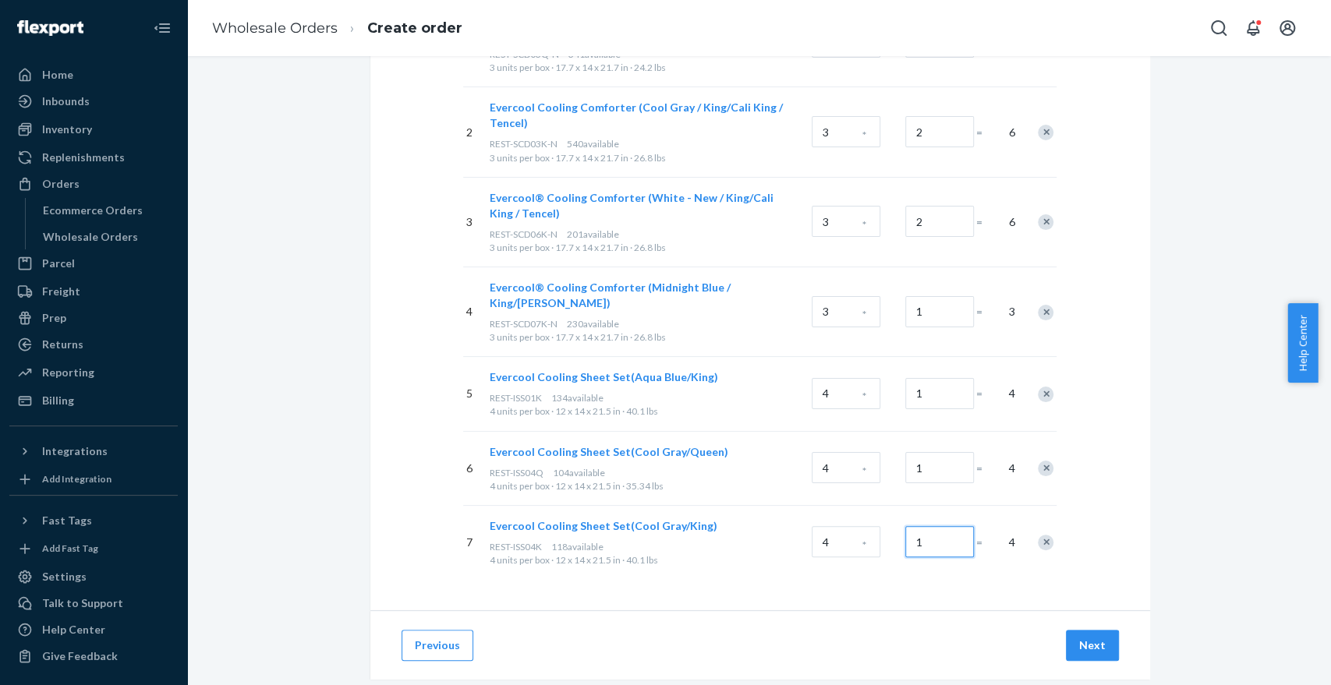
type input "1"
click at [1079, 419] on div "Select products Select products with available inventory in Flexport Storage. E…" at bounding box center [760, 182] width 780 height 855
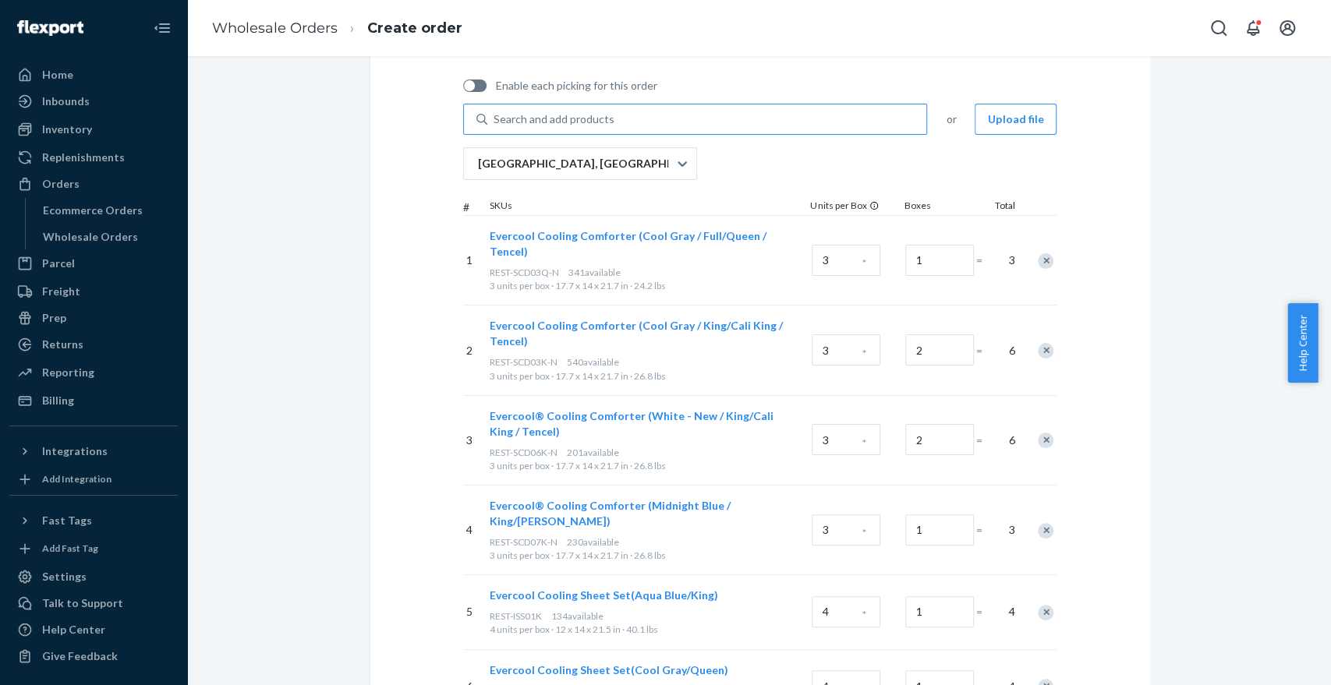
scroll to position [91, 0]
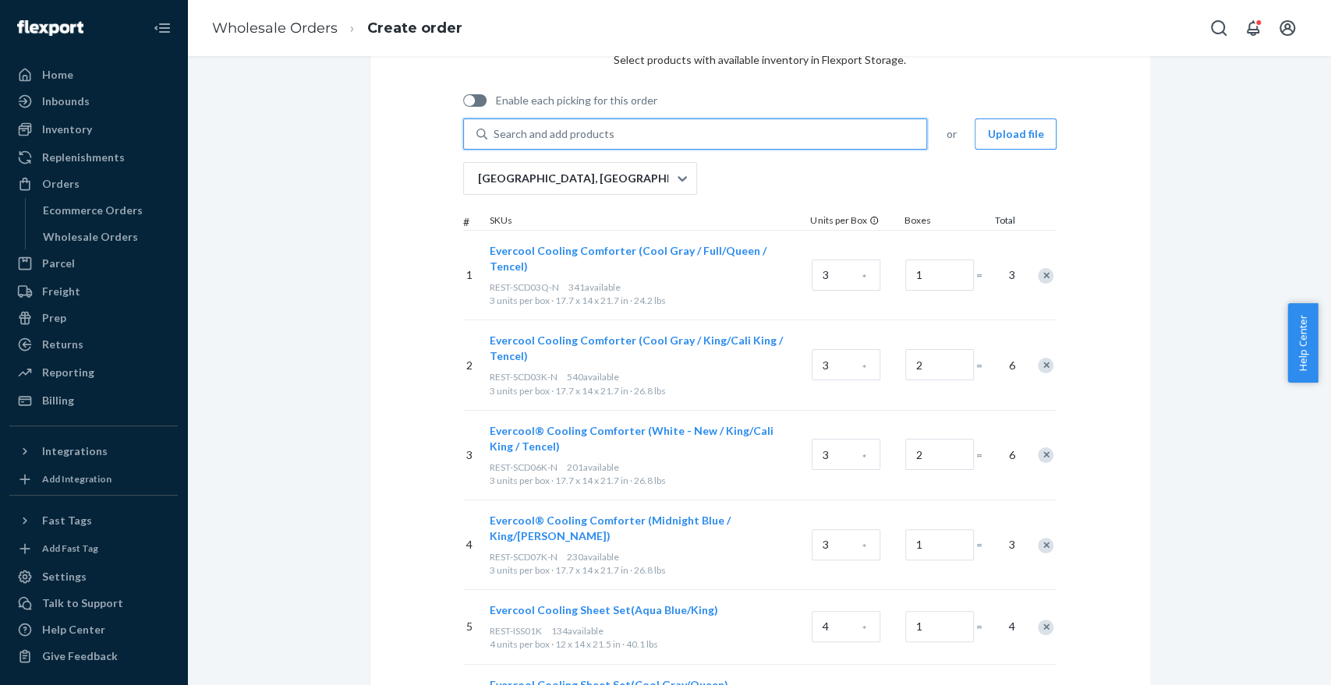
click at [598, 134] on div "Search and add products" at bounding box center [553, 134] width 121 height 16
click at [495, 134] on input "0 results available. Use Up and Down to choose options, press Enter to select t…" at bounding box center [494, 134] width 2 height 16
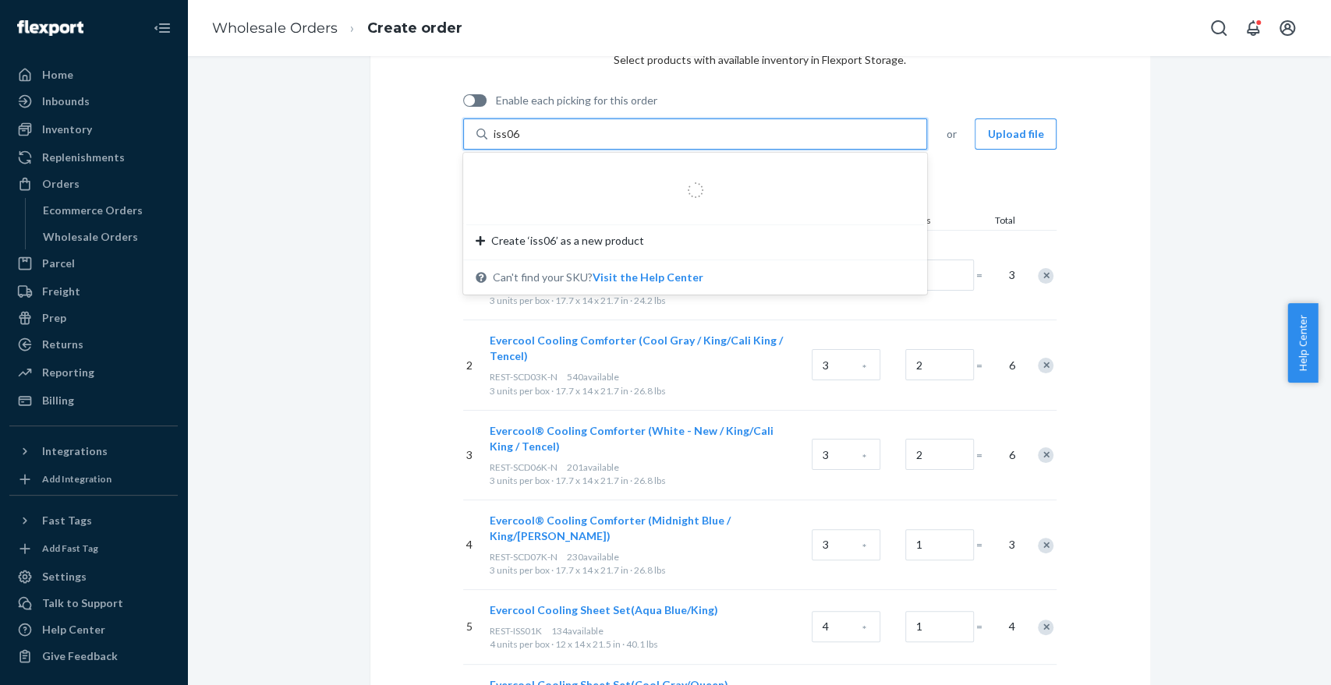
type input "iss06k"
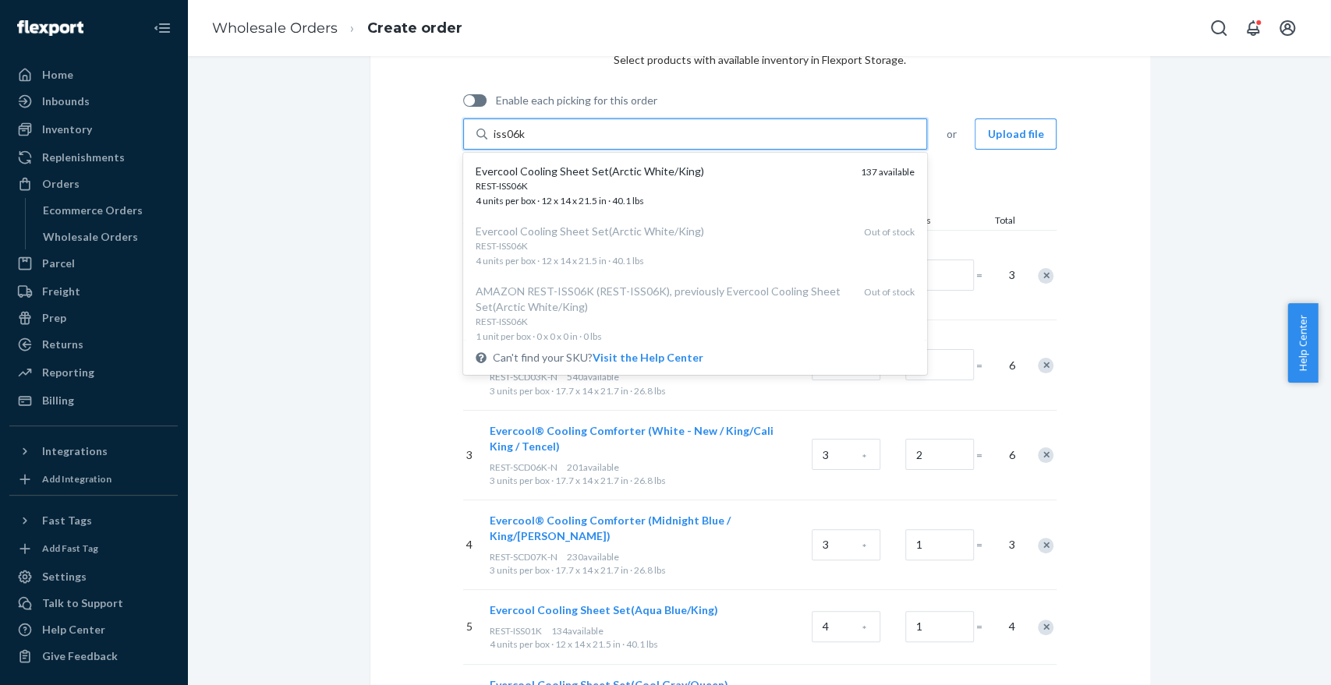
click at [549, 173] on div "Evercool Cooling Sheet Set(Arctic White/King)" at bounding box center [662, 172] width 373 height 16
click at [525, 142] on input "iss06k" at bounding box center [509, 134] width 32 height 16
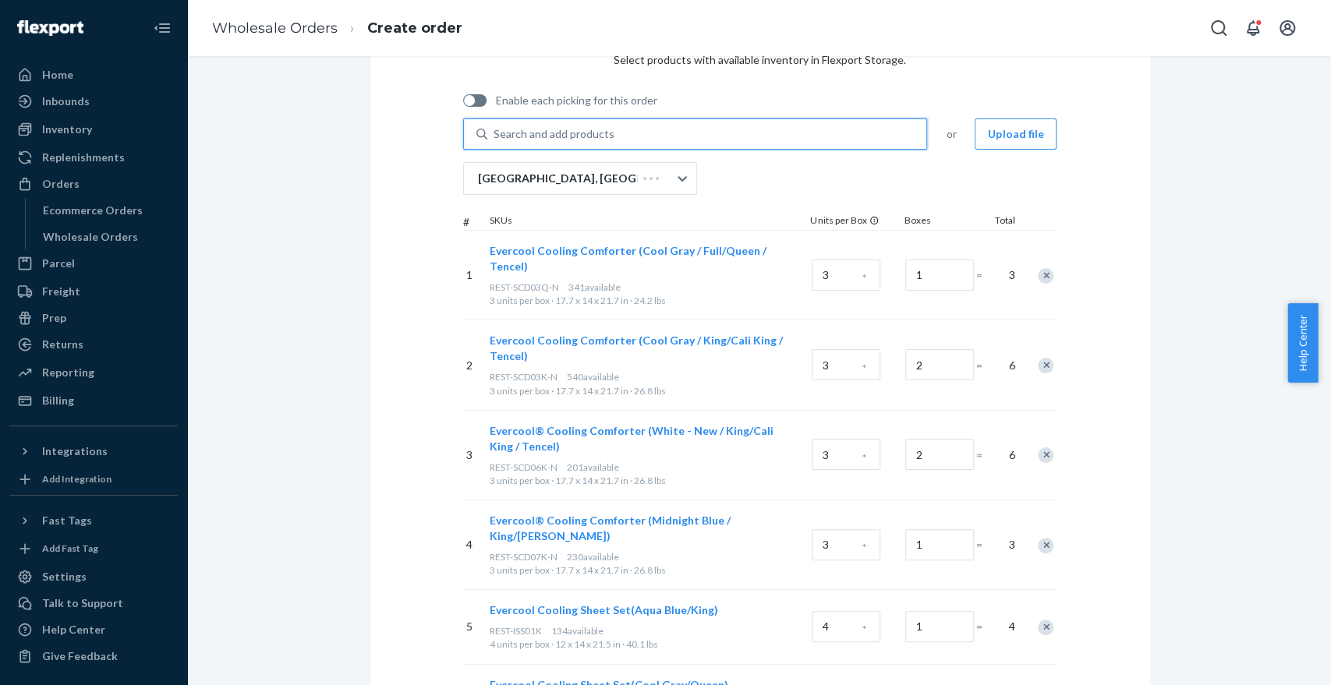
click at [521, 129] on div "Search and add products" at bounding box center [553, 134] width 121 height 16
click at [495, 129] on input "0 results available. Use Up and Down to choose options, press Enter to select t…" at bounding box center [494, 134] width 2 height 16
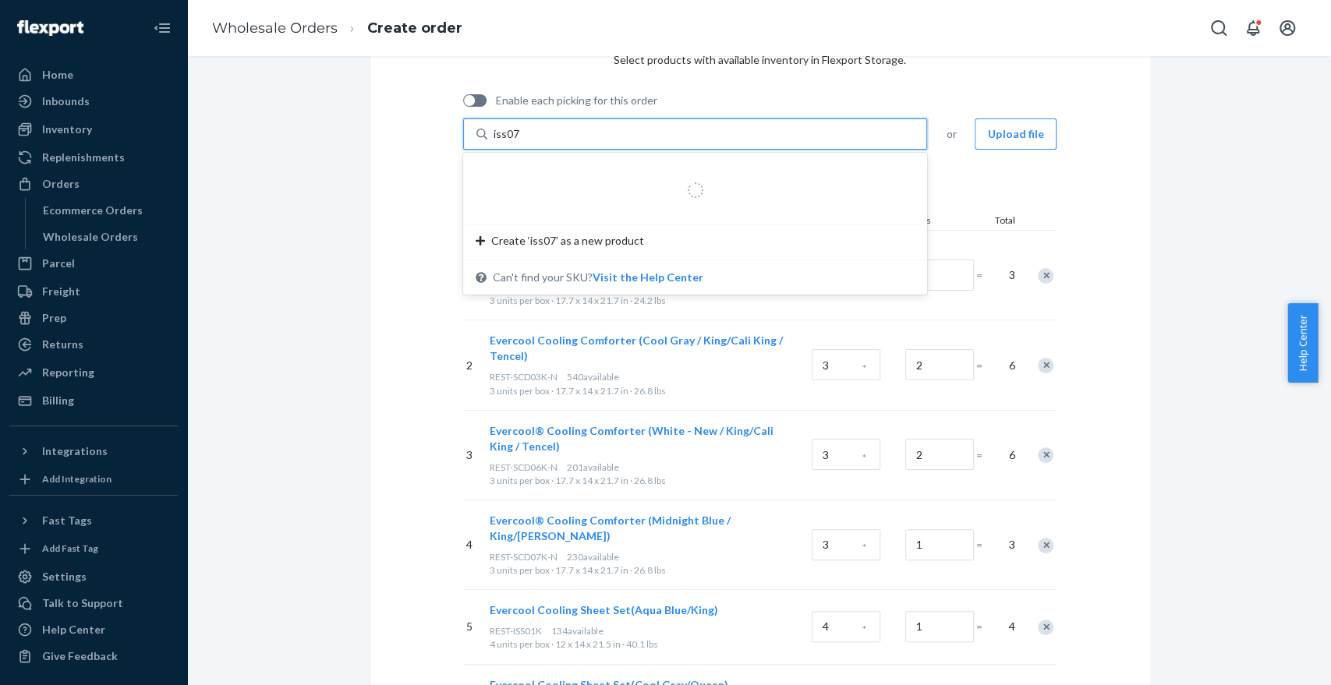
type input "iss07k"
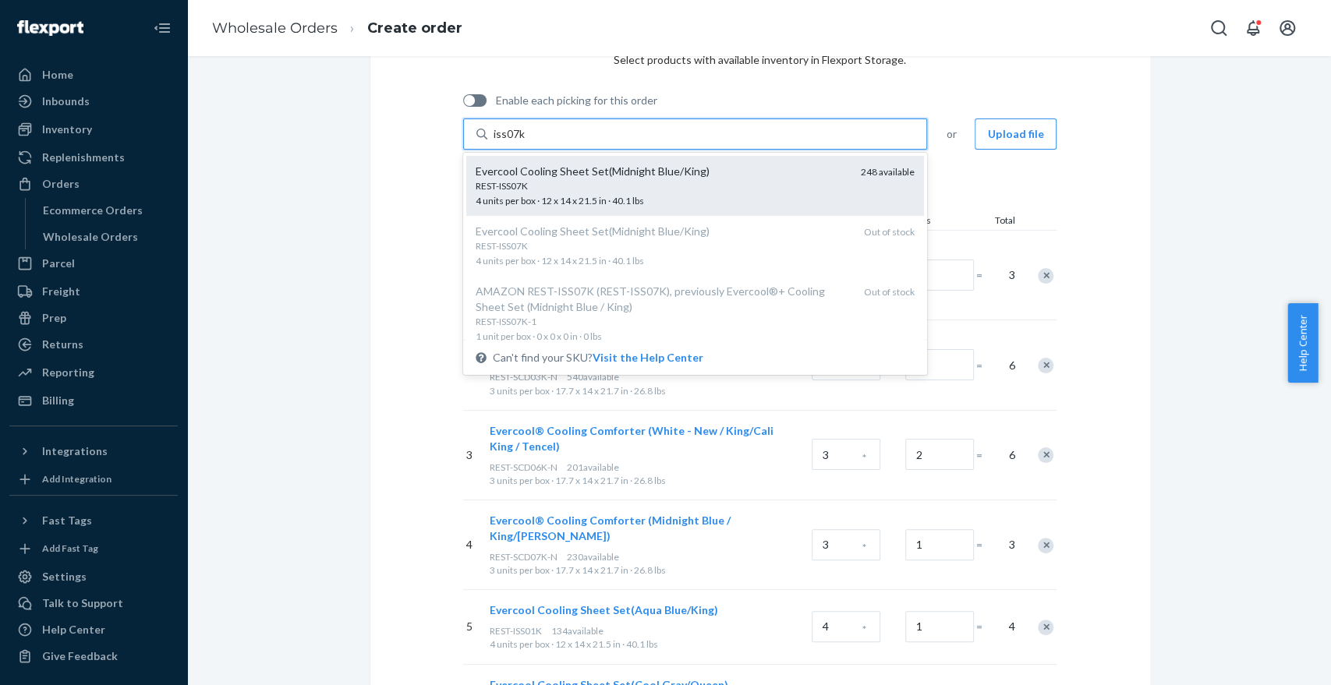
click at [555, 186] on div "REST-ISS07K" at bounding box center [662, 185] width 373 height 13
click at [525, 142] on input "iss07k" at bounding box center [509, 134] width 32 height 16
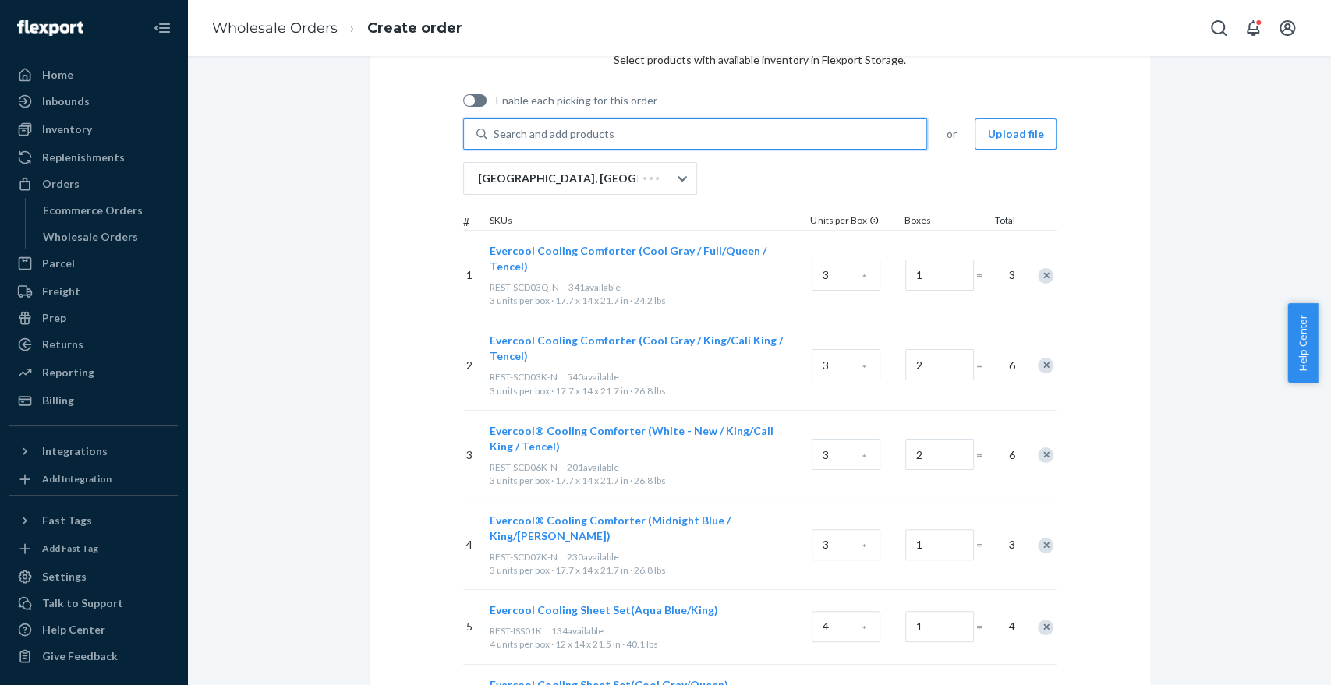
scroll to position [472, 0]
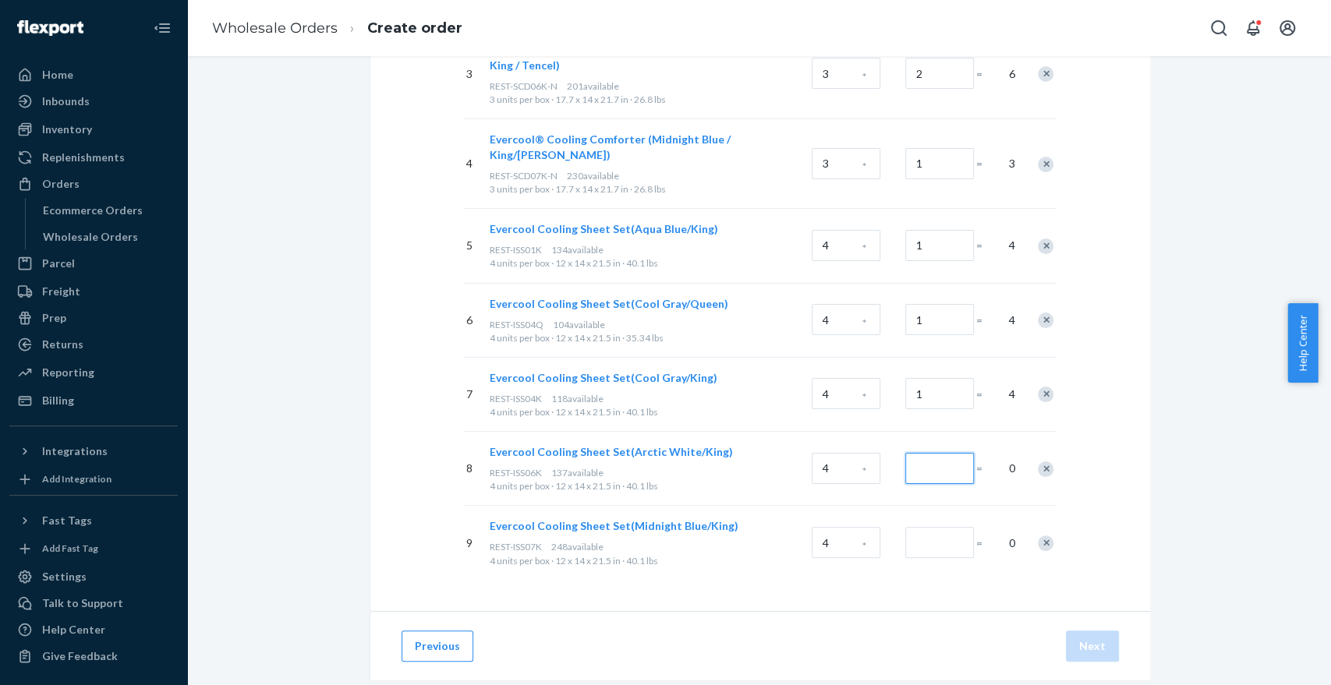
click at [918, 453] on input "Number of boxes" at bounding box center [939, 468] width 69 height 31
type input "2"
click at [930, 527] on input "Number of boxes" at bounding box center [939, 542] width 69 height 31
type input "2"
click at [1078, 631] on button "Next" at bounding box center [1092, 646] width 53 height 31
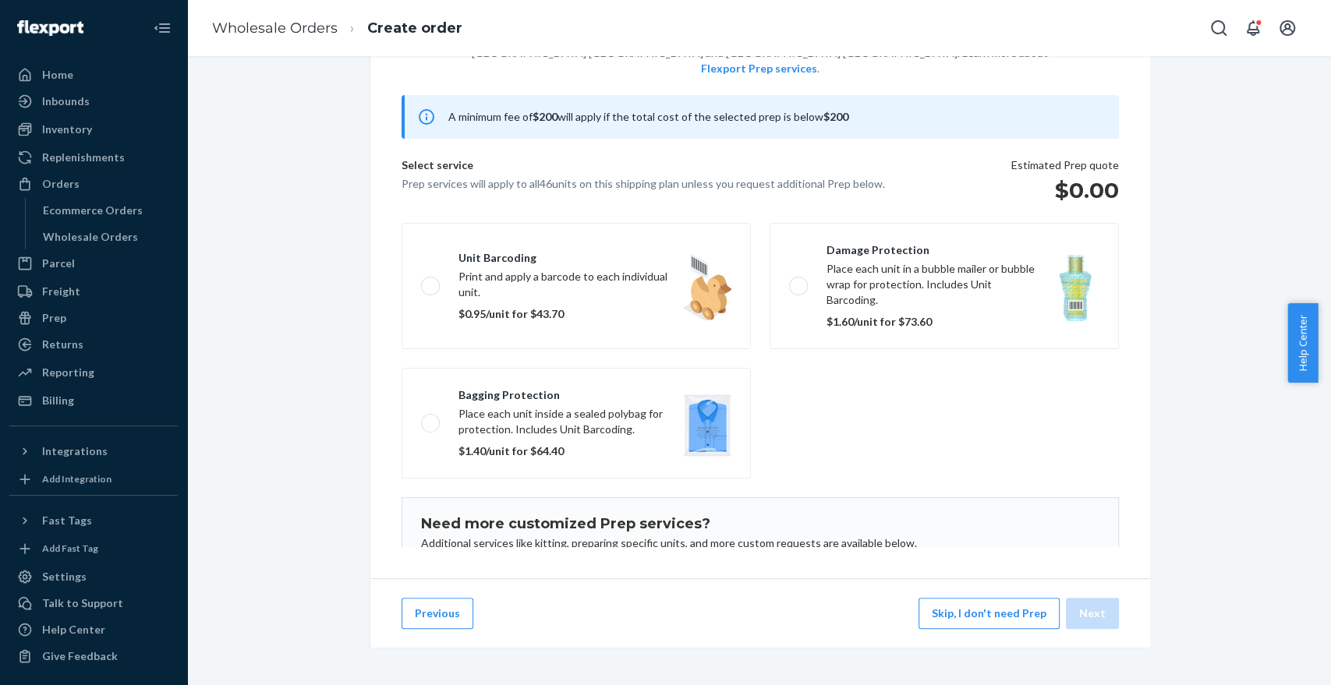
scroll to position [122, 0]
click at [979, 616] on button "Skip, I don't need Prep" at bounding box center [988, 613] width 141 height 31
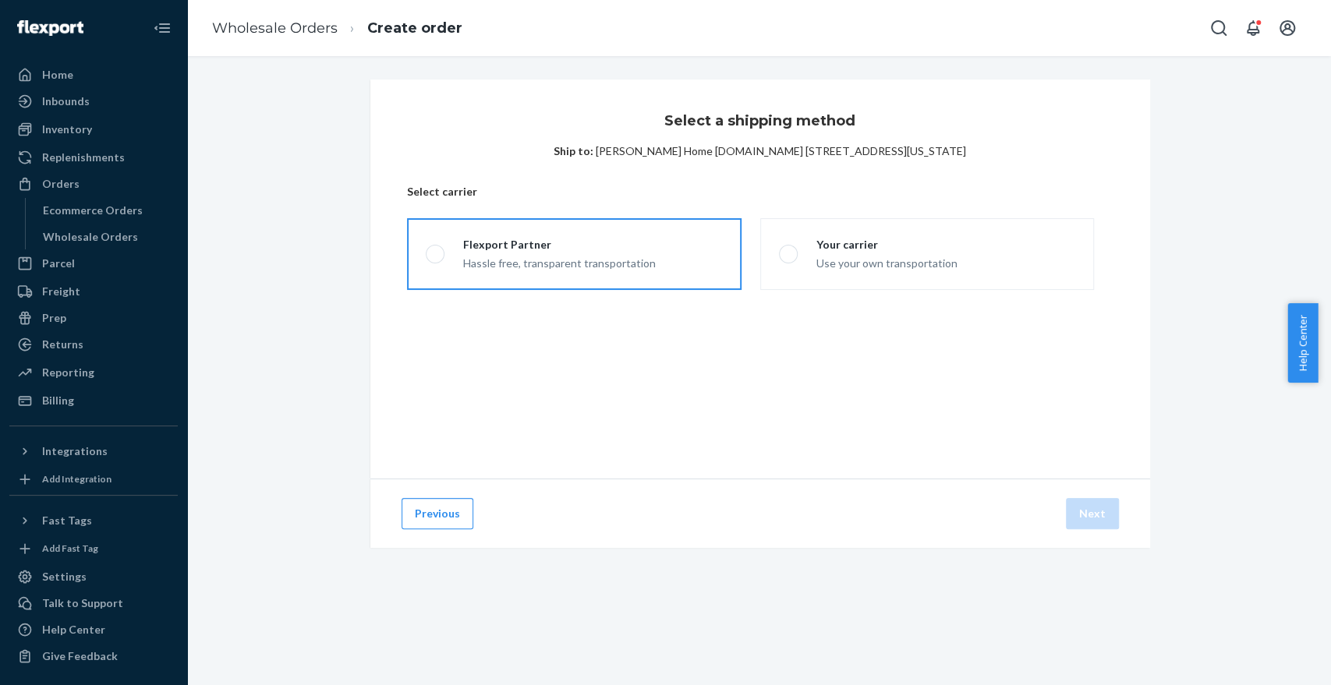
click at [610, 244] on div "Flexport Partner" at bounding box center [559, 245] width 193 height 16
click at [436, 249] on input "Flexport Partner Hassle free, transparent transportation" at bounding box center [431, 254] width 10 height 10
radio input "true"
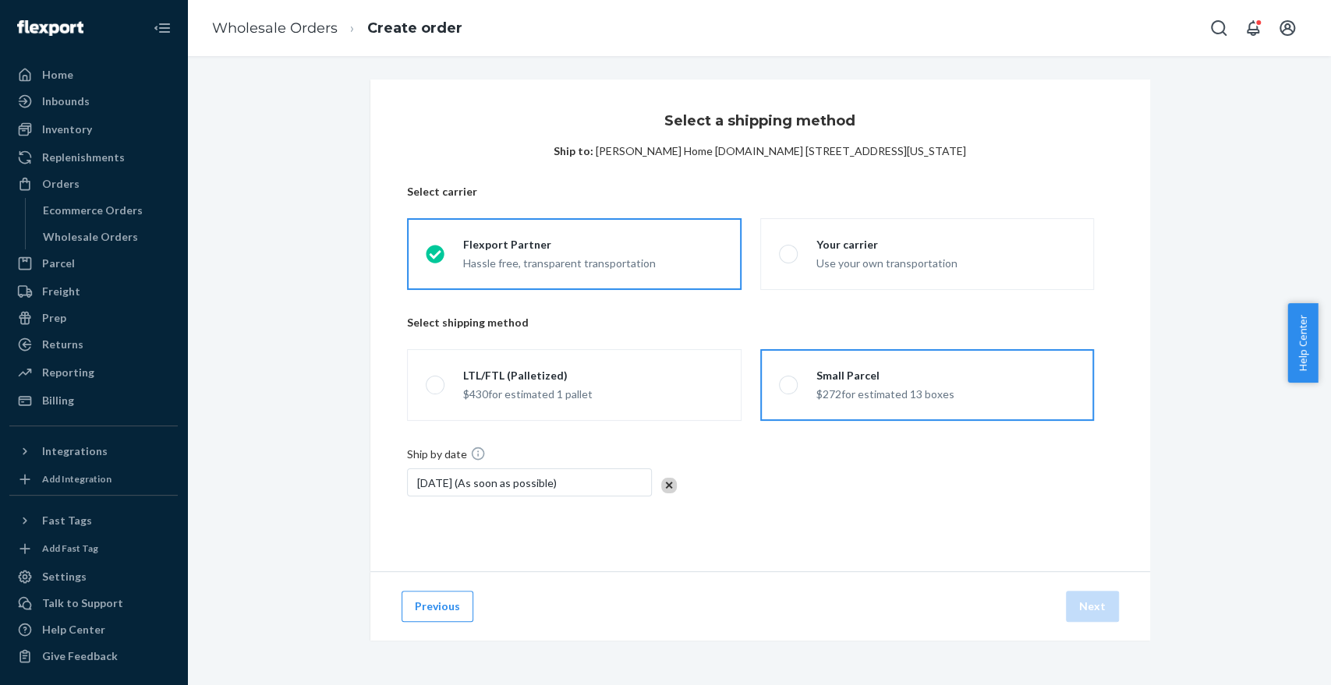
click at [886, 385] on div "$272 for estimated 13 boxes" at bounding box center [885, 393] width 138 height 19
click at [789, 385] on input "Small Parcel $272 for estimated 13 boxes" at bounding box center [784, 385] width 10 height 10
radio input "true"
click at [1085, 603] on button "Next" at bounding box center [1092, 606] width 53 height 31
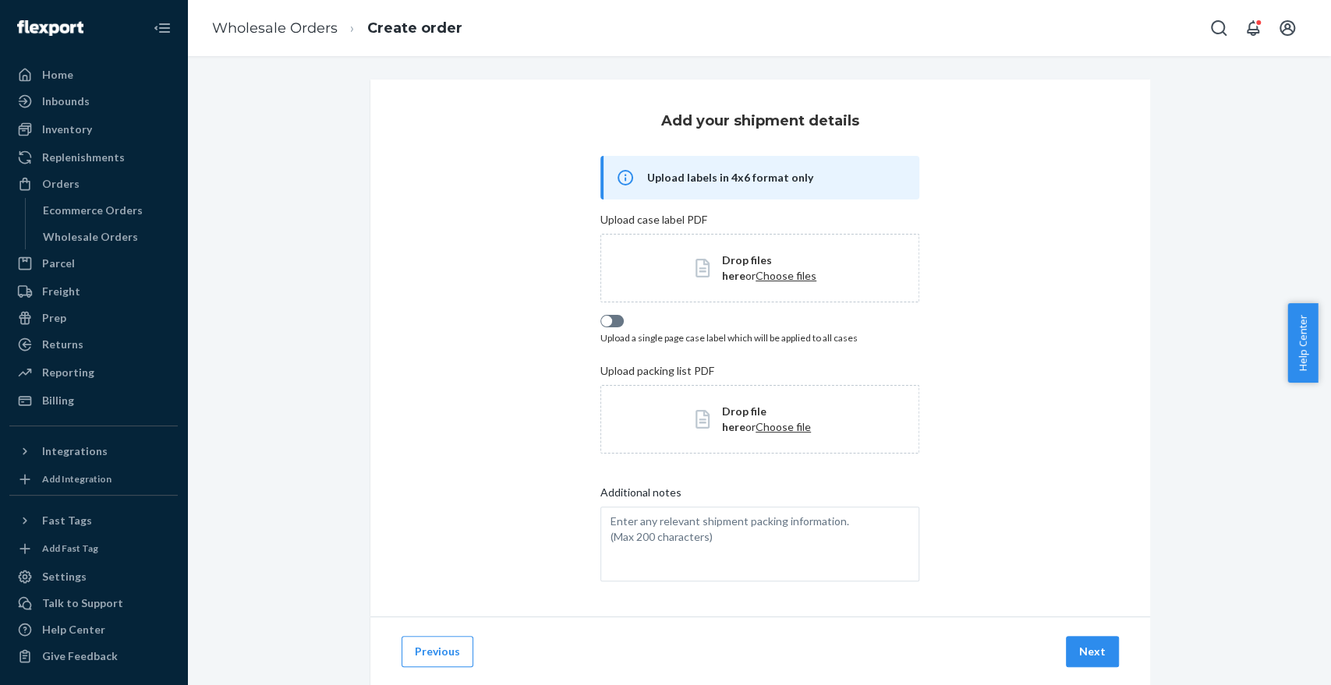
click at [611, 323] on div at bounding box center [611, 321] width 23 height 12
checkbox input "true"
click at [755, 277] on span "Choose files" at bounding box center [785, 275] width 61 height 13
click at [1083, 642] on button "Next" at bounding box center [1092, 651] width 53 height 31
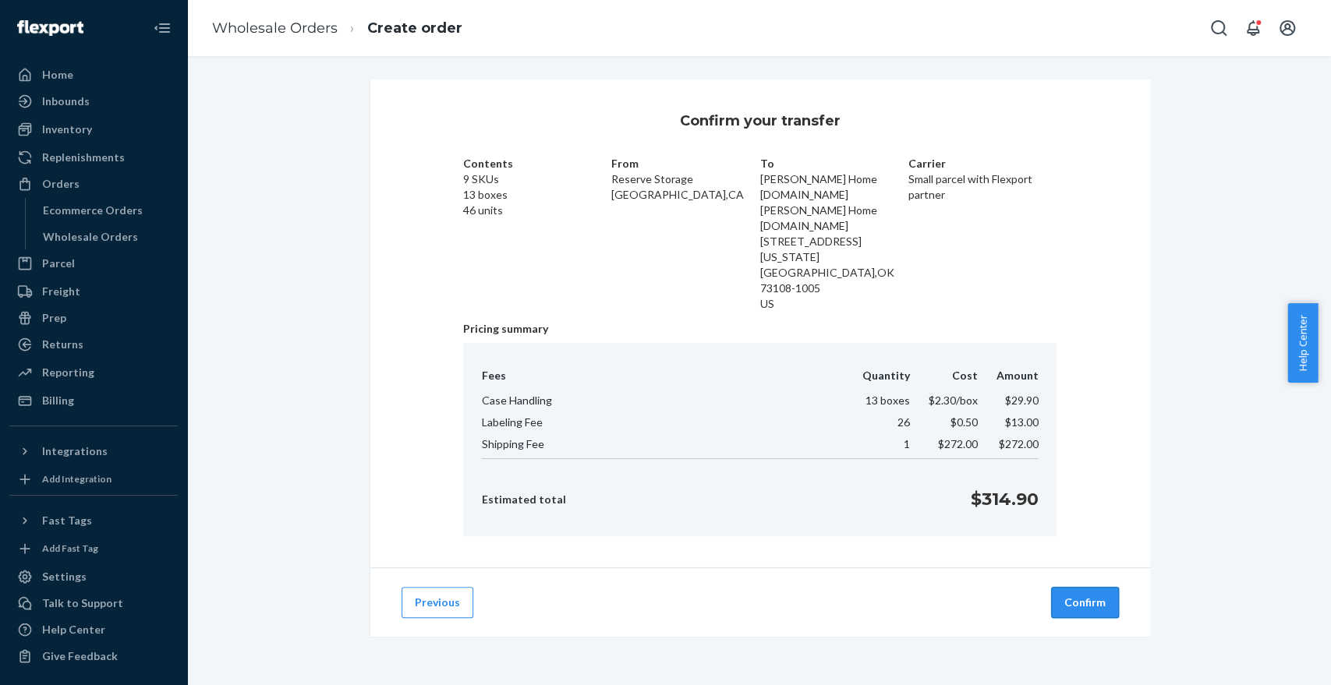
click at [1079, 587] on button "Confirm" at bounding box center [1085, 602] width 68 height 31
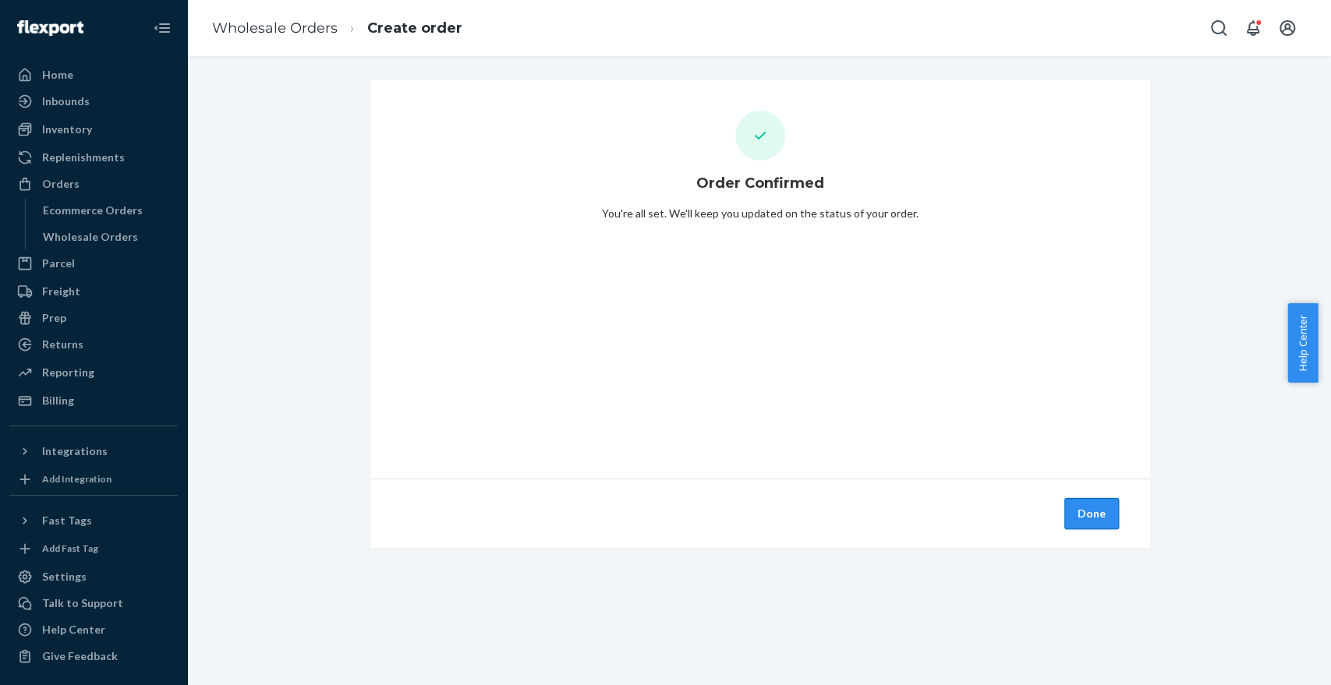
click at [1086, 507] on button "Done" at bounding box center [1091, 513] width 55 height 31
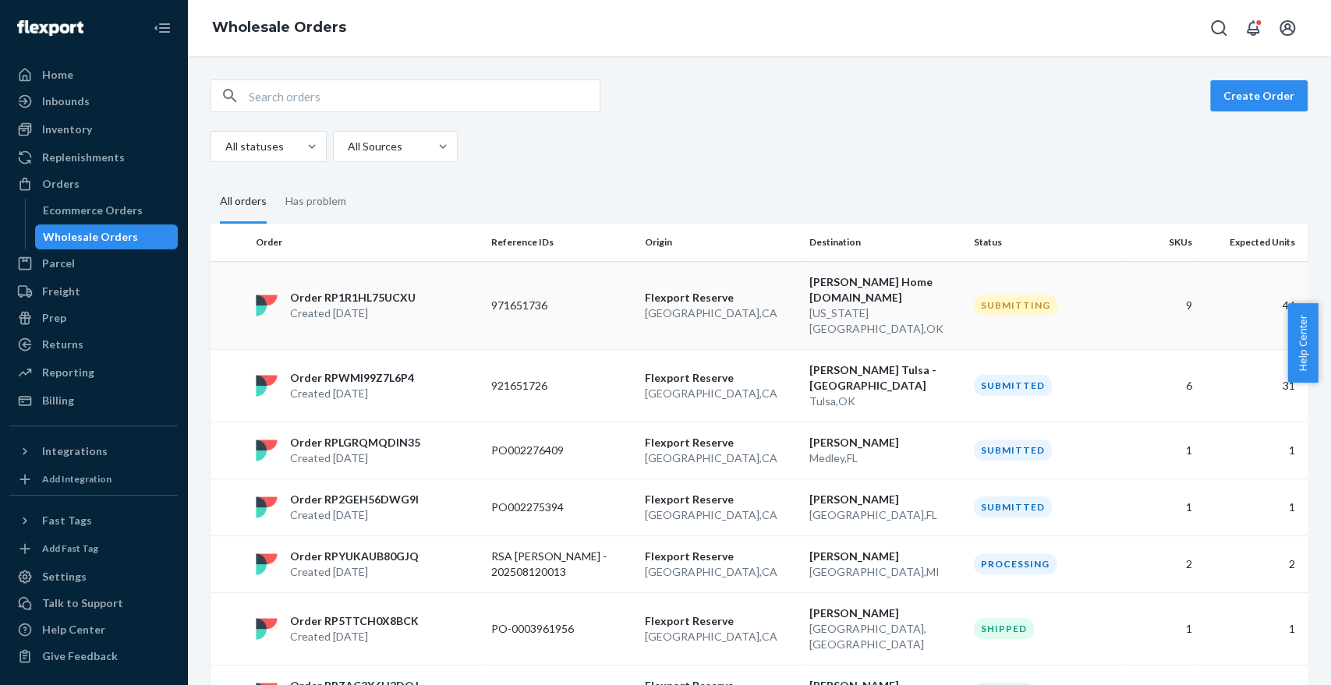
click at [545, 298] on p "971651736" at bounding box center [553, 306] width 125 height 16
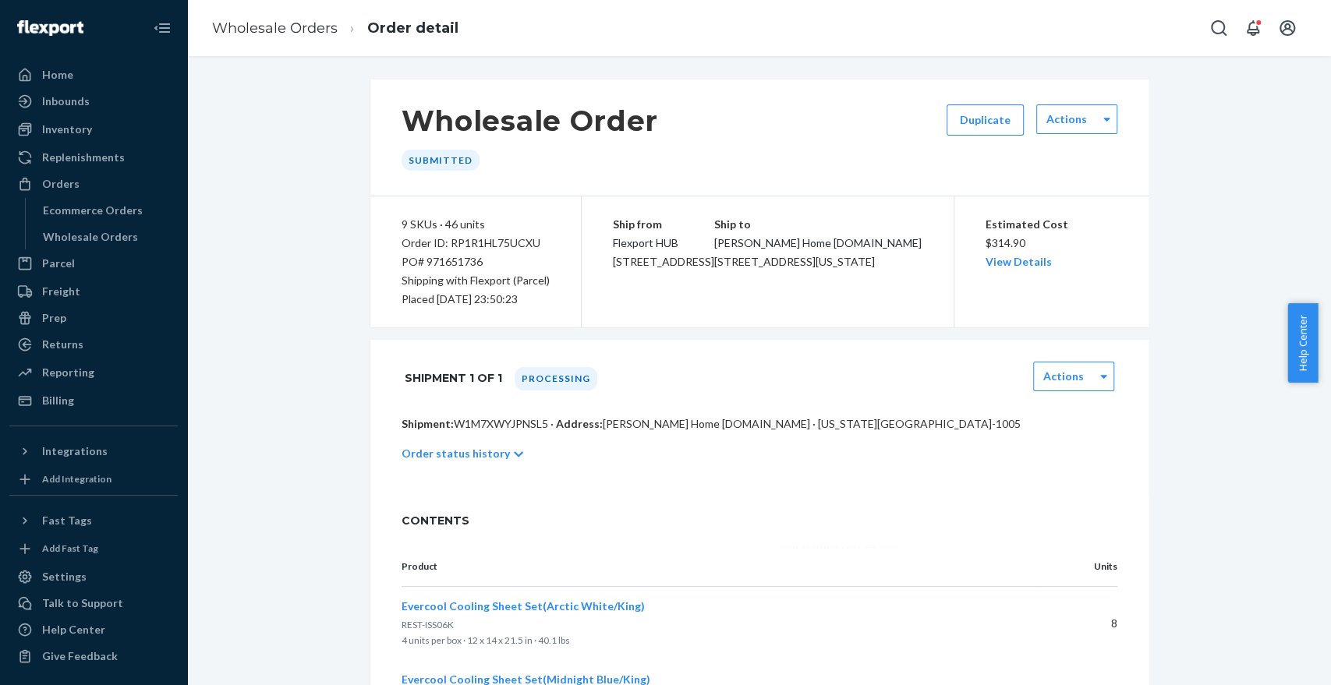
click at [474, 243] on div "Order ID: RP1R1HL75UCXU" at bounding box center [475, 243] width 148 height 19
copy div "RP1R1HL75UCXU"
